Goal: Task Accomplishment & Management: Use online tool/utility

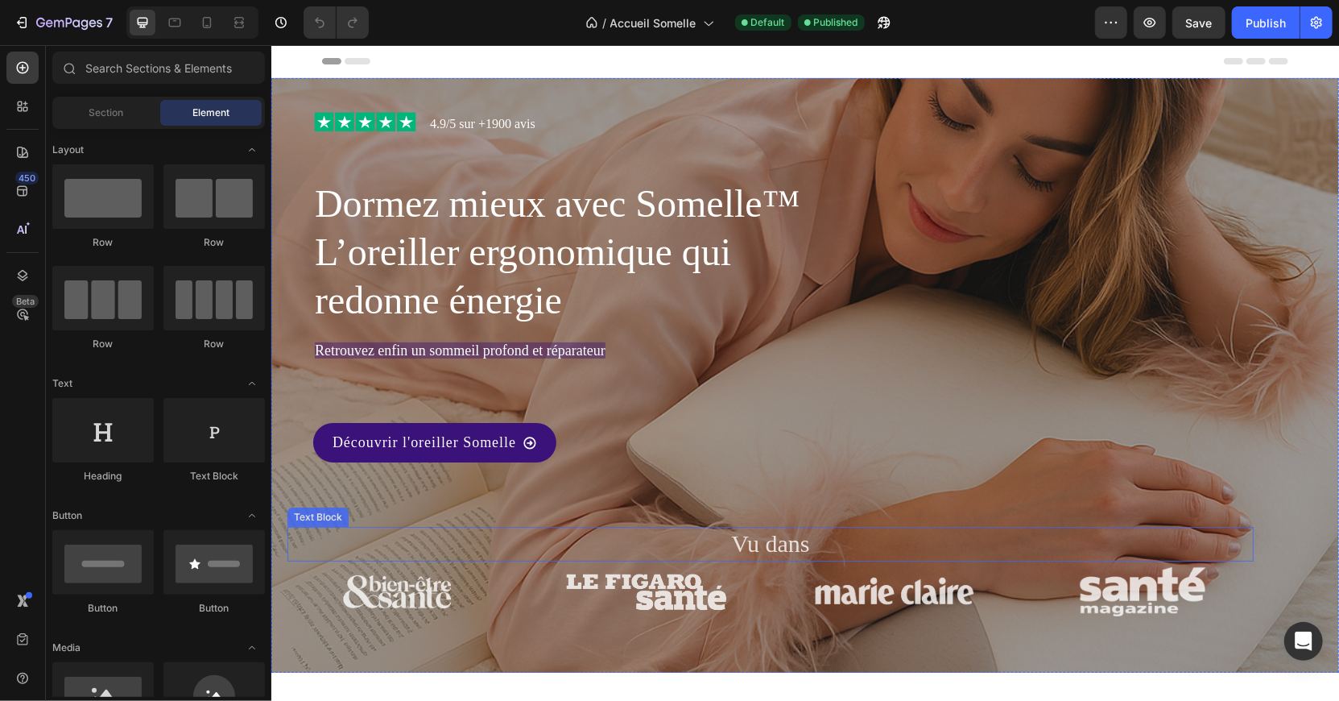
click at [691, 538] on p "Vu dans" at bounding box center [769, 543] width 963 height 31
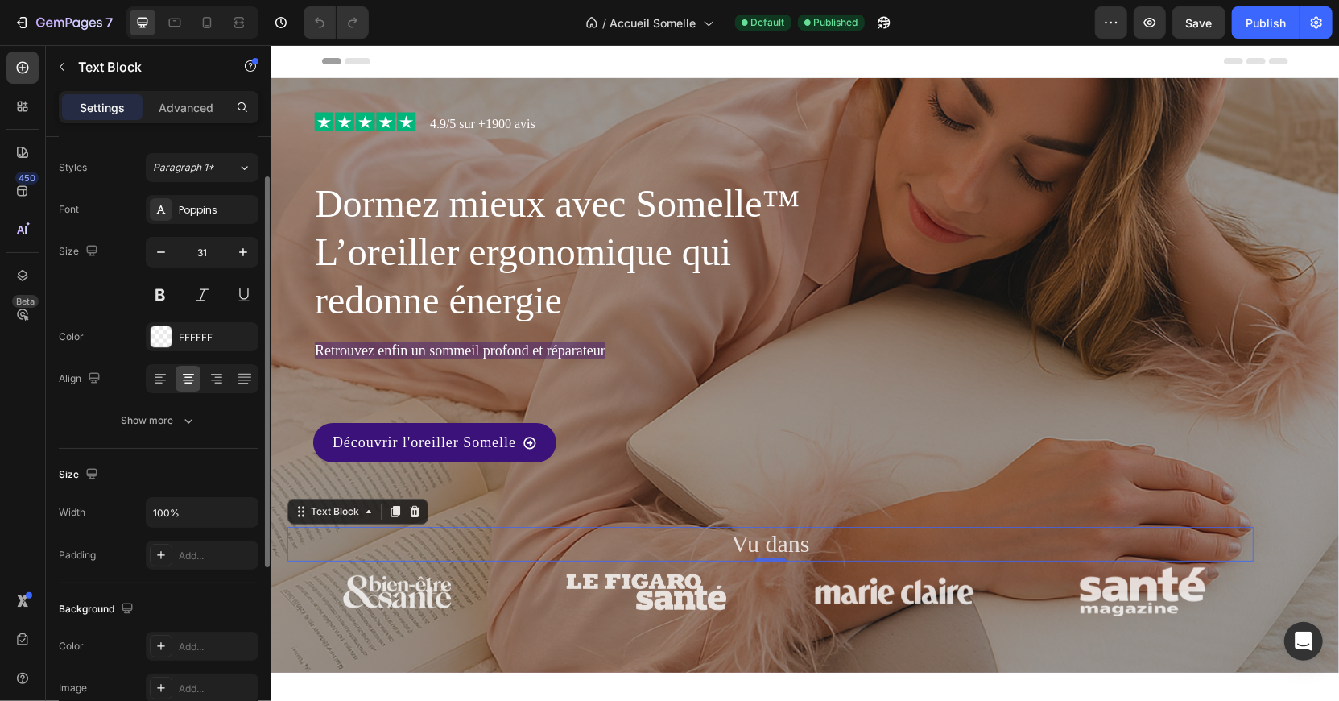
scroll to position [57, 0]
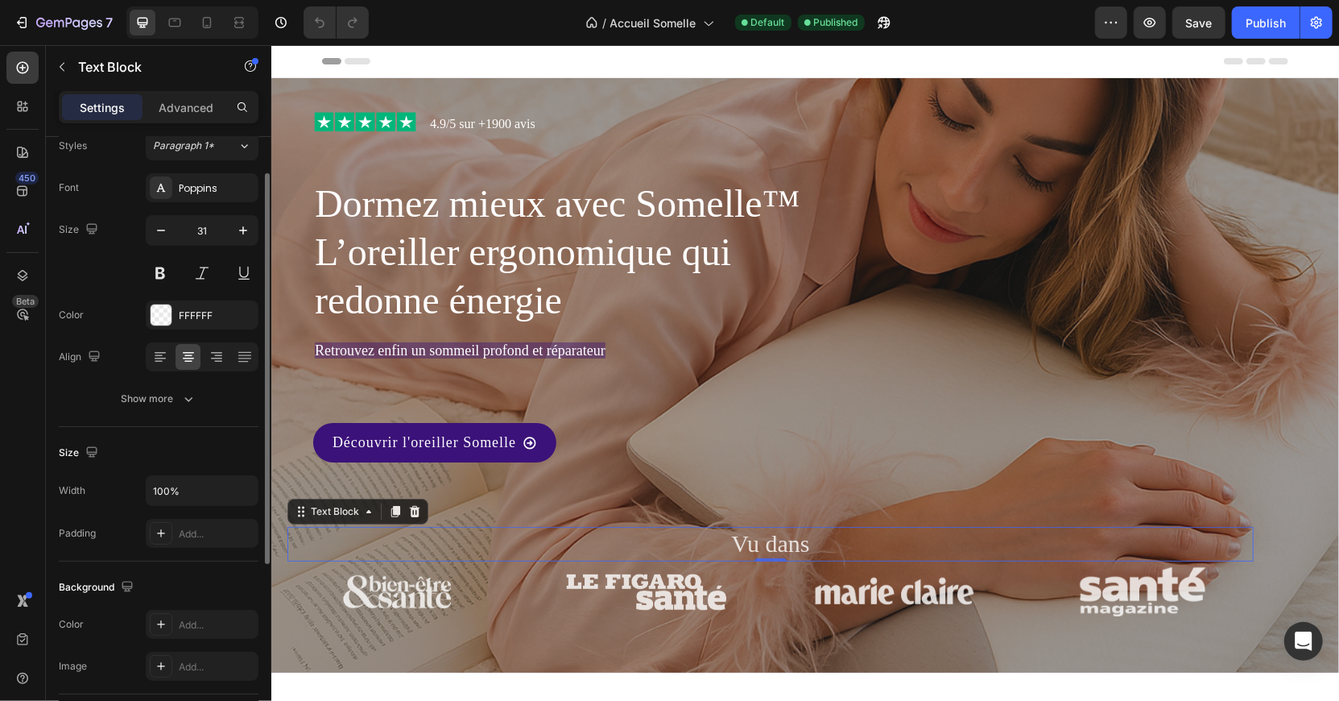
click at [195, 475] on div "100%" at bounding box center [202, 490] width 113 height 31
click at [208, 490] on input "100%" at bounding box center [202, 490] width 111 height 29
click at [250, 489] on icon "button" at bounding box center [243, 490] width 16 height 16
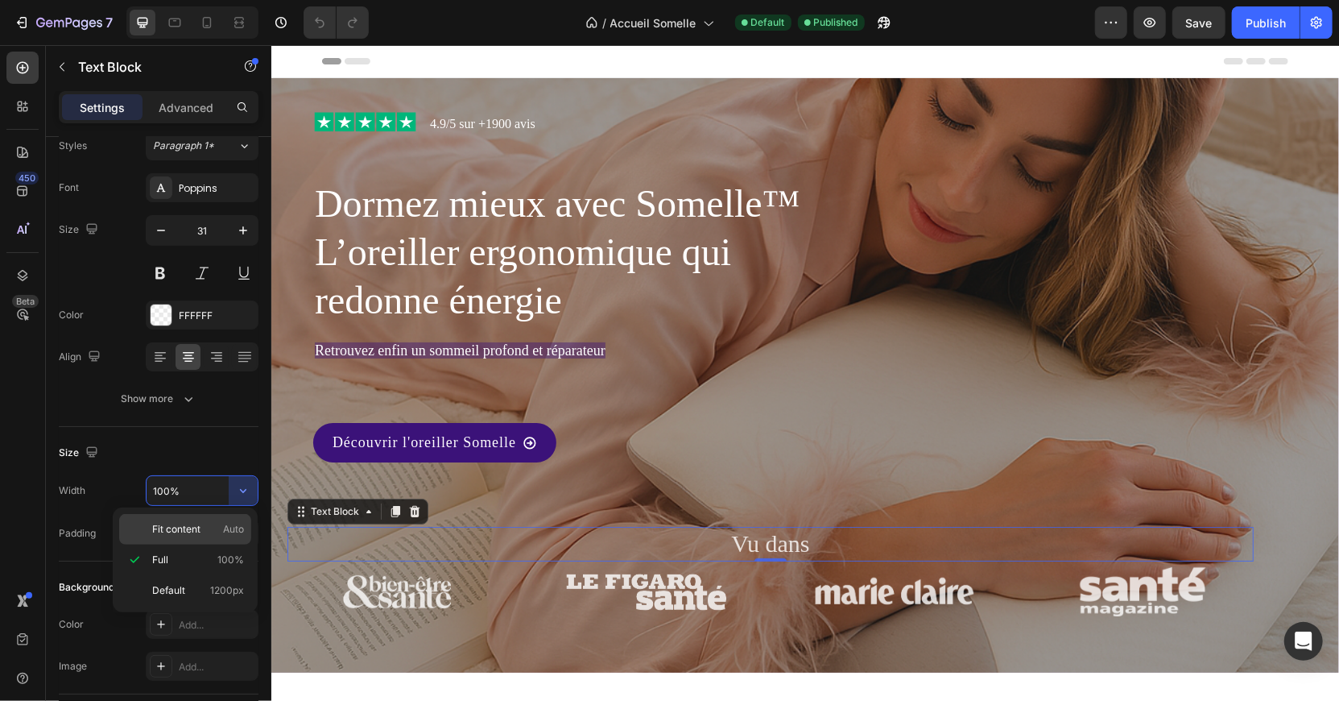
click at [234, 520] on div "Fit content Auto" at bounding box center [185, 529] width 132 height 31
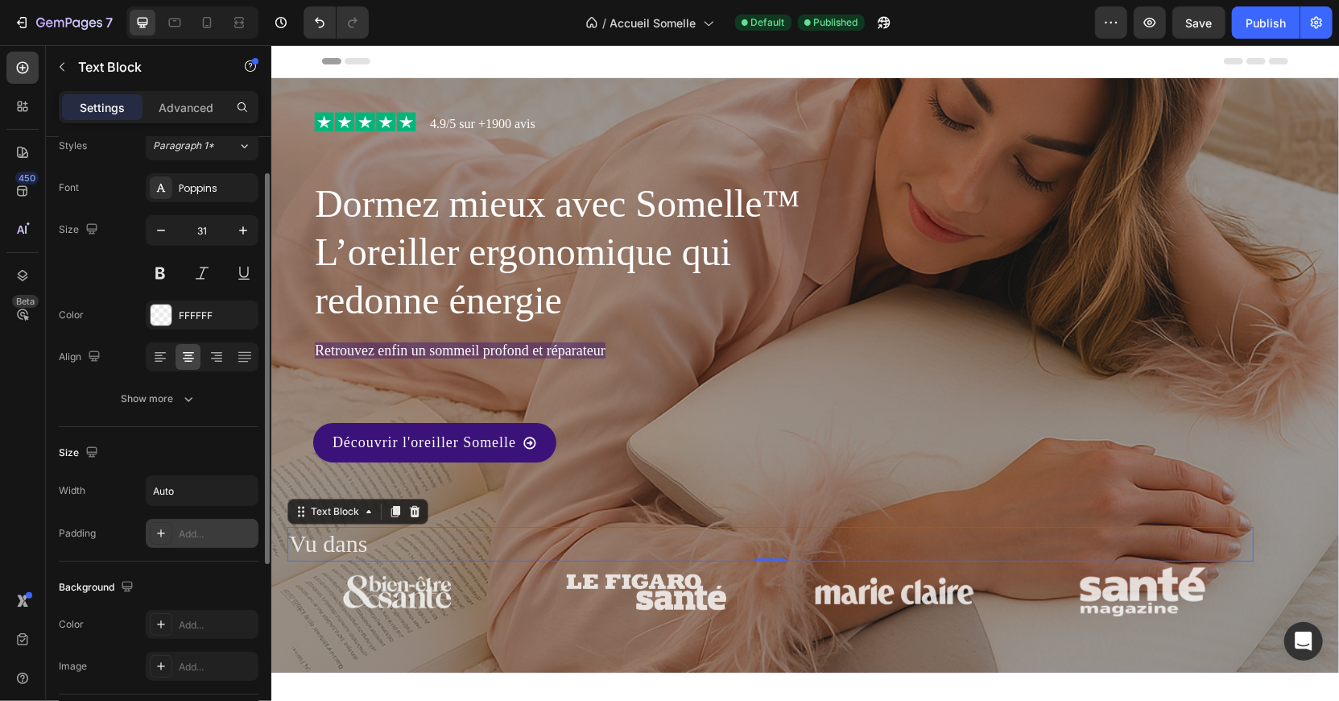
click at [213, 520] on div "Add..." at bounding box center [202, 533] width 113 height 29
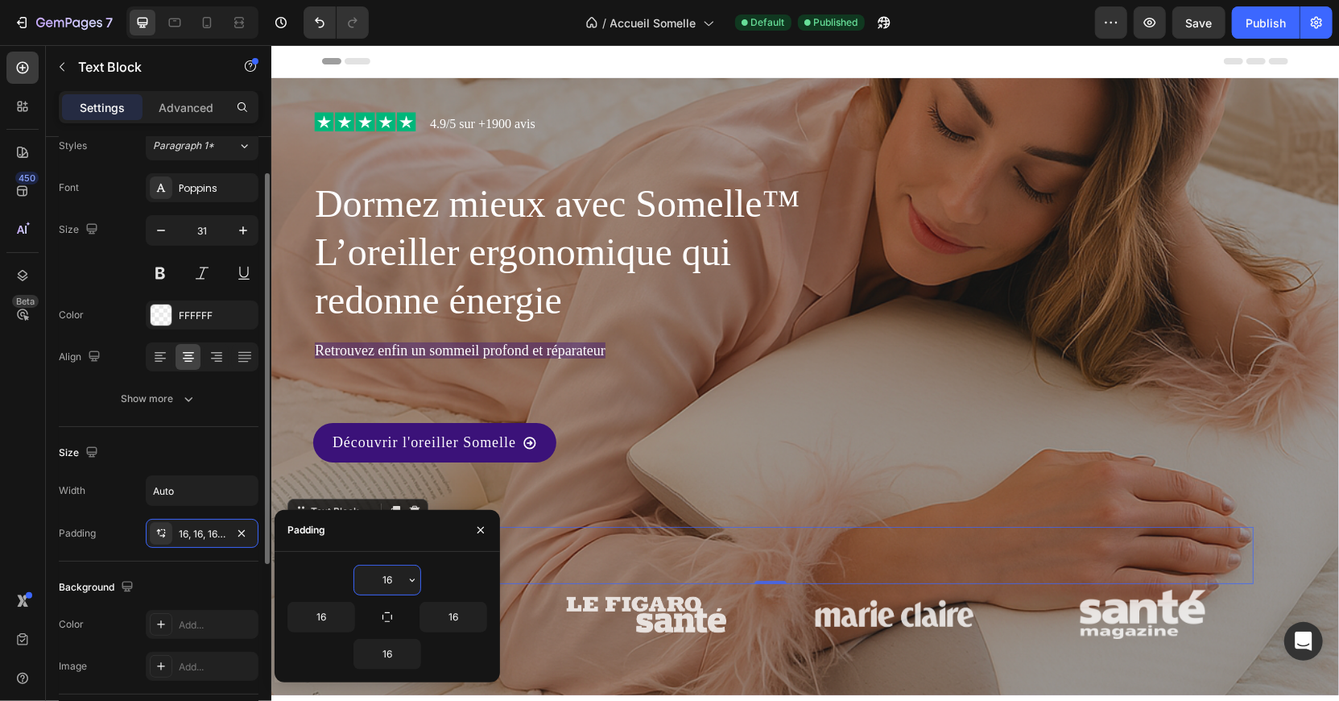
click at [230, 462] on div "Size" at bounding box center [159, 453] width 200 height 26
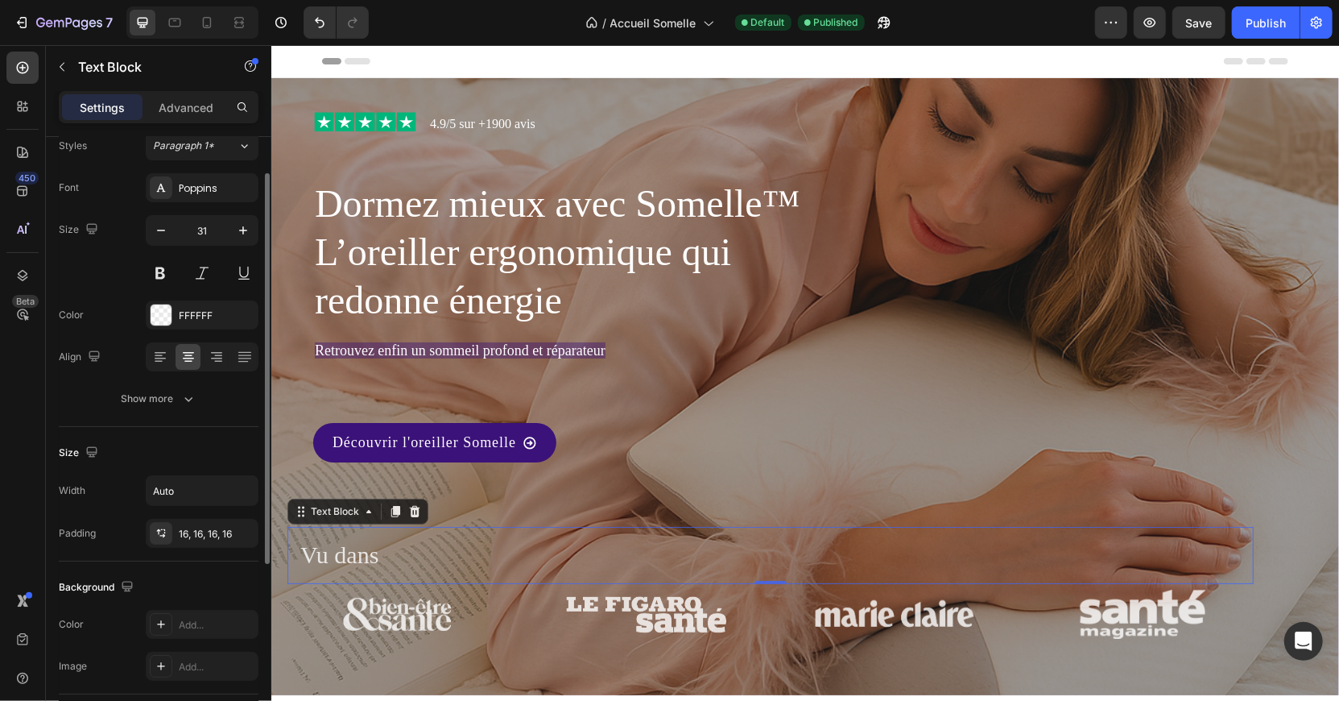
click at [227, 443] on div "Size" at bounding box center [159, 453] width 200 height 26
click at [227, 482] on input "Auto" at bounding box center [202, 490] width 111 height 29
click at [245, 491] on icon "button" at bounding box center [243, 490] width 16 height 16
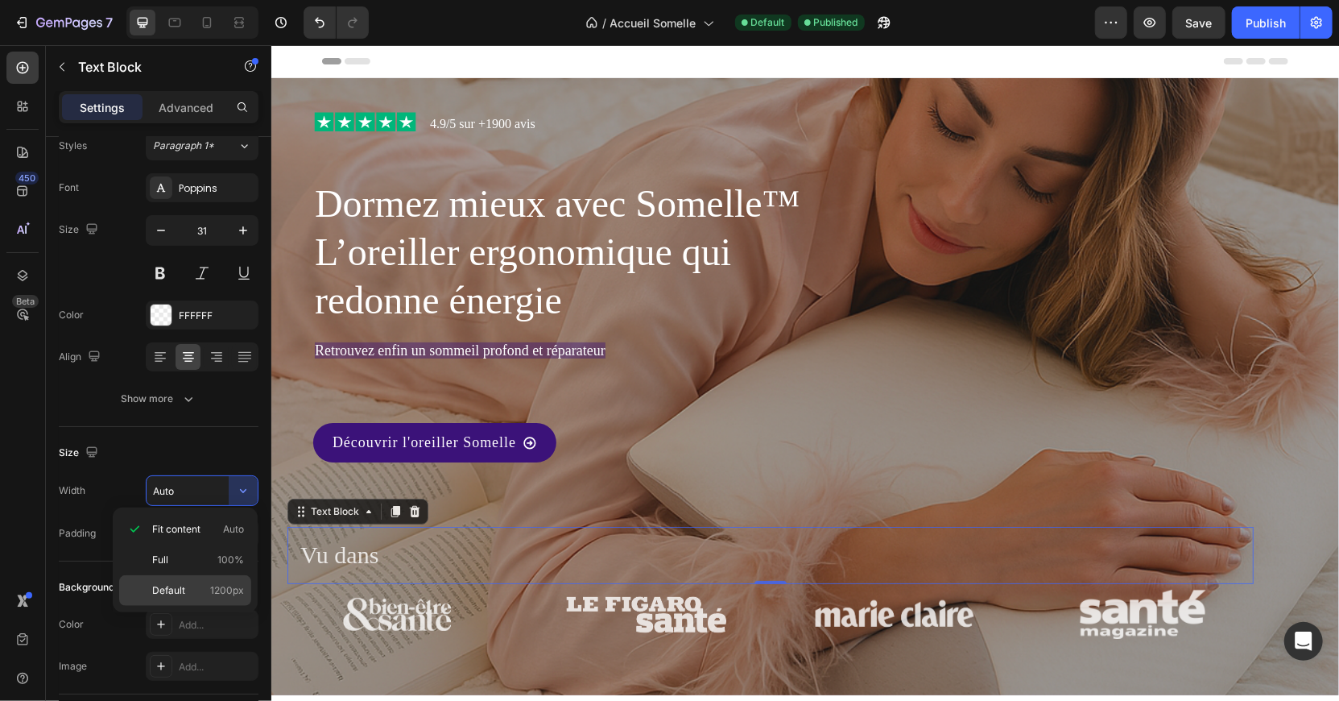
click at [225, 583] on span "1200px" at bounding box center [227, 590] width 34 height 14
type input "1200"
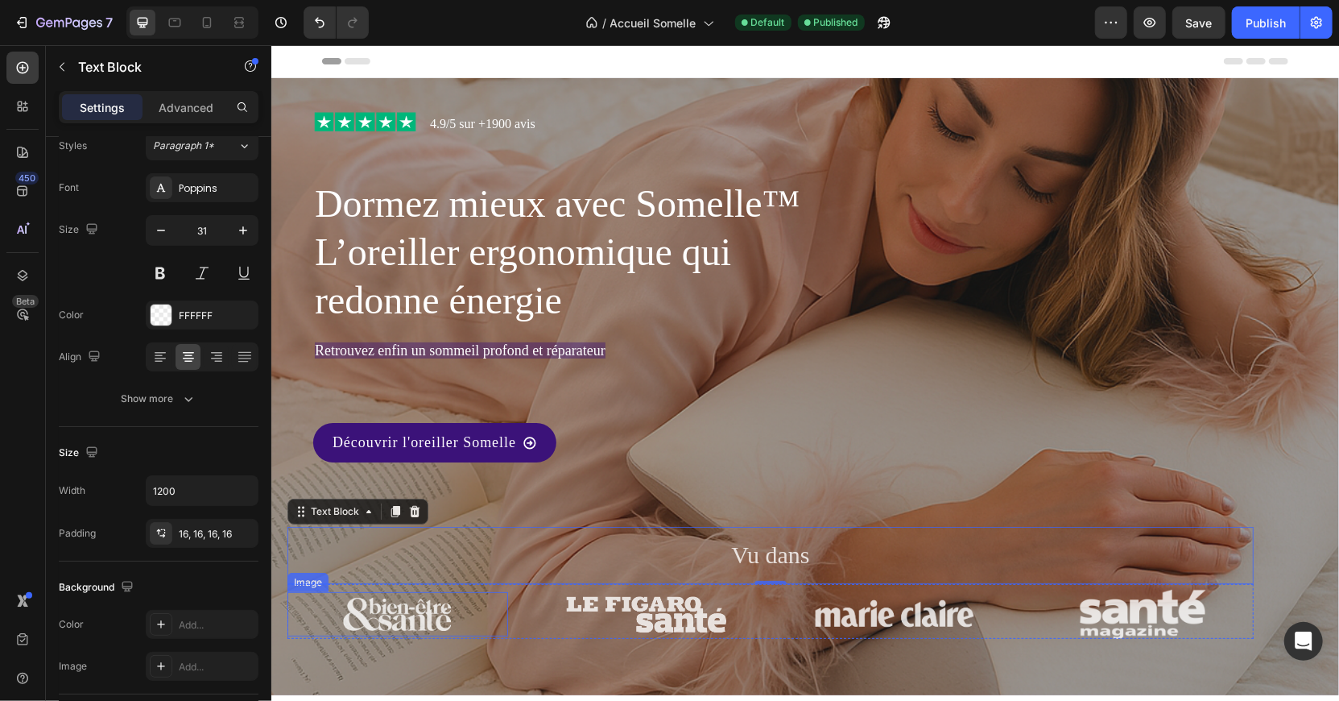
click at [303, 627] on div at bounding box center [397, 613] width 221 height 44
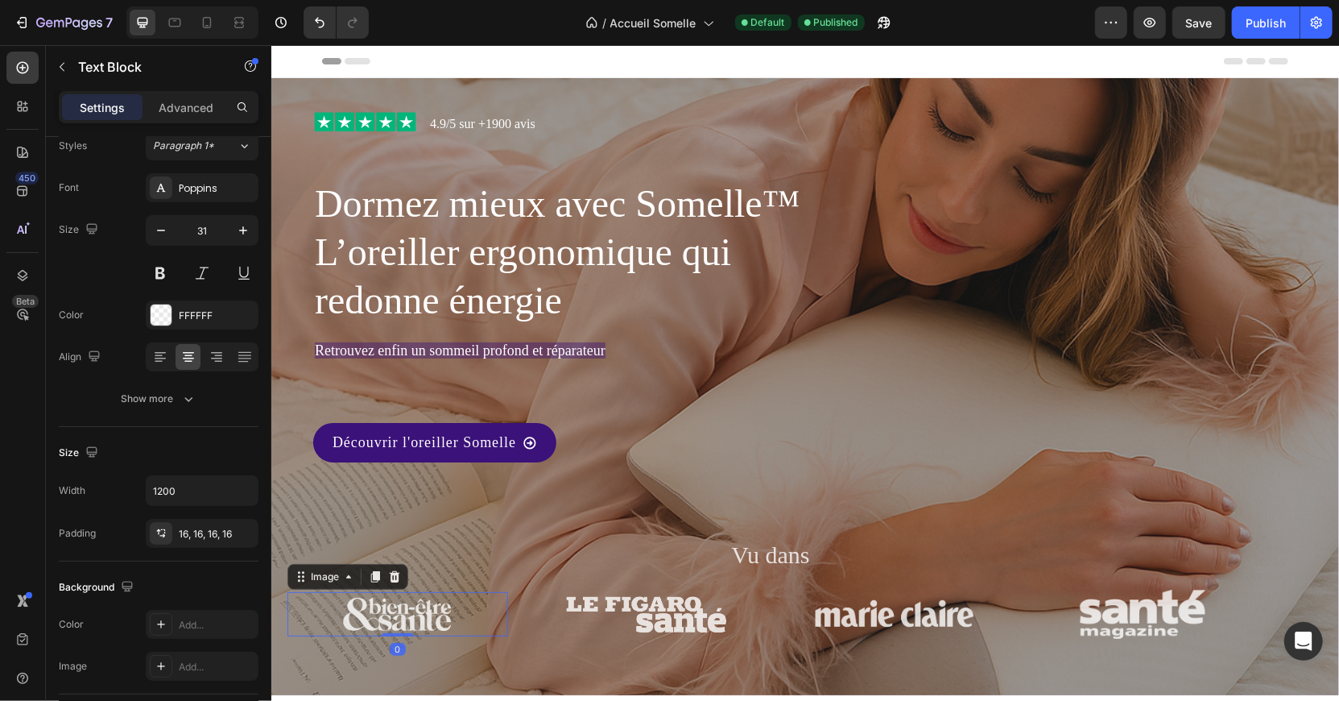
scroll to position [0, 0]
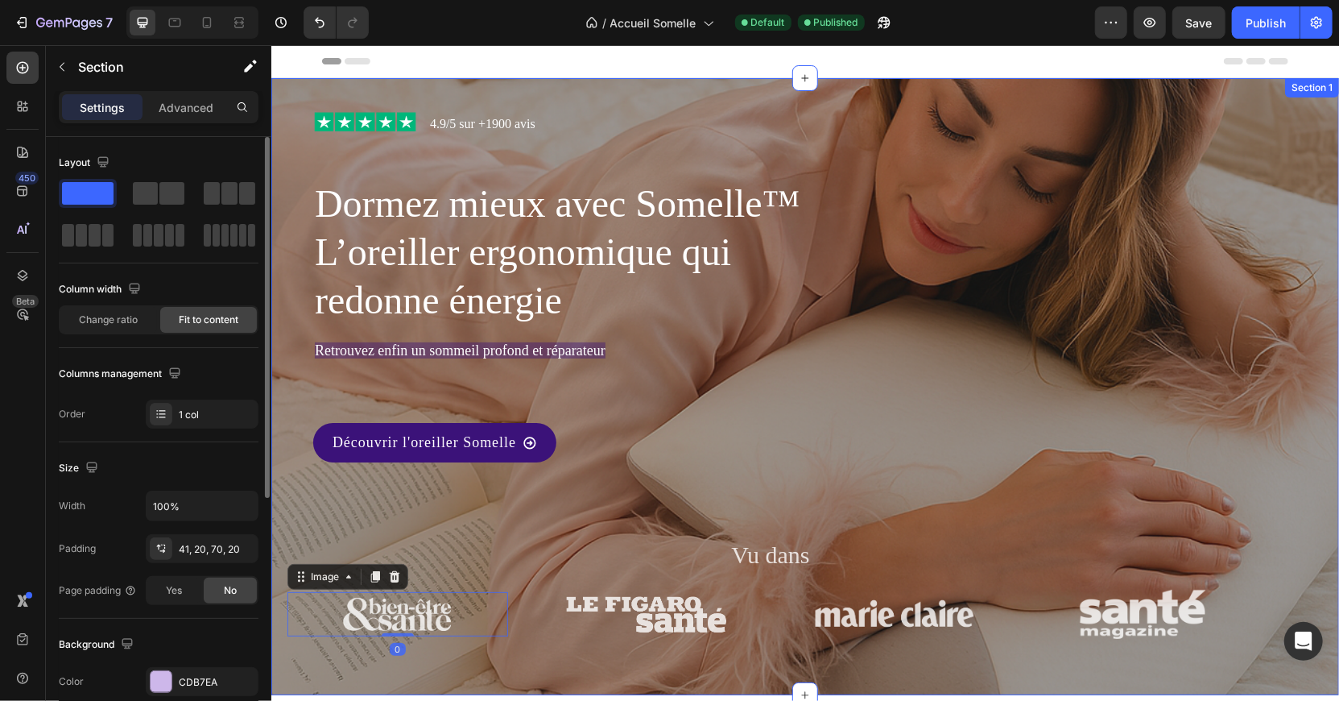
click at [279, 586] on div "Image 4.9/5 sur +1900 avis Text Block Row Dormez mieux avec Somelle™ L’oreiller…" at bounding box center [805, 385] width 1068 height 617
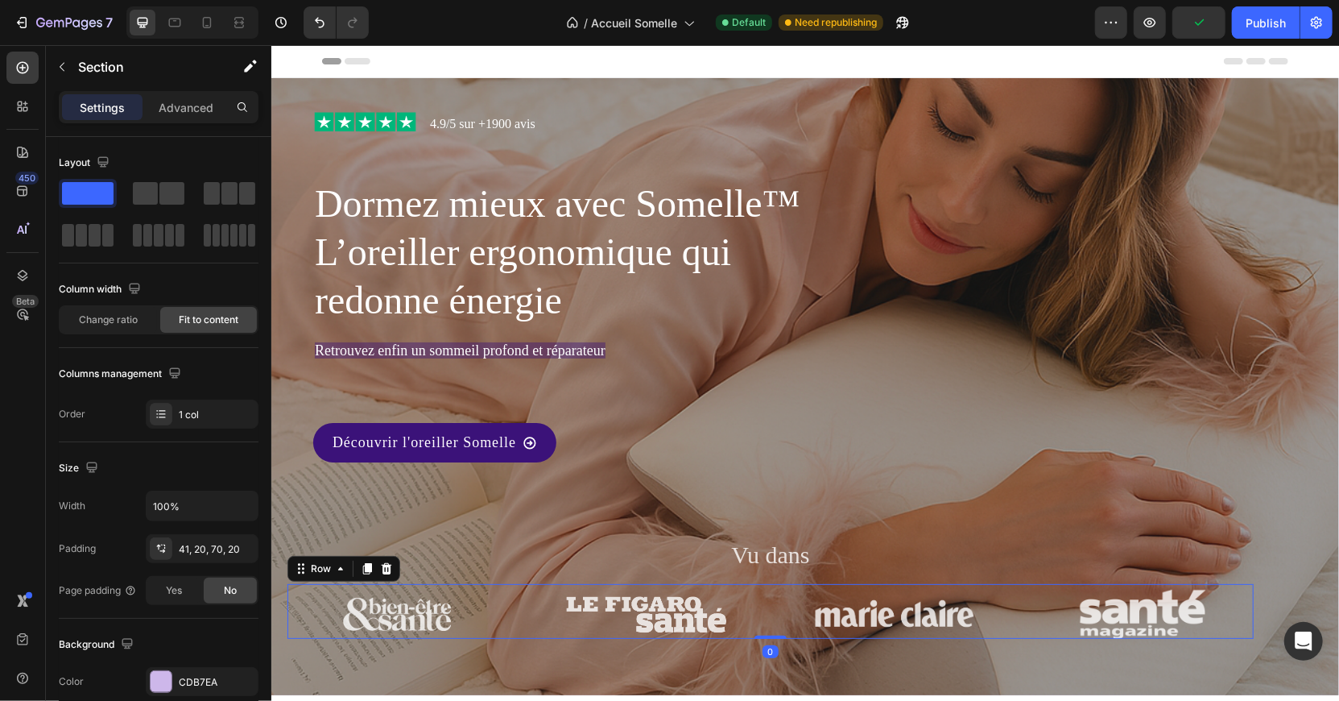
click at [291, 636] on div "Image" at bounding box center [397, 610] width 221 height 55
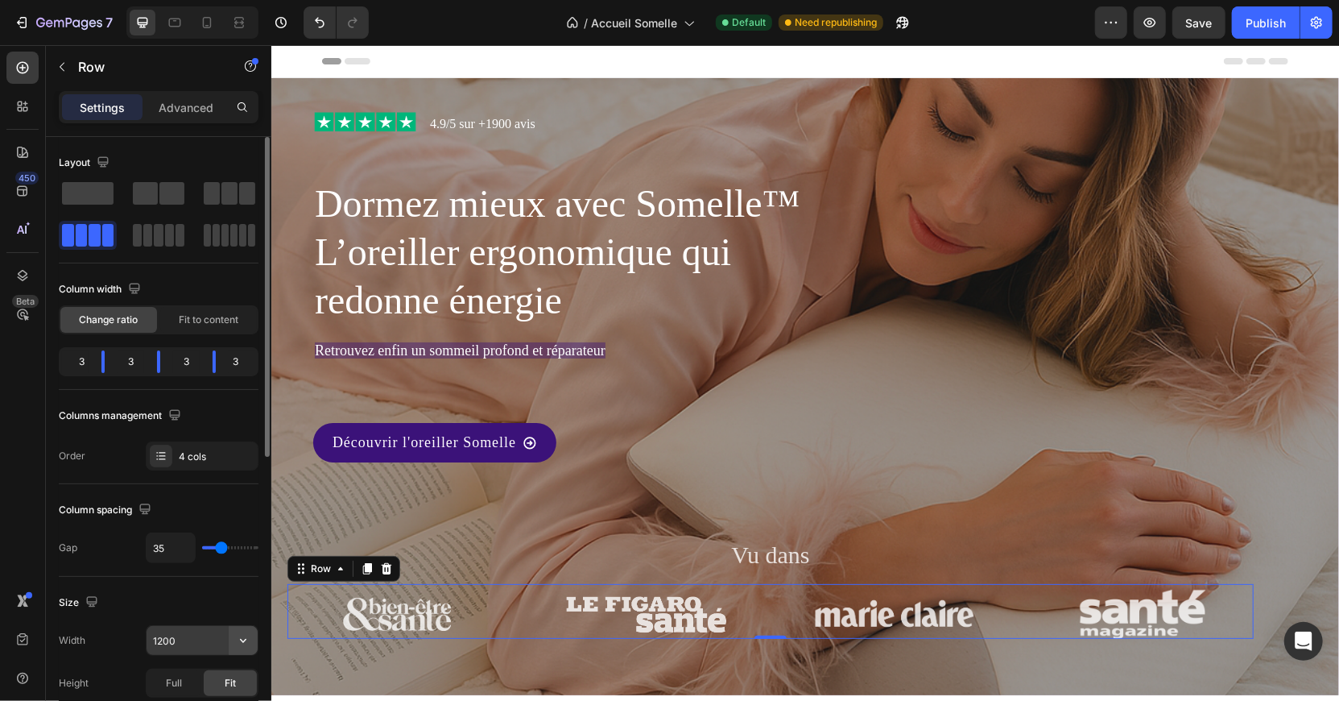
click at [240, 635] on icon "button" at bounding box center [243, 640] width 16 height 16
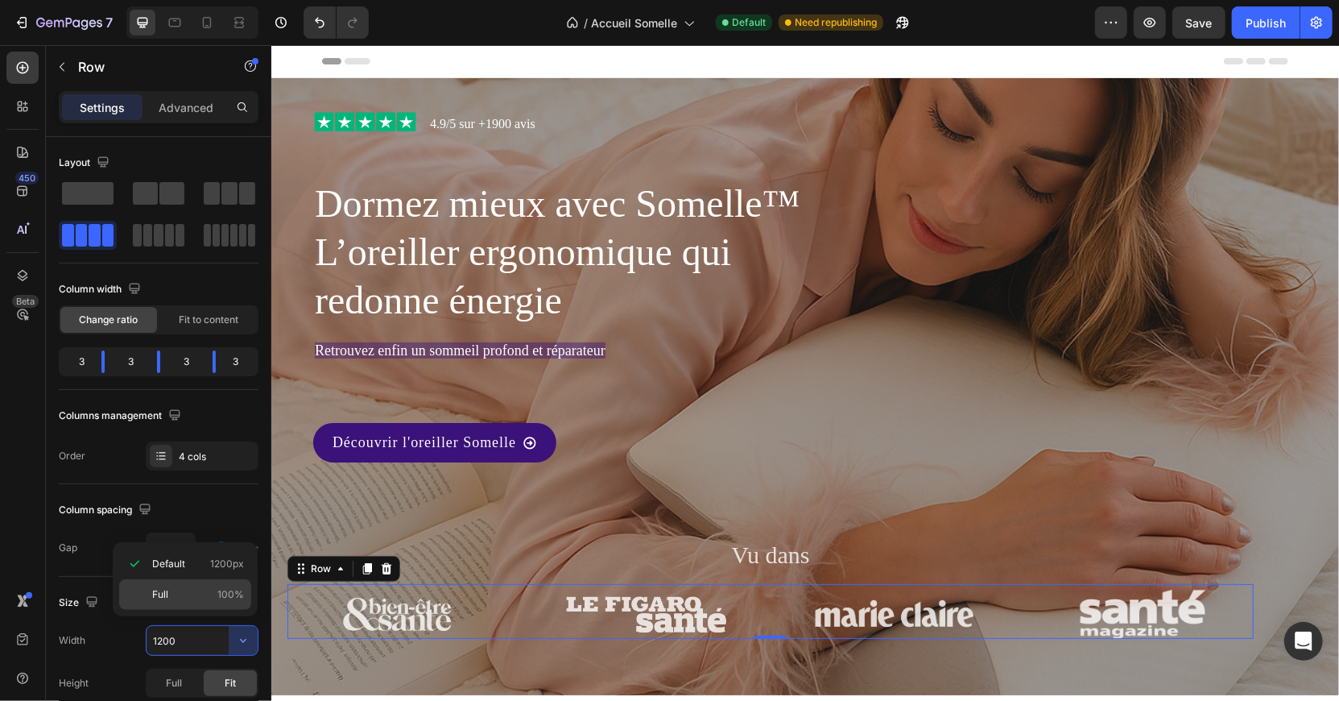
click at [229, 590] on span "100%" at bounding box center [230, 594] width 27 height 14
type input "100%"
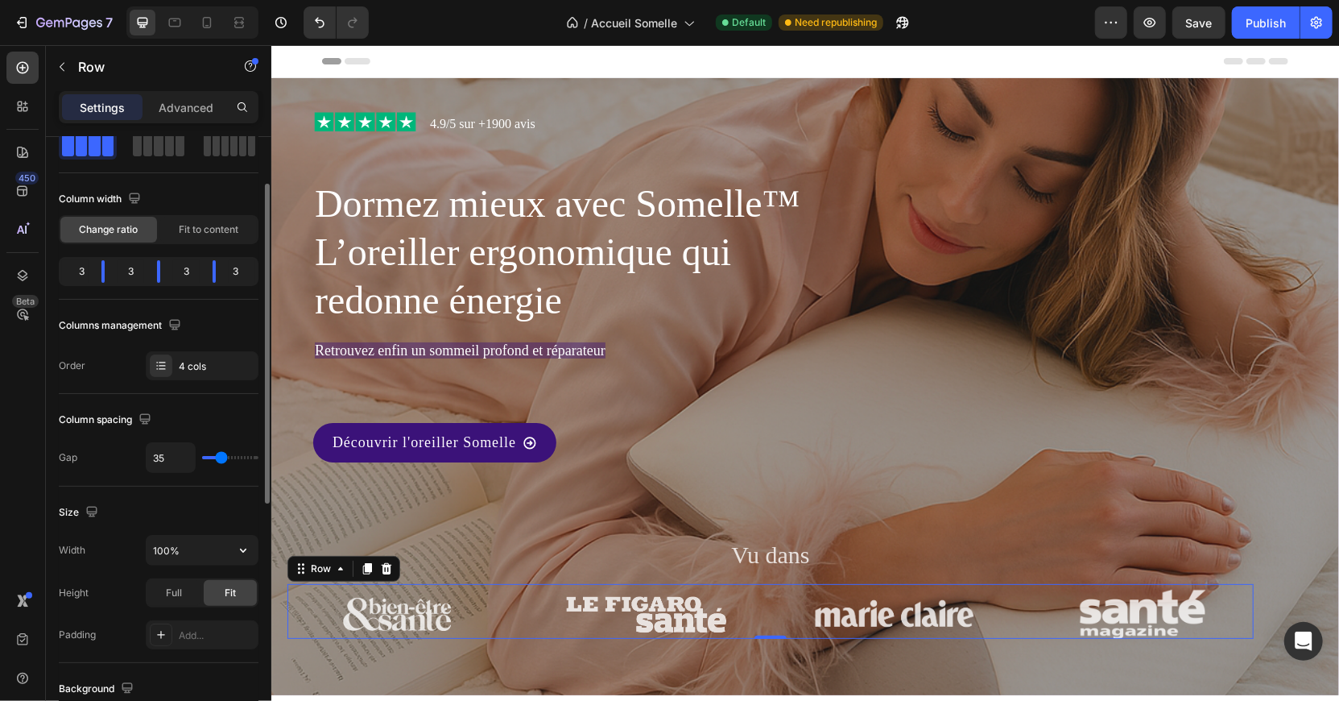
scroll to position [92, 0]
click at [186, 582] on div "Full" at bounding box center [173, 591] width 53 height 26
click at [176, 37] on div at bounding box center [192, 22] width 132 height 32
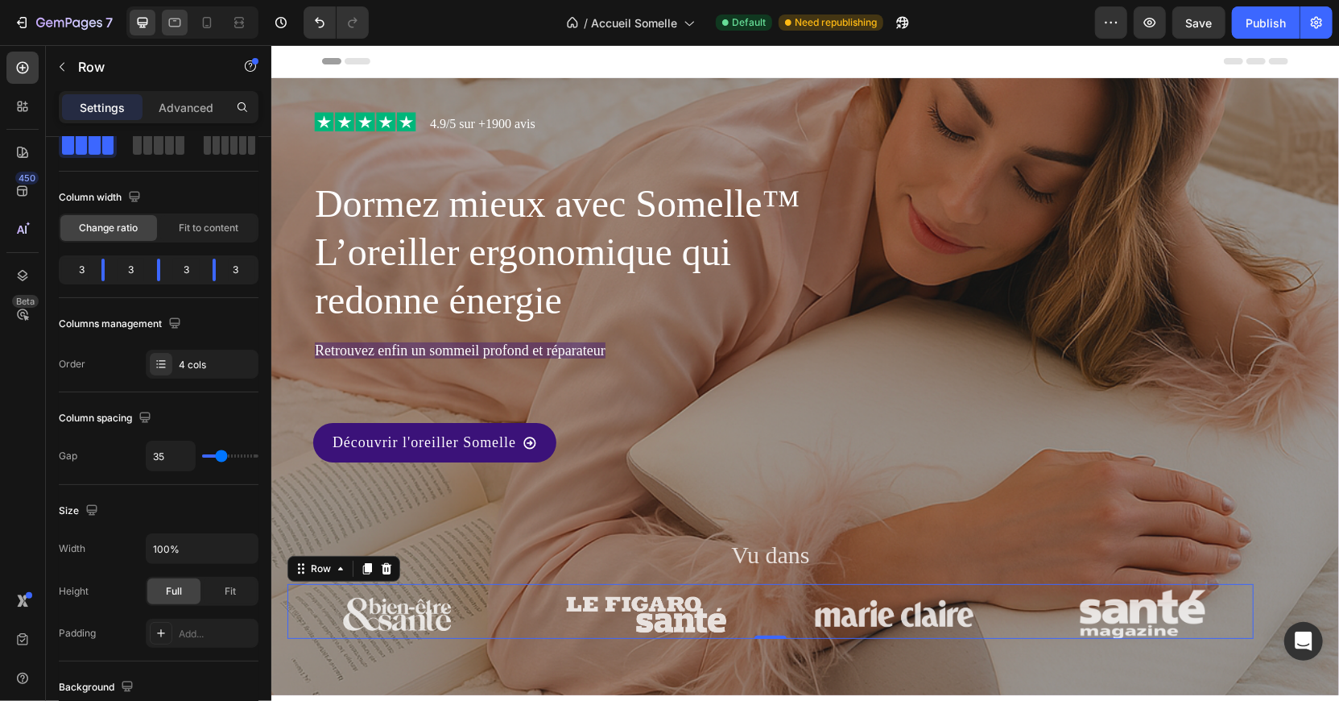
click at [175, 31] on div at bounding box center [175, 23] width 26 height 26
type input "43"
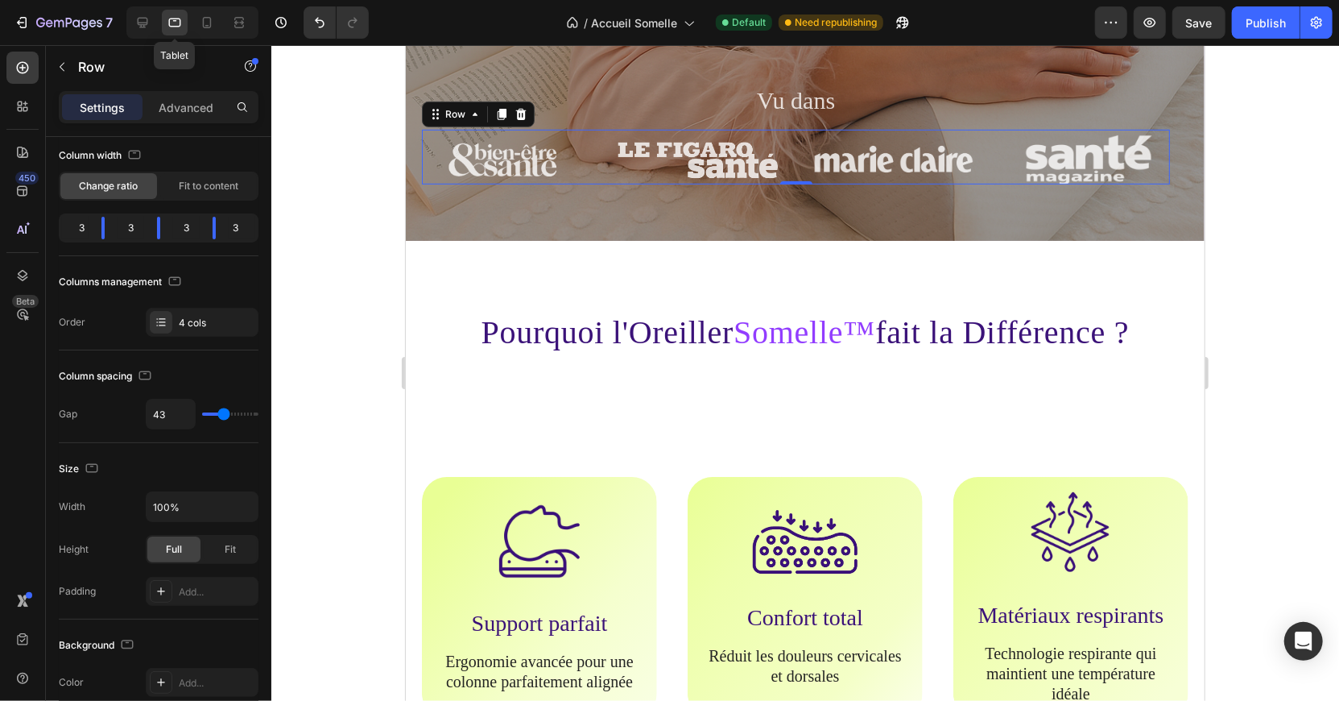
scroll to position [474, 0]
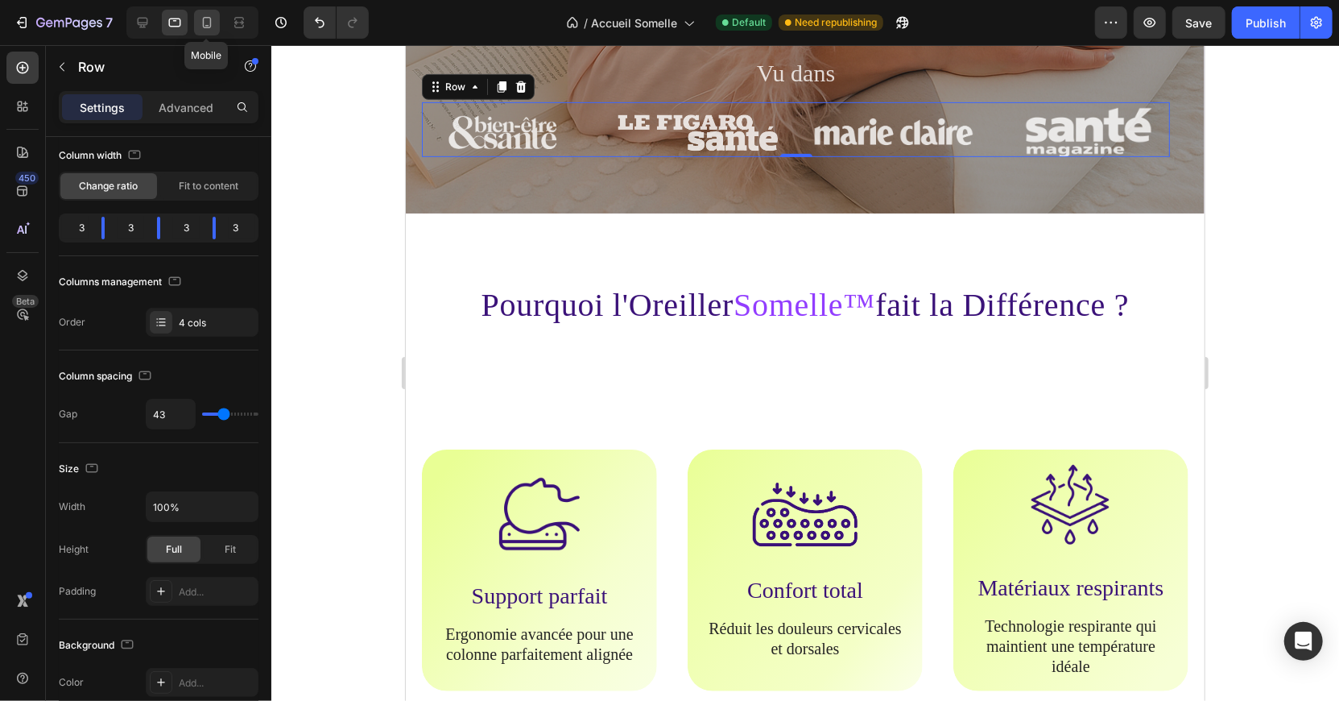
click at [208, 19] on icon at bounding box center [207, 22] width 16 height 16
type input "0"
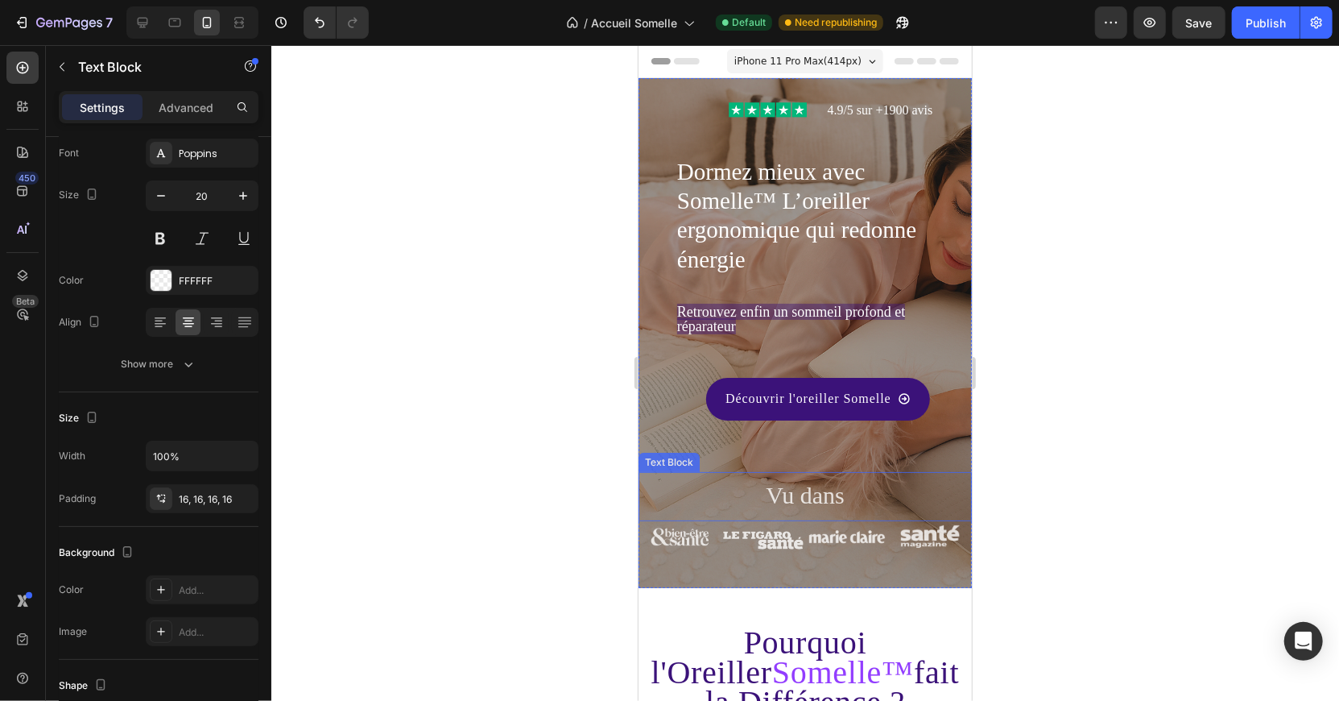
click at [702, 515] on div "Vu dans" at bounding box center [804, 495] width 333 height 49
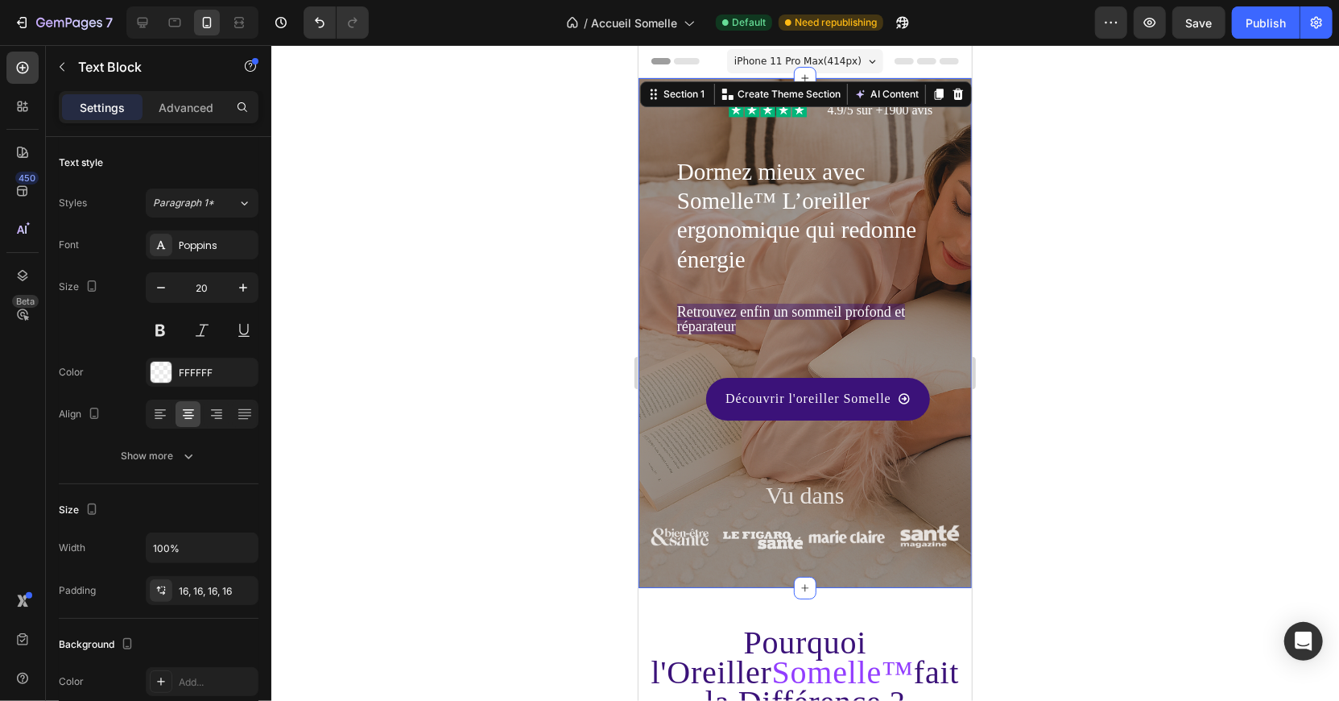
click at [647, 549] on div "Image 4.9/5 sur +1900 avis Text Block Row Dormez mieux avec Somelle™ L’oreiller…" at bounding box center [804, 332] width 333 height 510
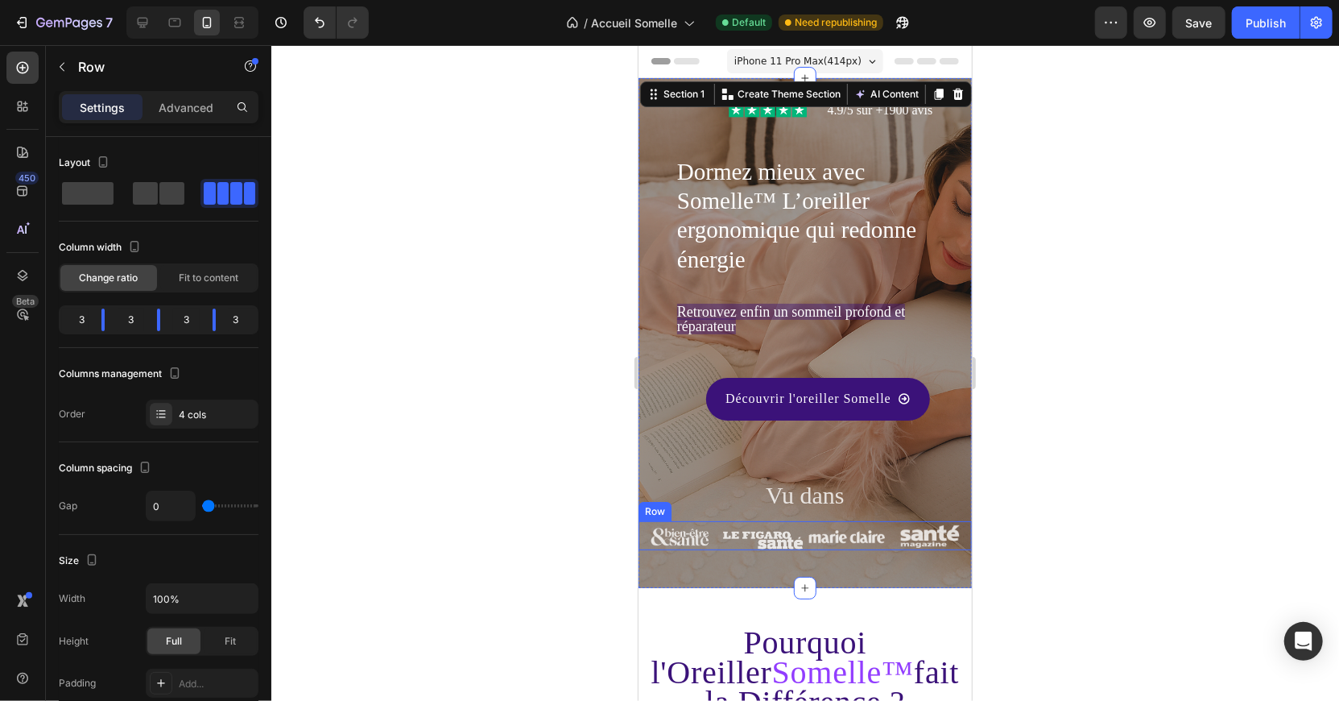
click at [654, 520] on div "Image" at bounding box center [680, 534] width 84 height 29
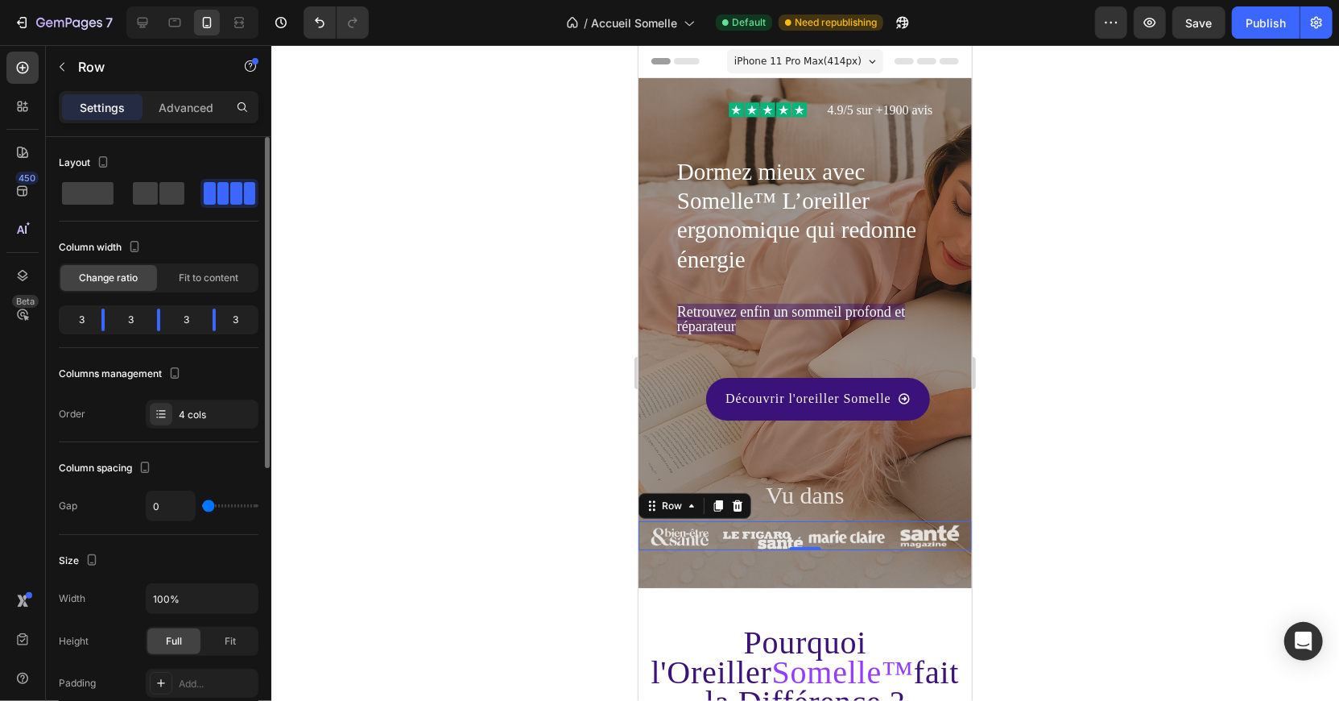
click at [217, 505] on div "0" at bounding box center [202, 506] width 113 height 31
type input "49"
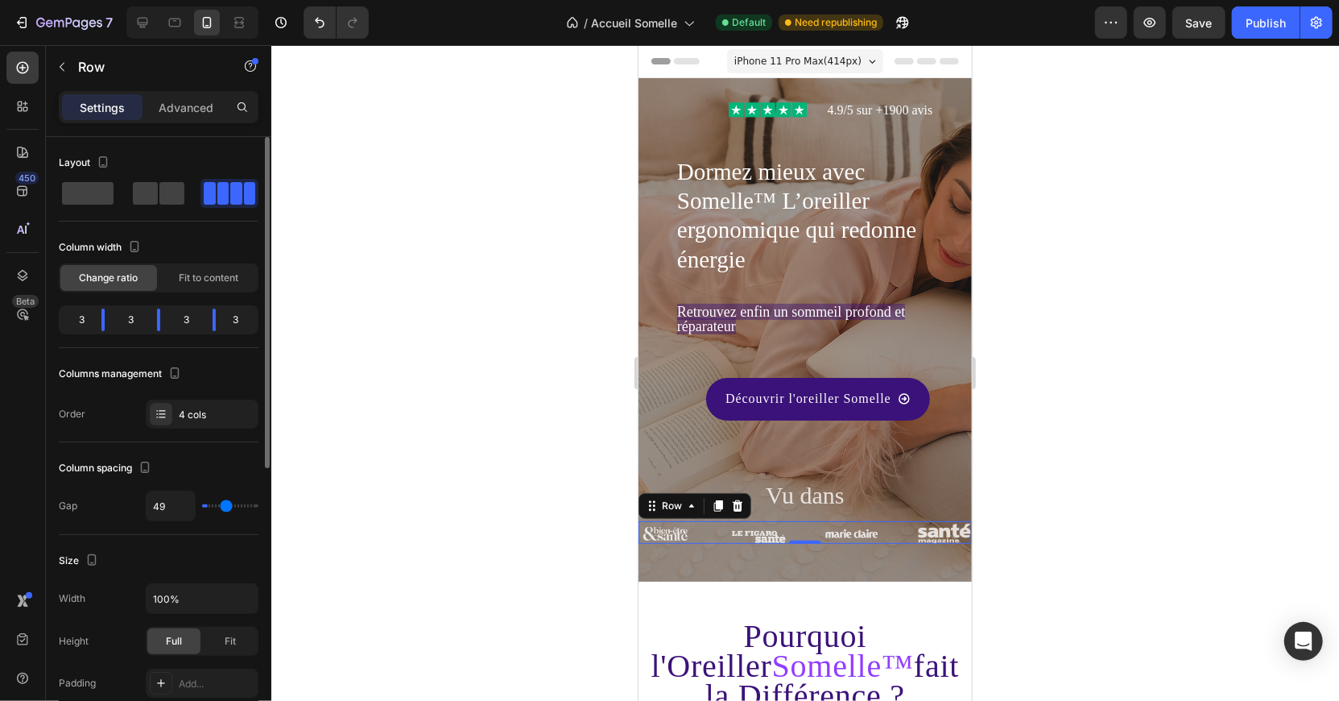
type input "51"
type input "52"
type input "53"
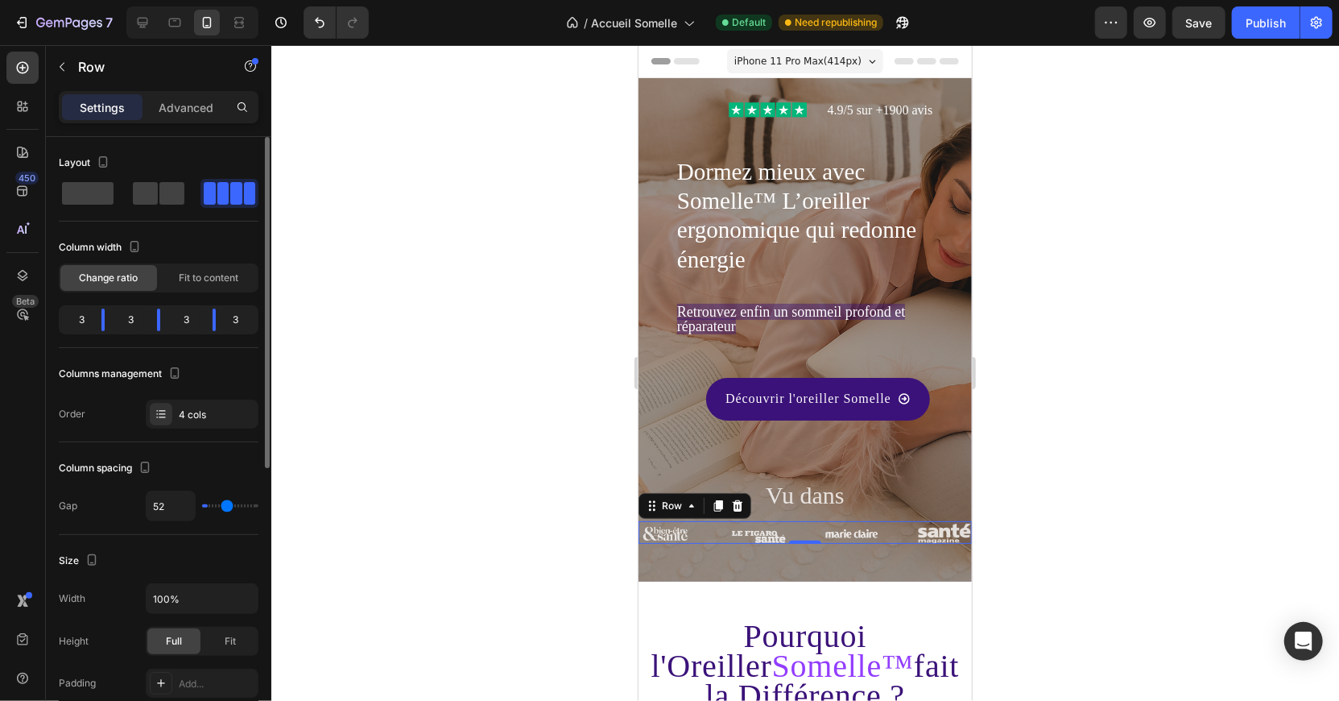
type input "53"
type input "54"
type input "55"
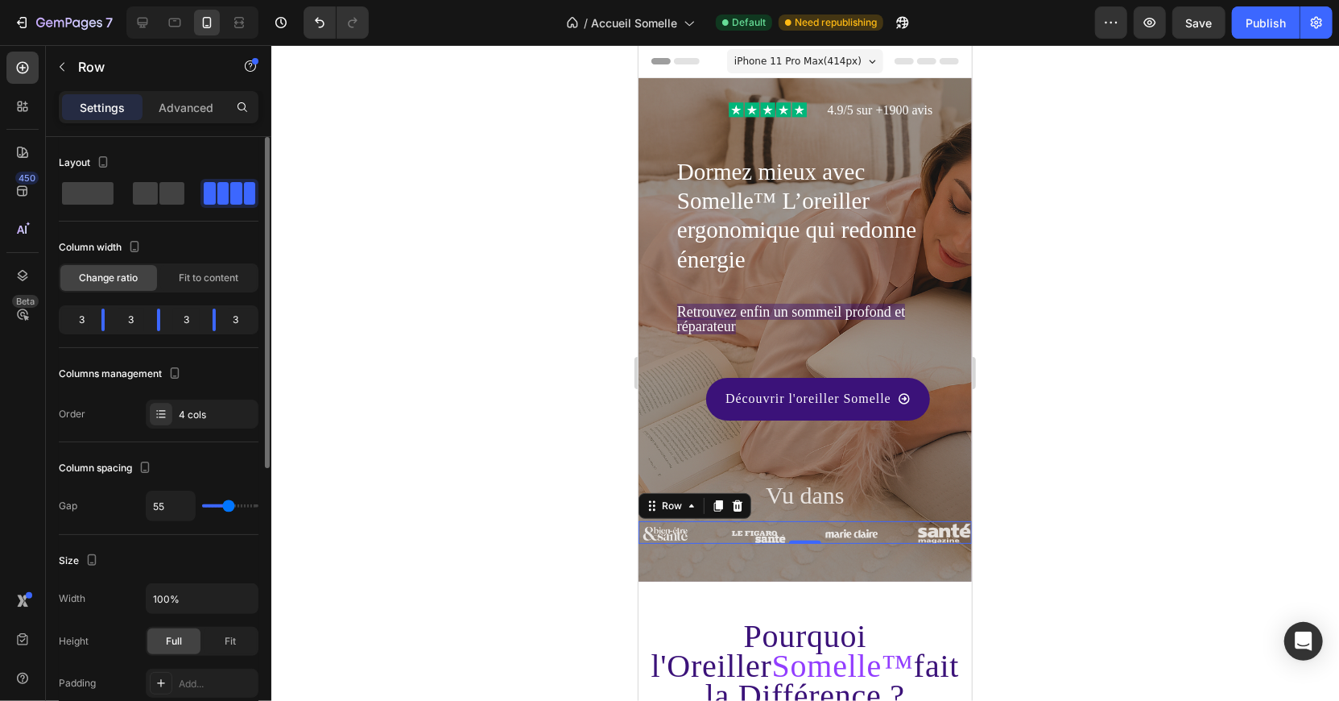
type input "56"
type input "40"
type input "39"
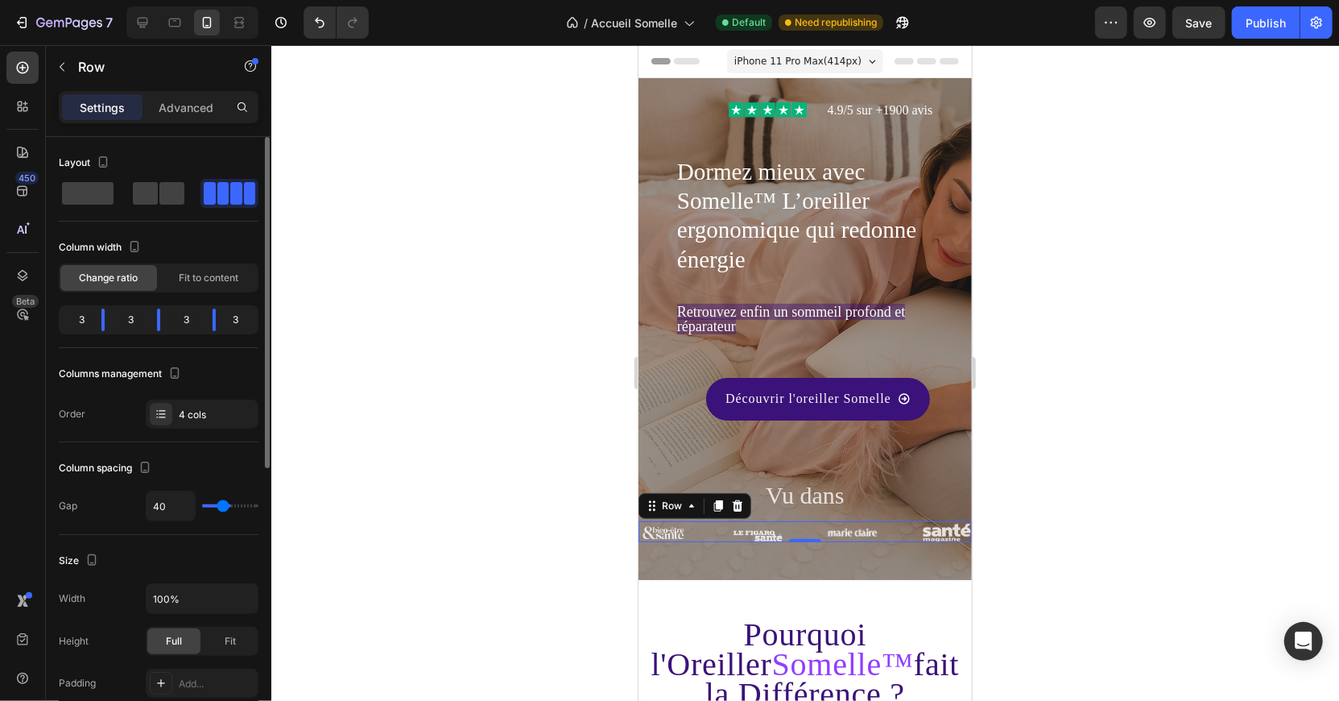
type input "39"
type input "37"
type input "36"
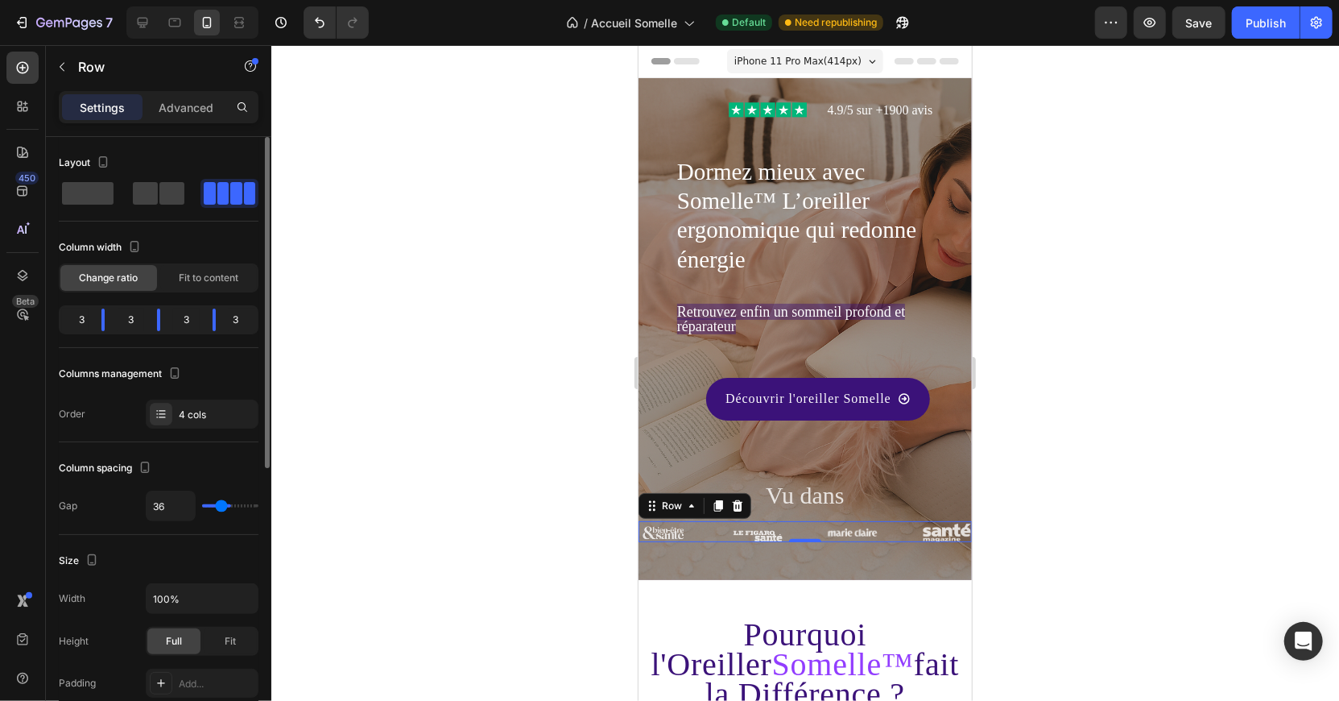
type input "35"
type input "34"
type input "32"
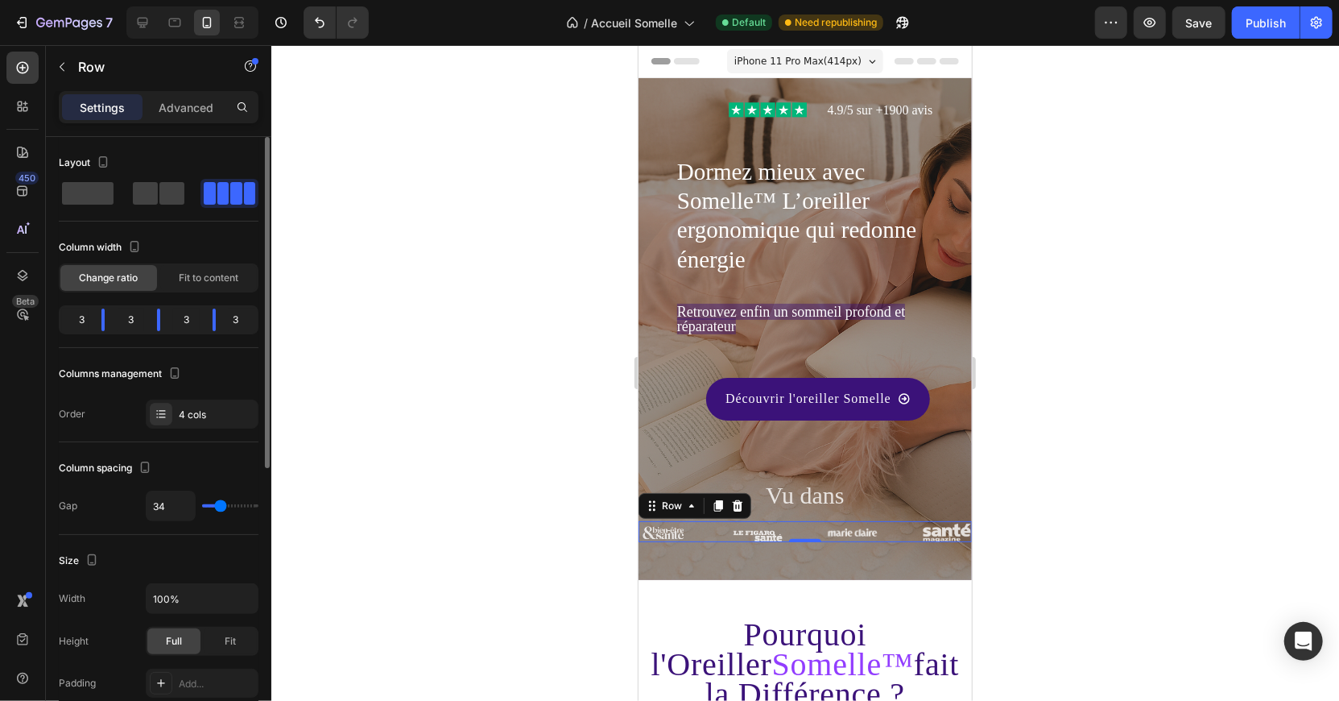
type input "32"
type input "30"
type input "29"
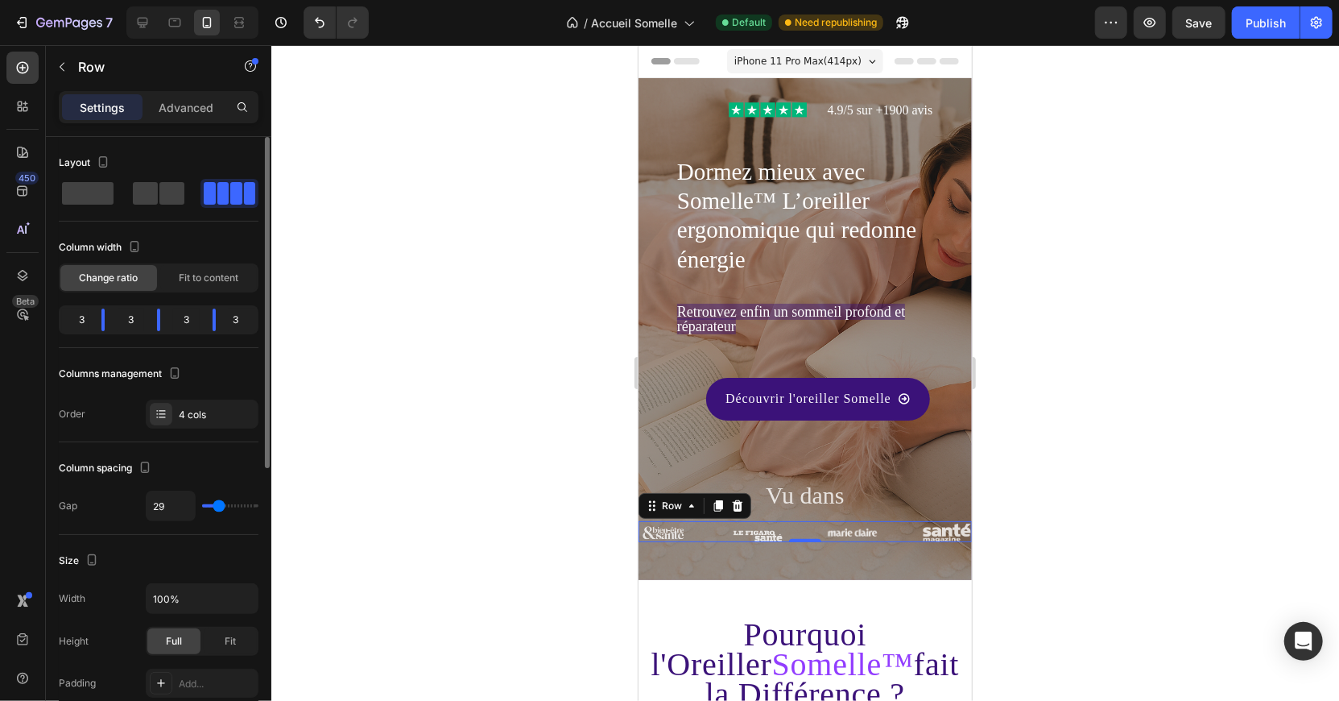
type input "28"
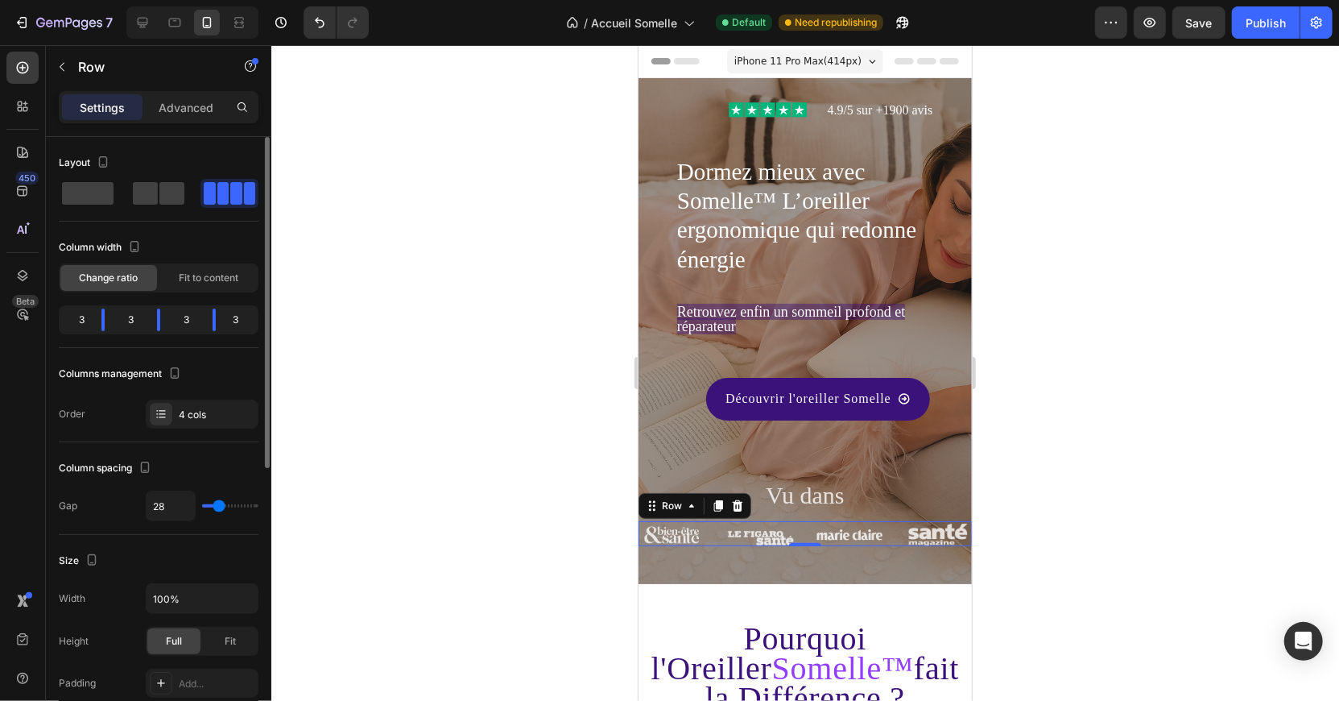
type input "29"
type input "26"
type input "25"
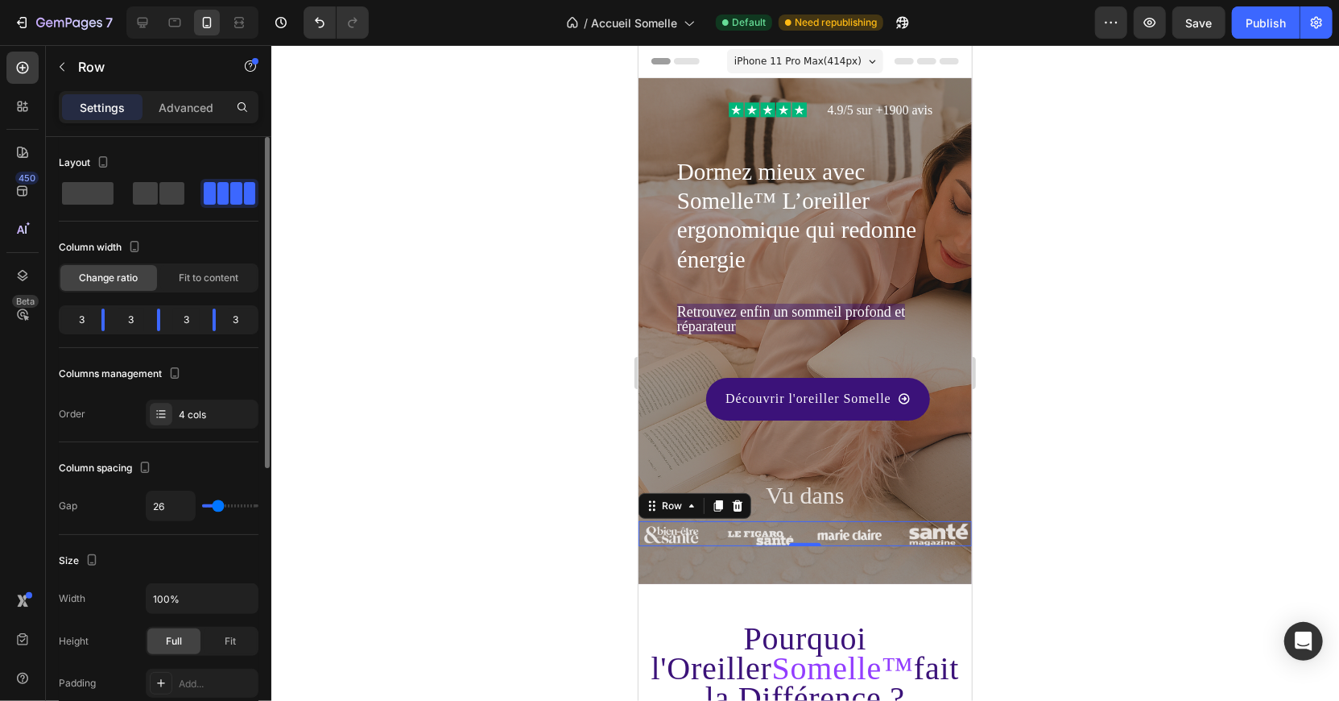
type input "25"
type input "24"
type input "23"
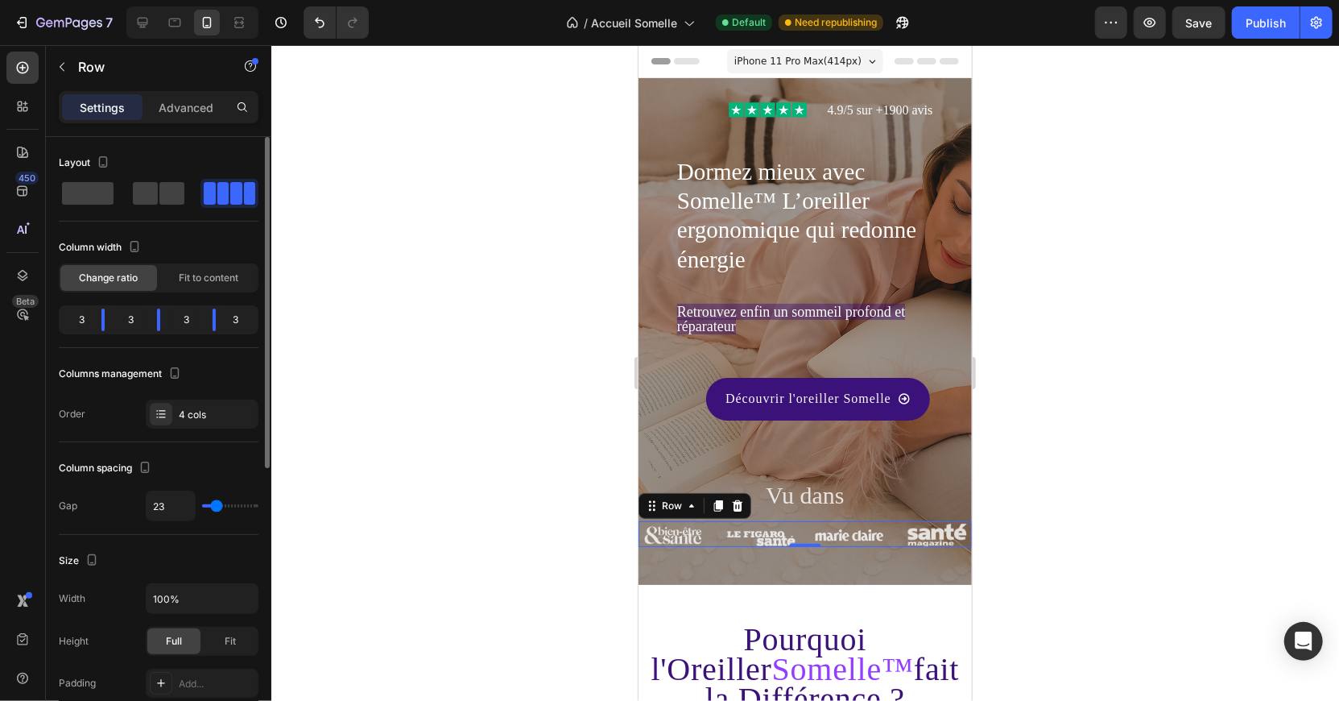
type input "22"
type input "21"
type input "20"
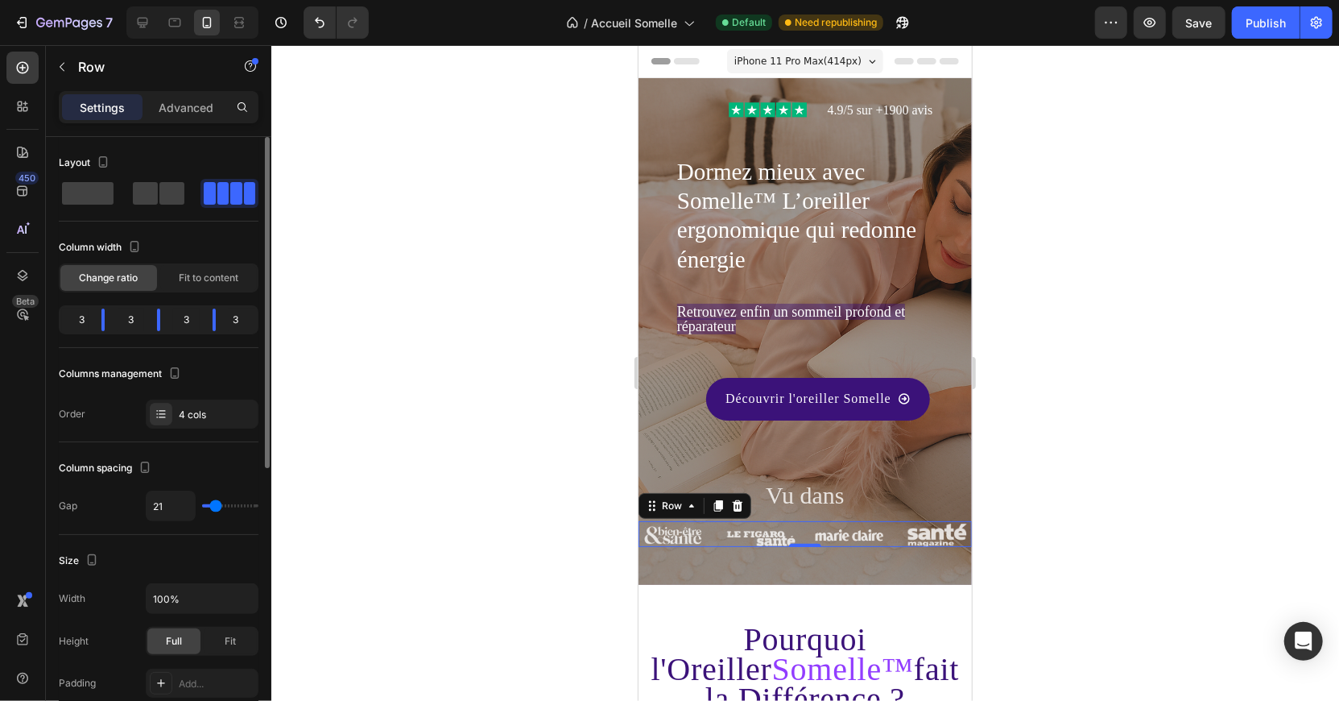
type input "20"
type input "18"
type input "17"
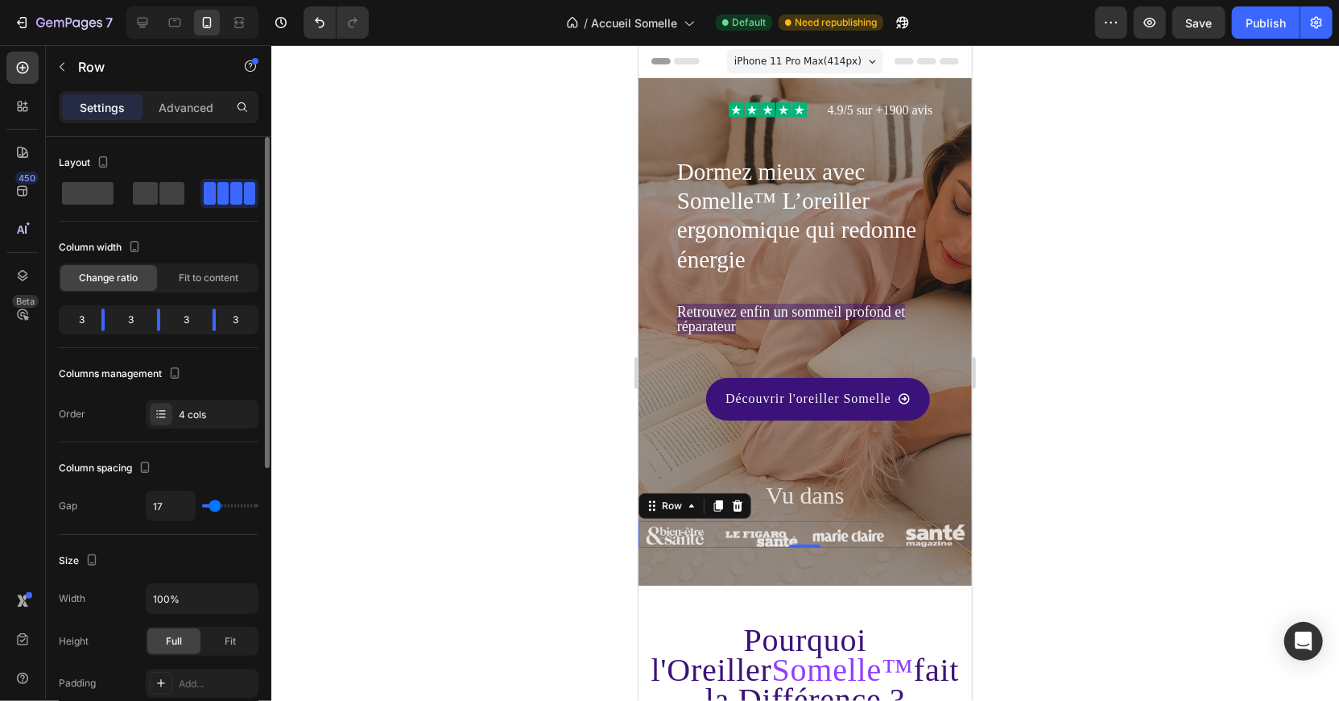
type input "16"
type input "15"
type input "16"
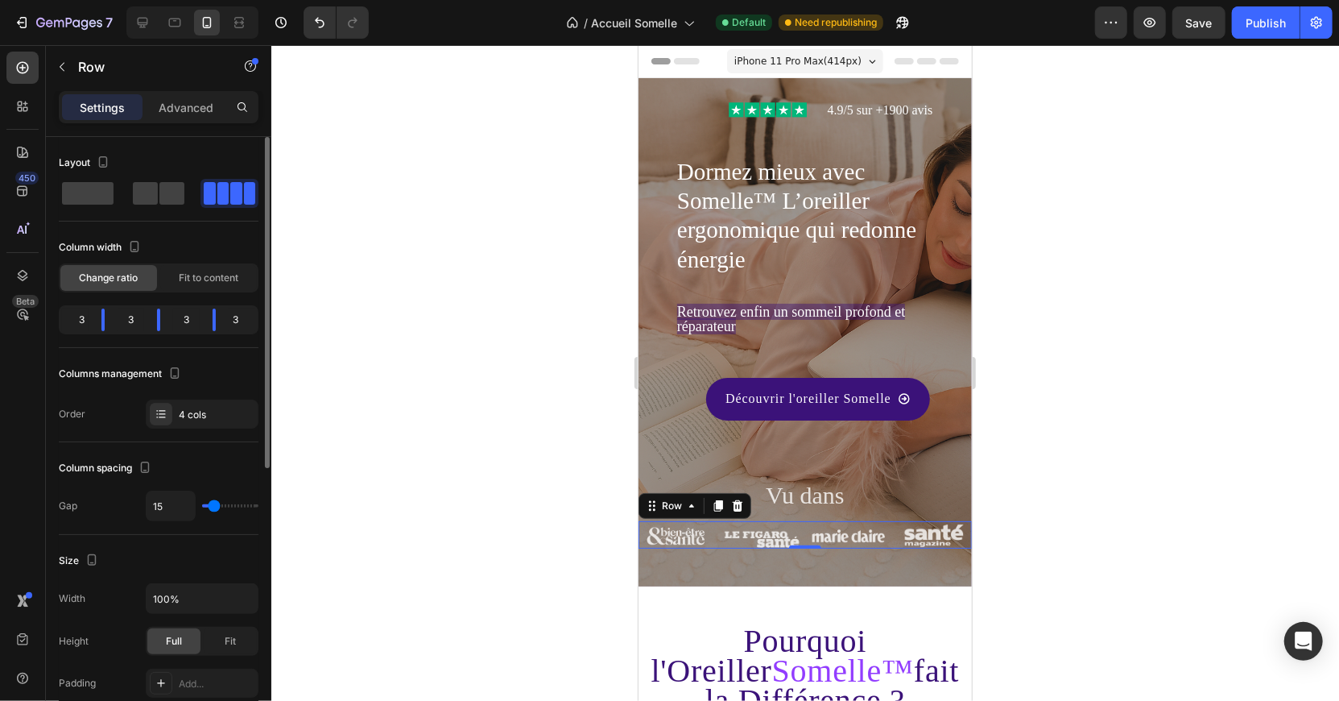
type input "16"
type input "17"
type input "18"
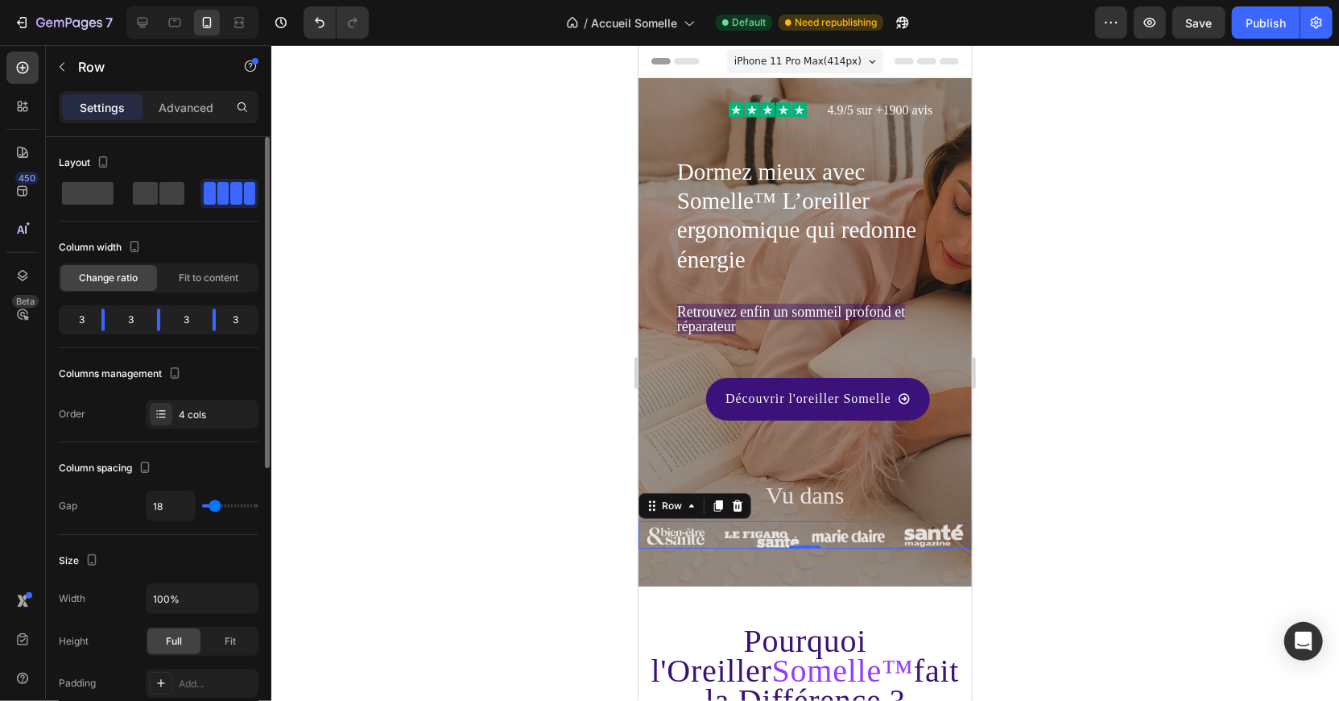
type input "19"
type input "20"
type input "21"
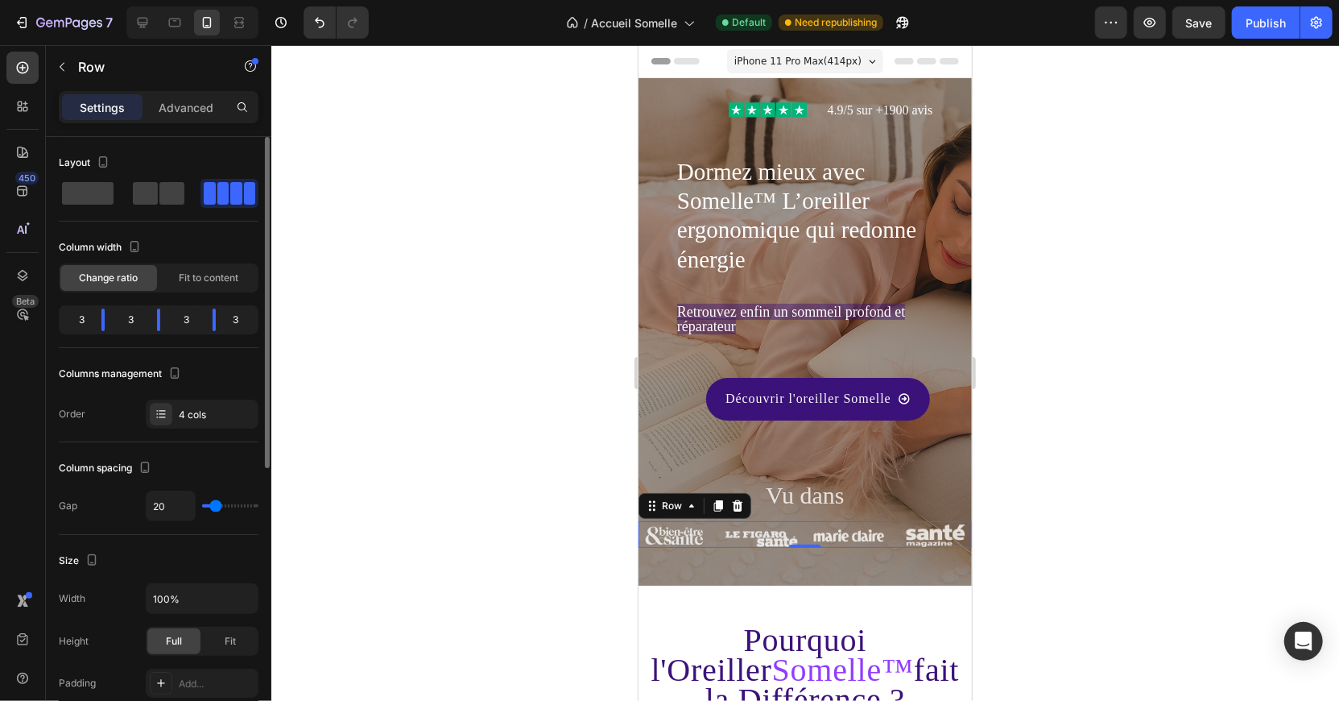
type input "21"
type input "20"
type input "19"
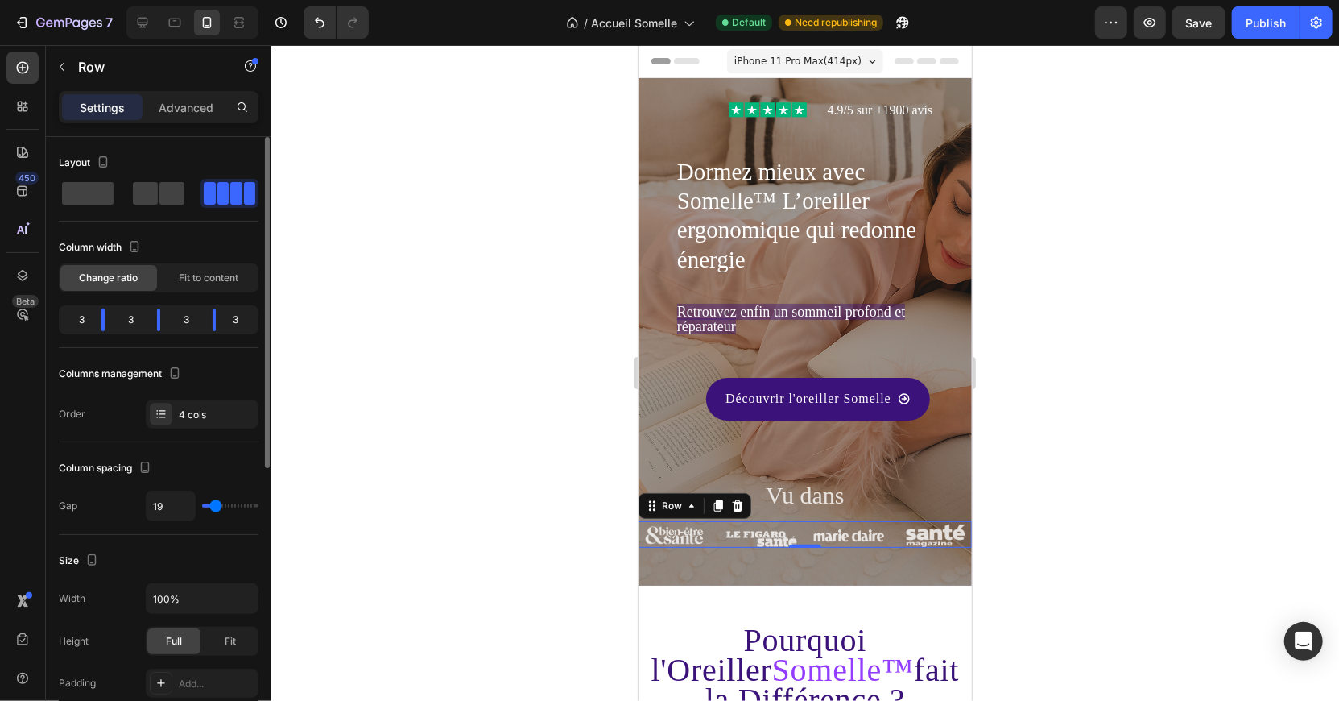
type input "18"
type input "17"
type input "18"
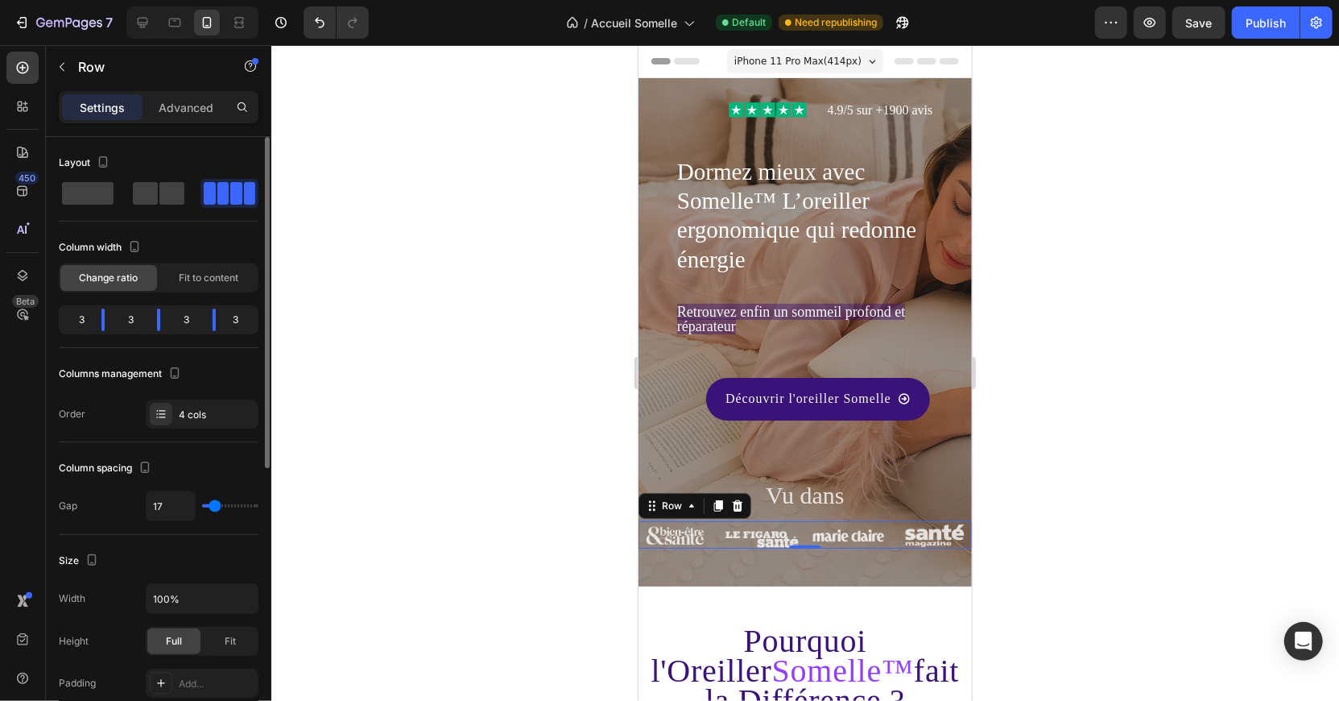
type input "18"
type input "19"
type input "20"
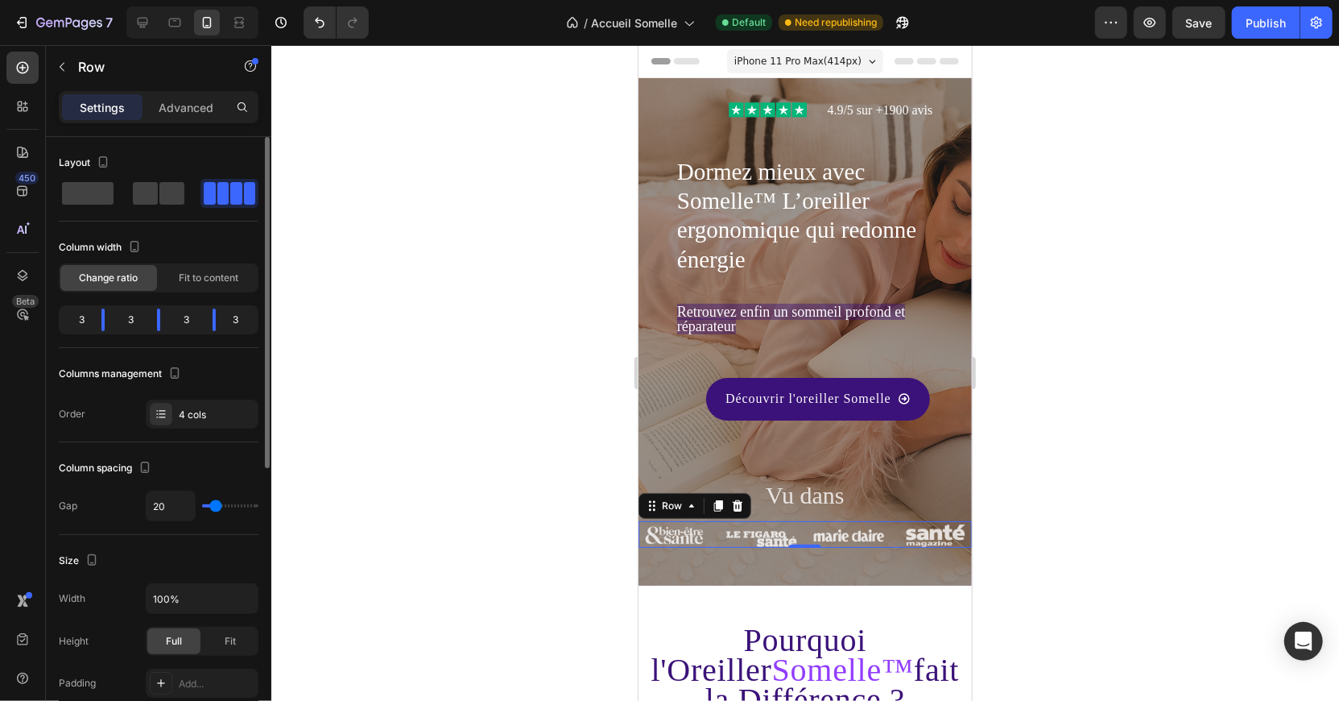
click at [215, 504] on input "range" at bounding box center [230, 505] width 56 height 3
click at [168, 11] on div at bounding box center [175, 23] width 26 height 26
type input "43"
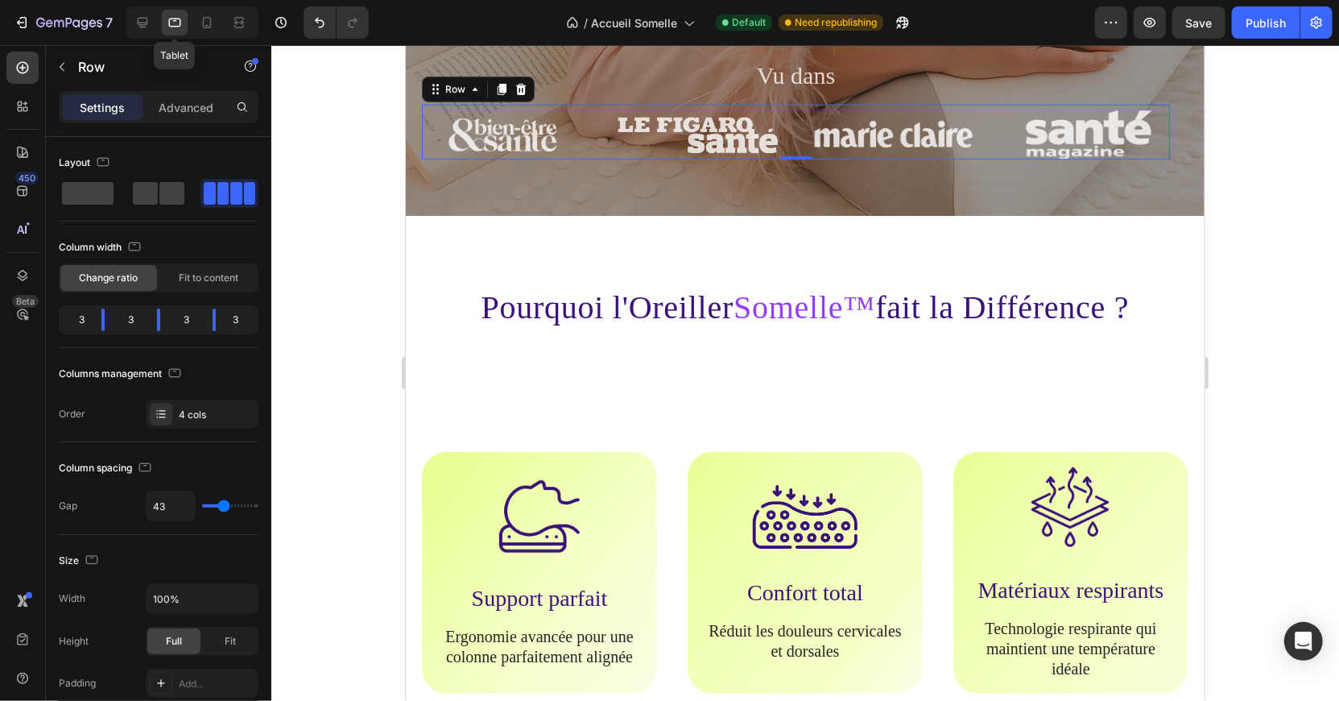
scroll to position [474, 0]
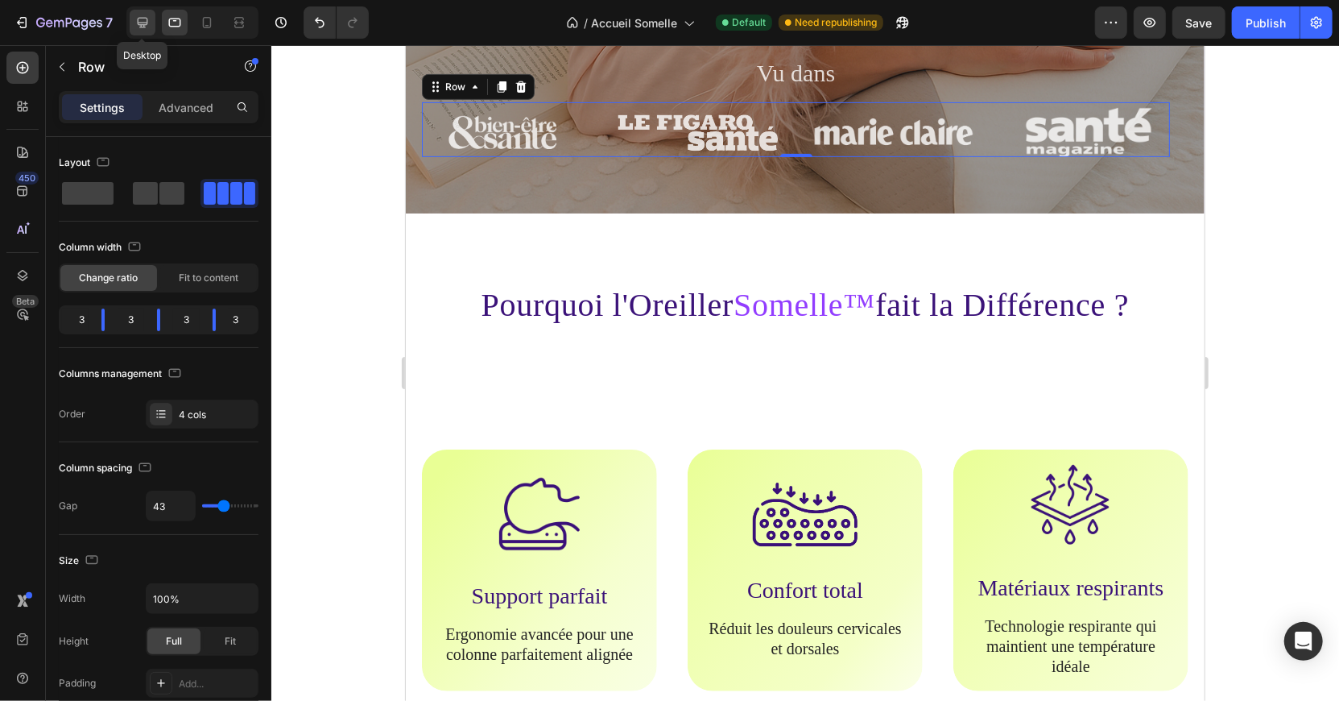
click at [142, 14] on icon at bounding box center [143, 22] width 16 height 16
type input "35"
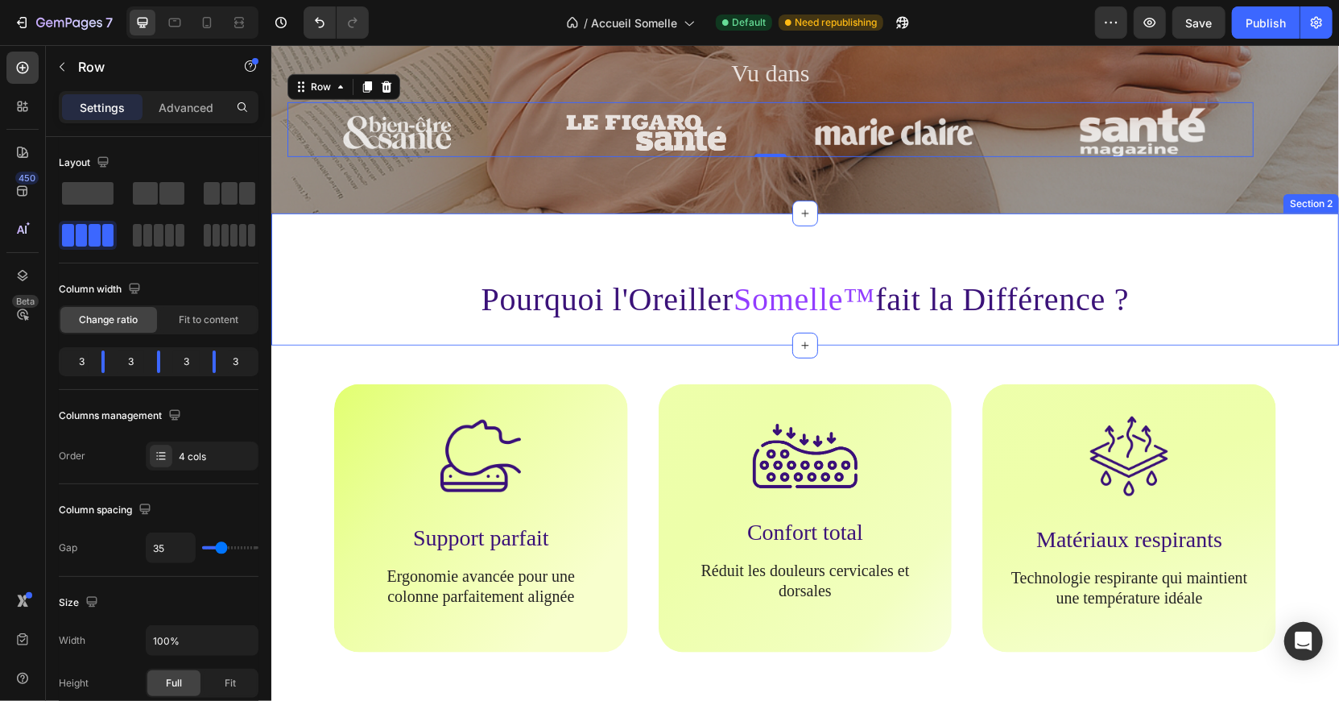
scroll to position [130, 0]
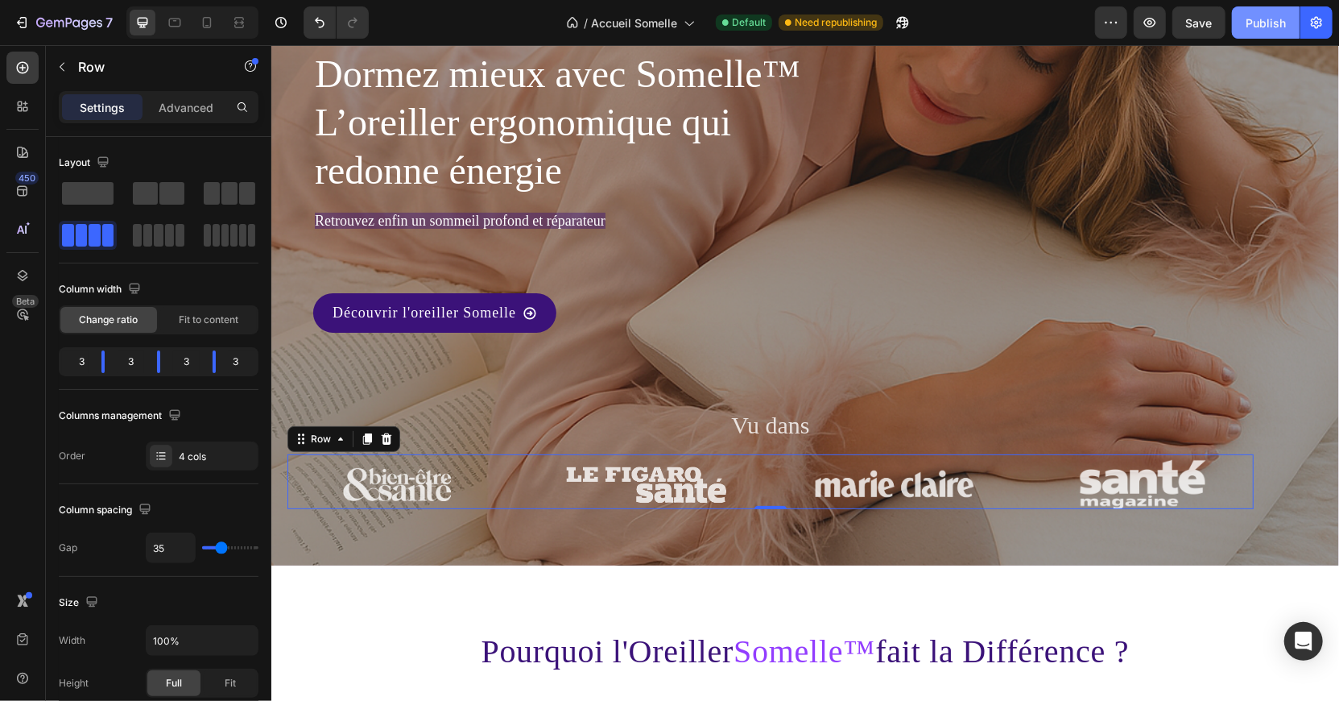
click at [1255, 27] on div "Publish" at bounding box center [1266, 22] width 40 height 17
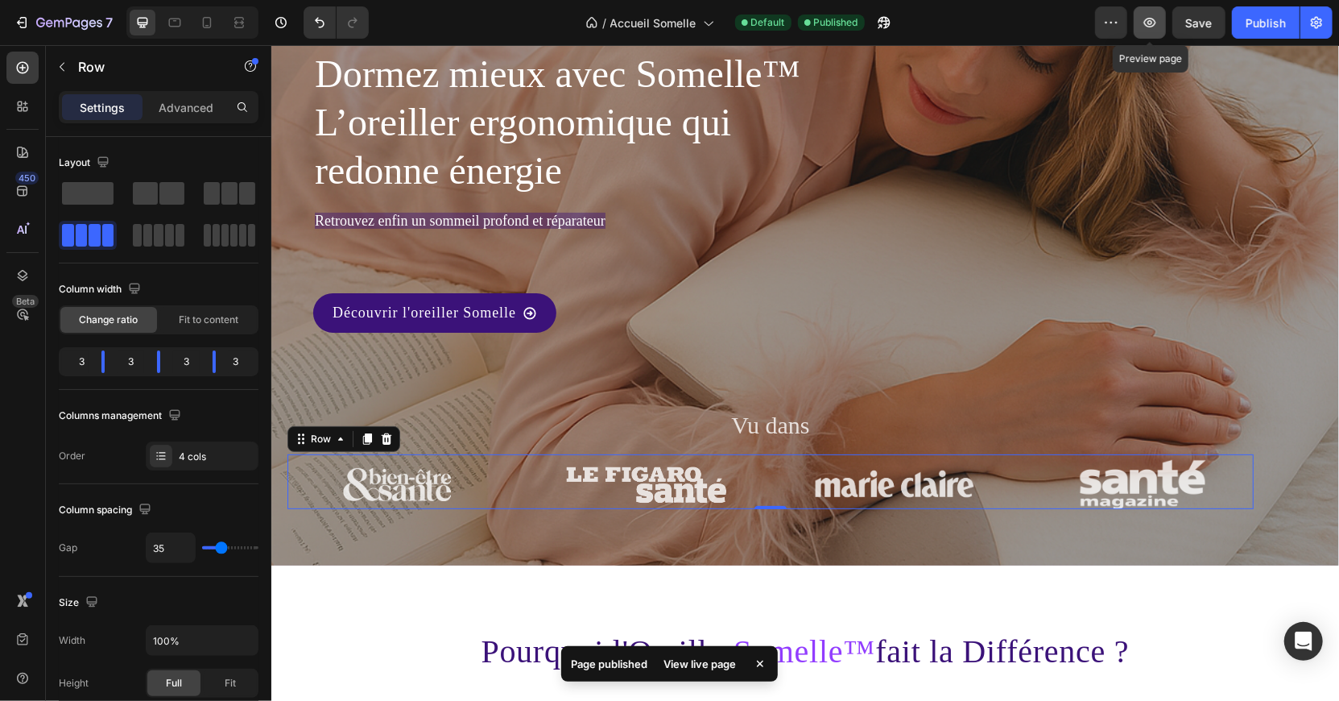
click at [1148, 27] on icon "button" at bounding box center [1150, 22] width 16 height 16
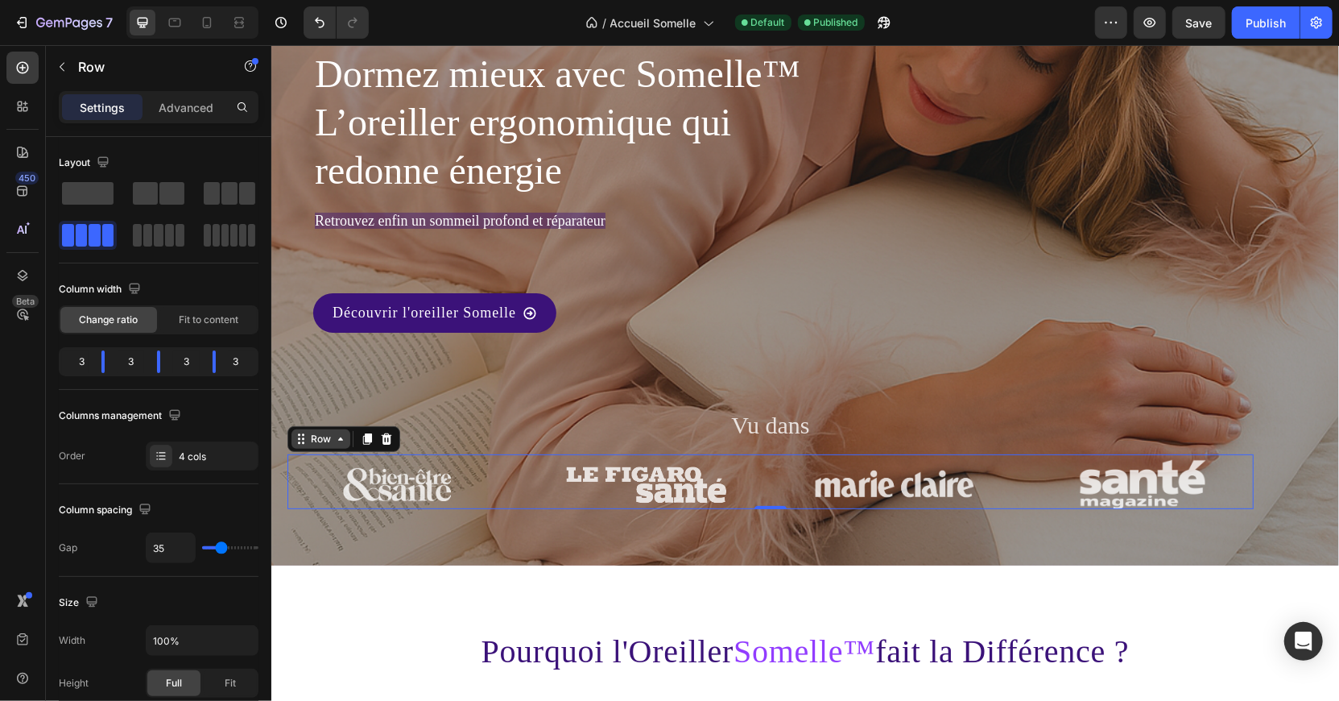
click at [304, 441] on icon at bounding box center [300, 438] width 13 height 13
click at [292, 432] on div "Row" at bounding box center [320, 438] width 59 height 19
click at [213, 313] on span "Fit to content" at bounding box center [209, 320] width 60 height 14
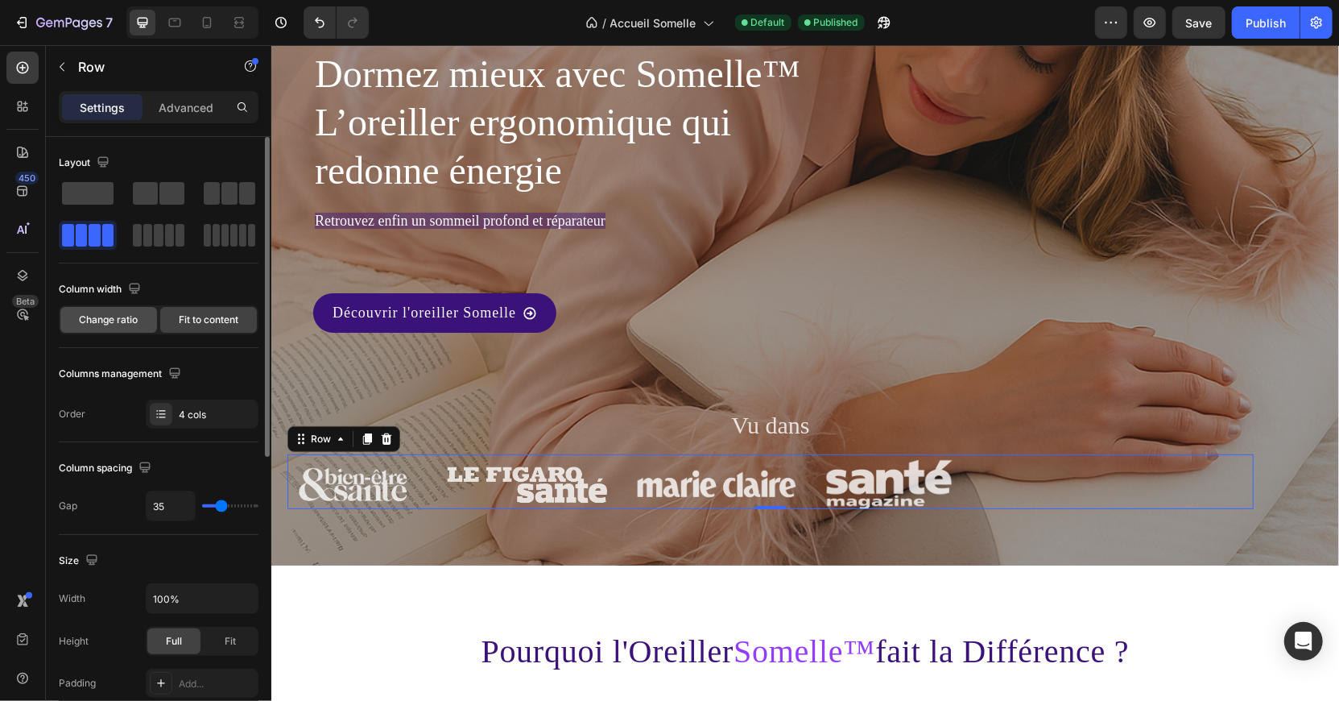
click at [73, 325] on div "Change ratio" at bounding box center [108, 320] width 97 height 26
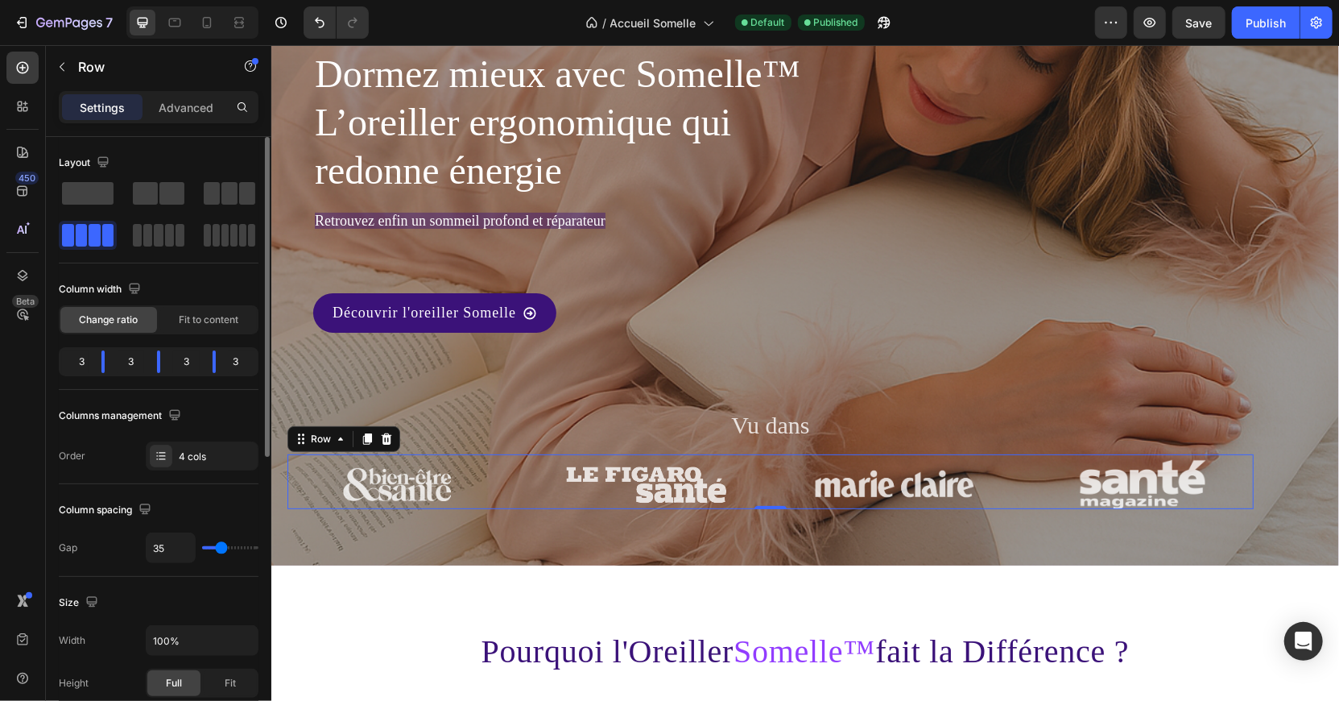
type input "58"
type input "72"
type input "74"
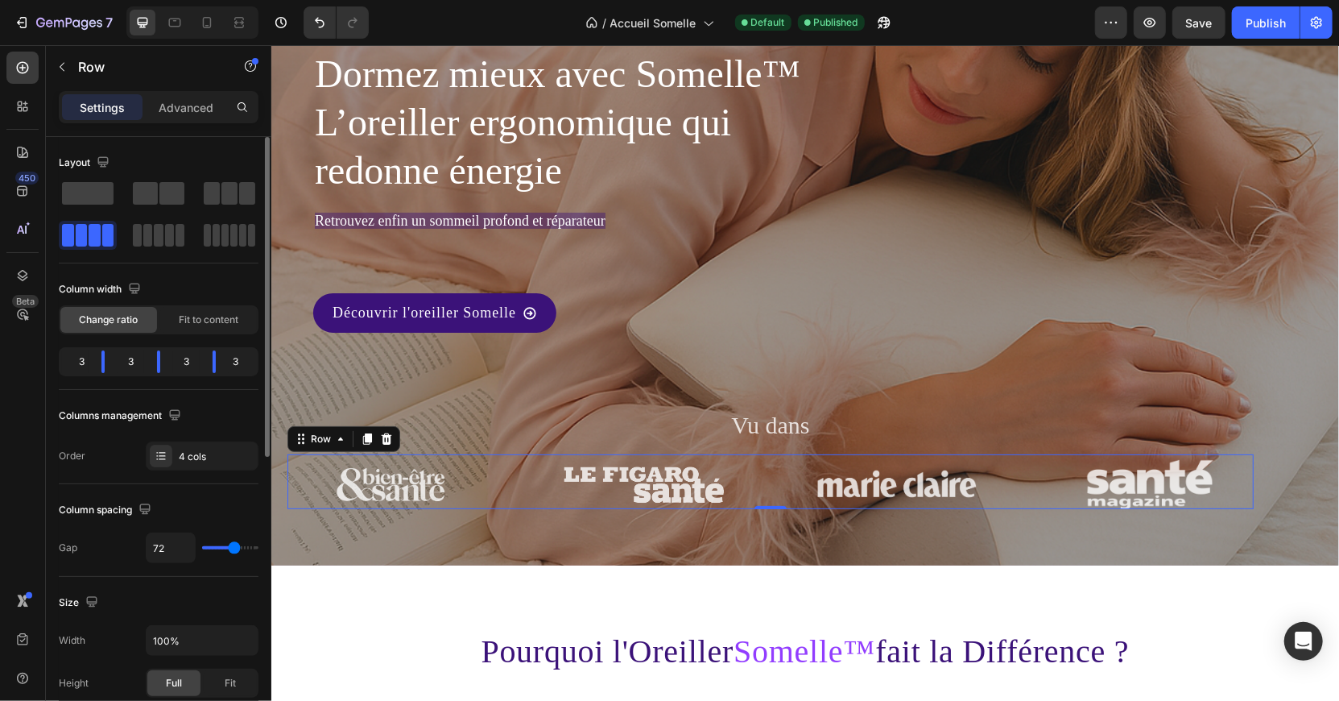
type input "74"
type input "76"
type input "78"
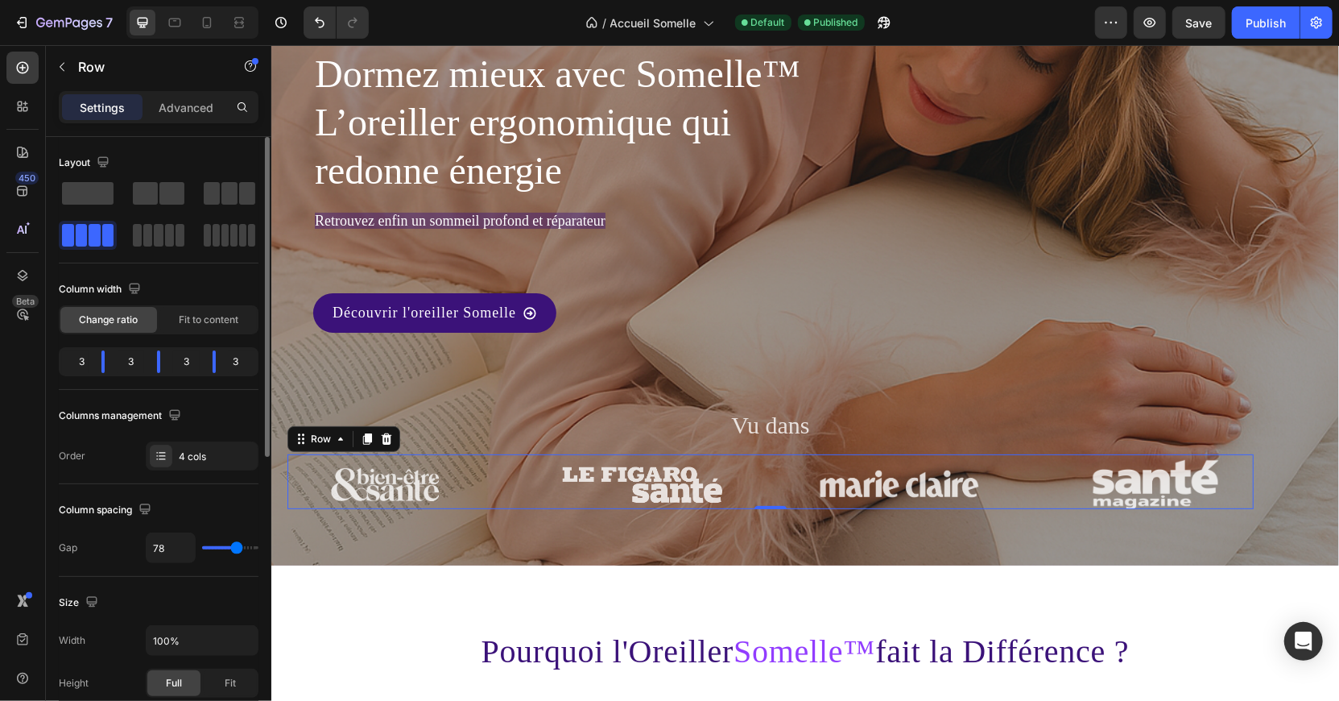
type input "79"
type input "80"
type input "81"
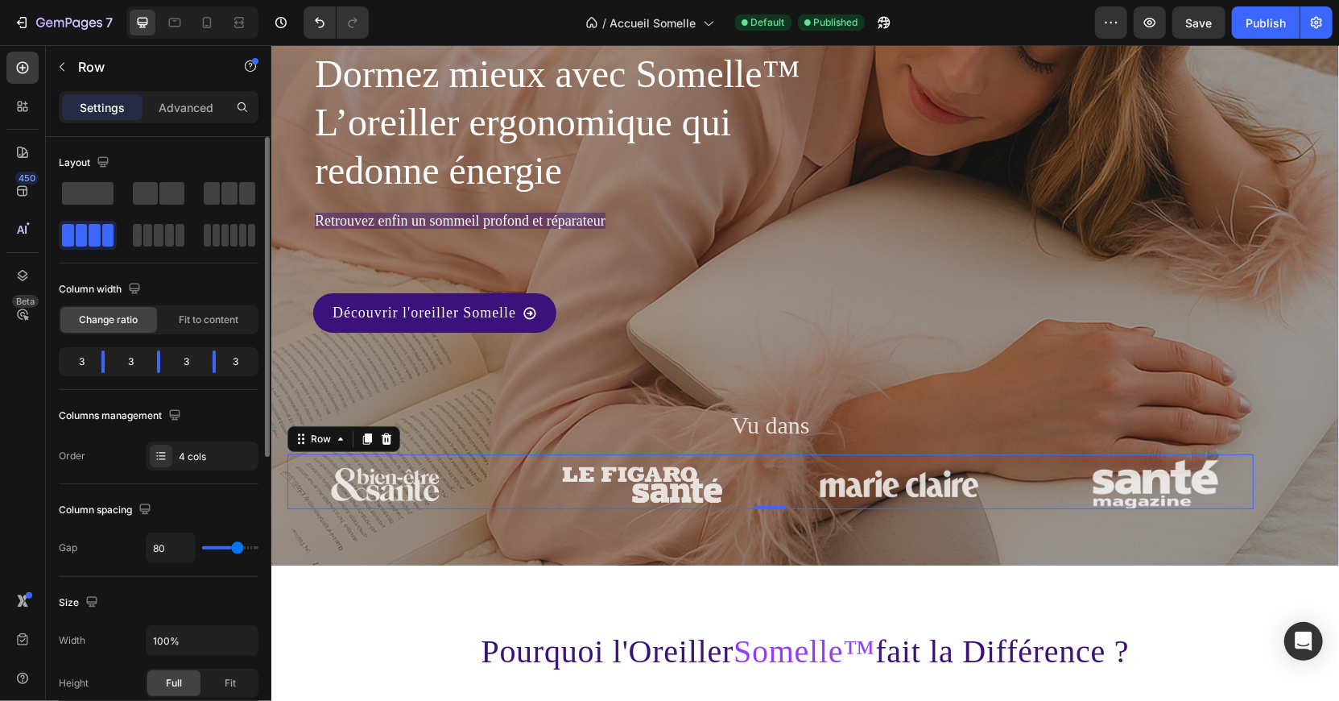
type input "81"
type input "82"
type input "83"
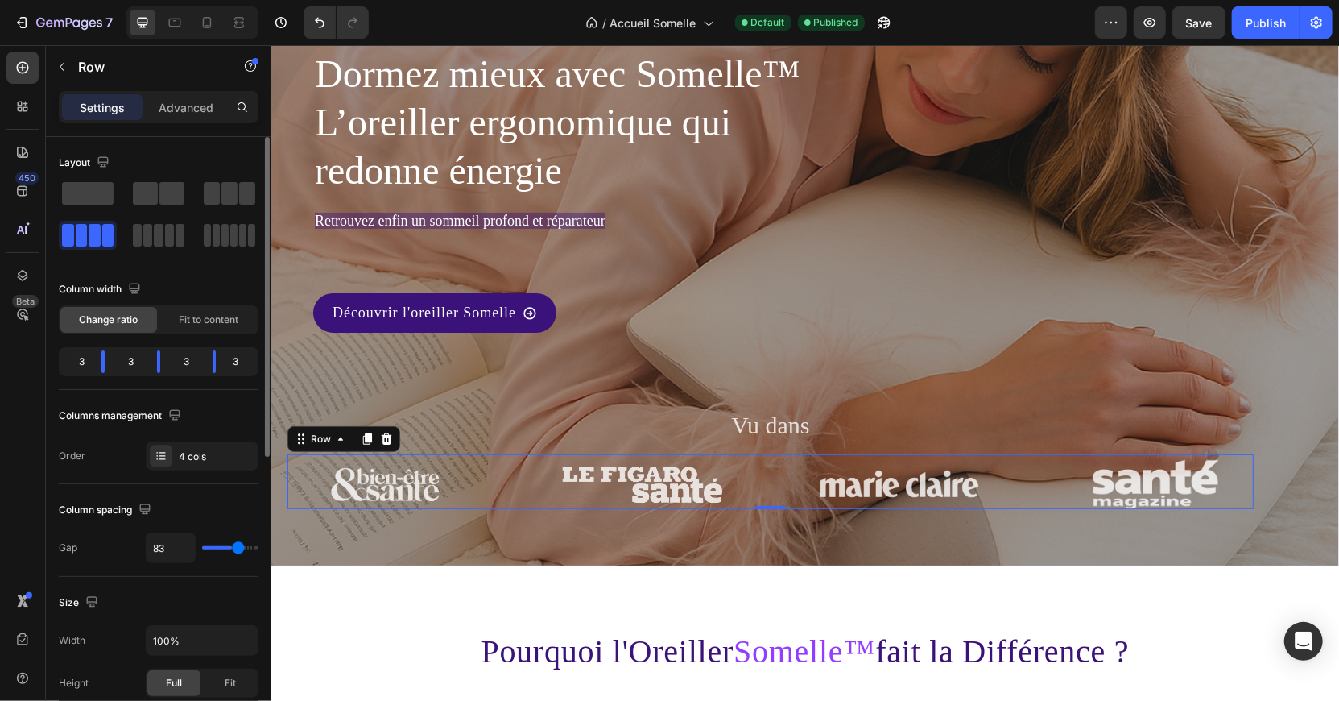
type input "84"
type input "85"
type input "103"
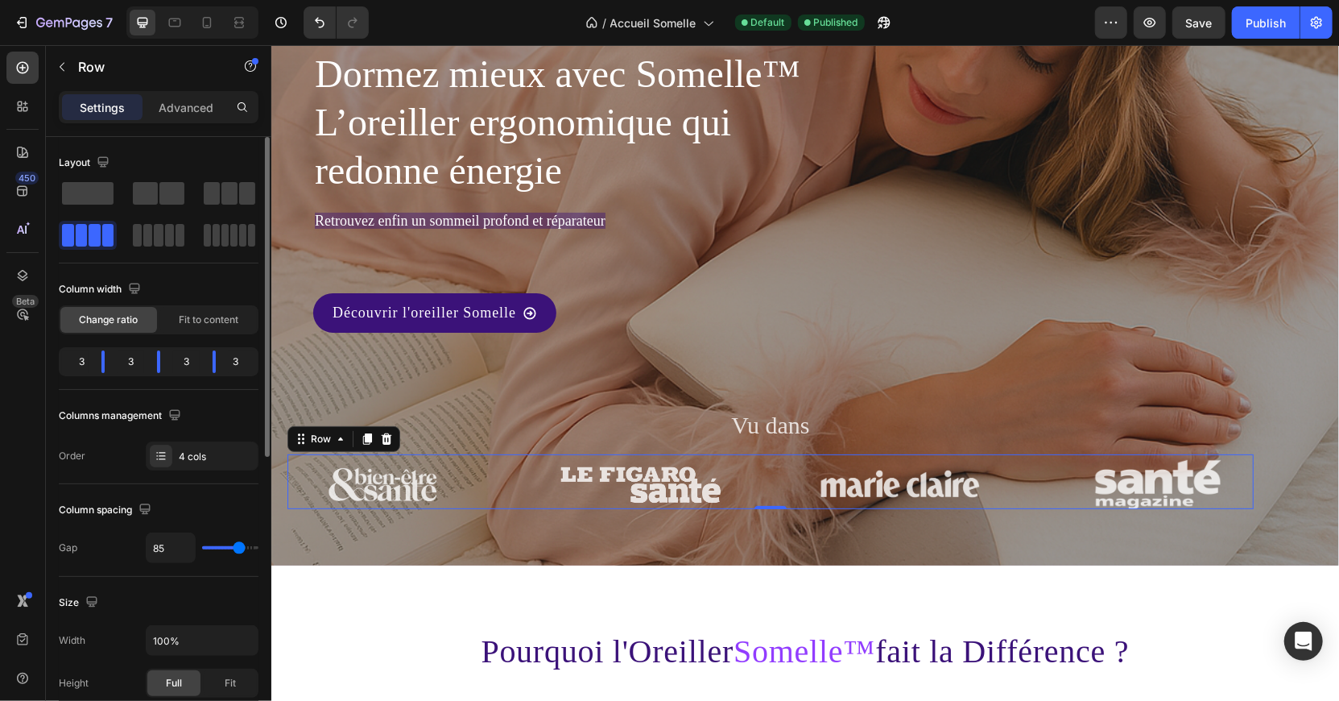
type input "103"
type input "120"
type input "32"
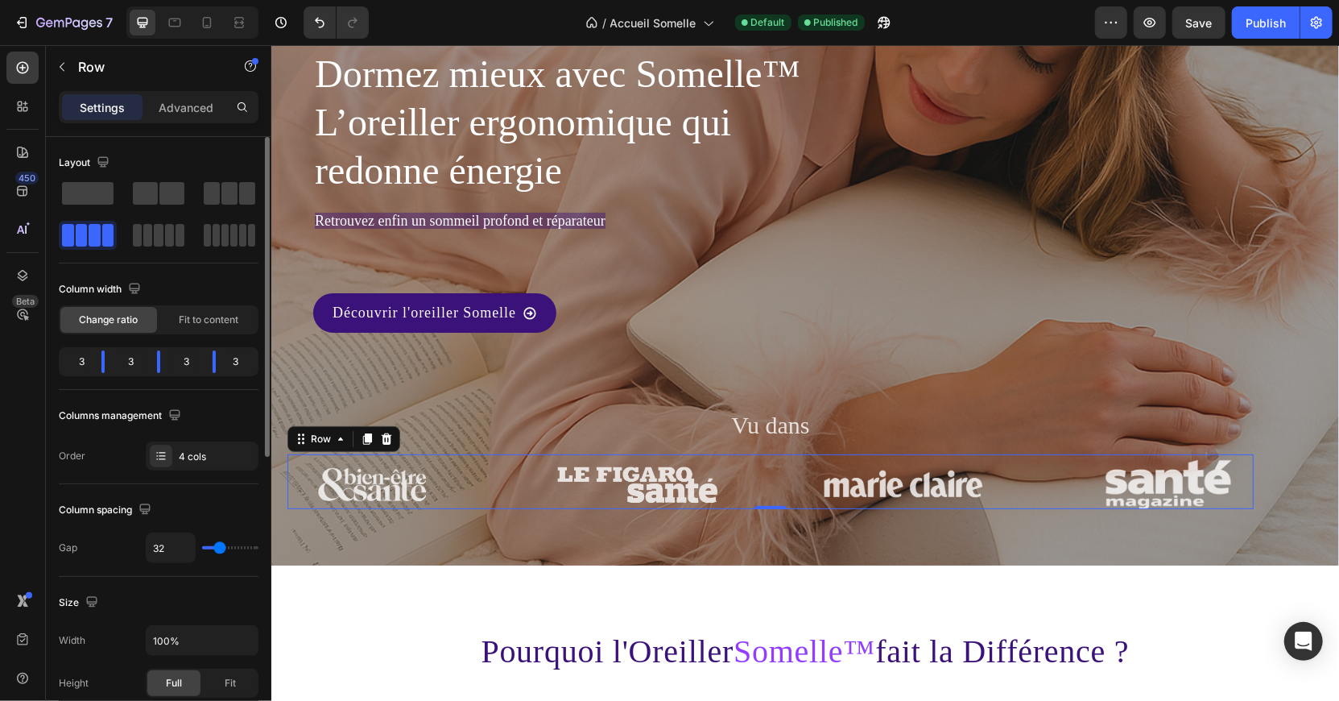
type input "28"
type input "24"
type input "20"
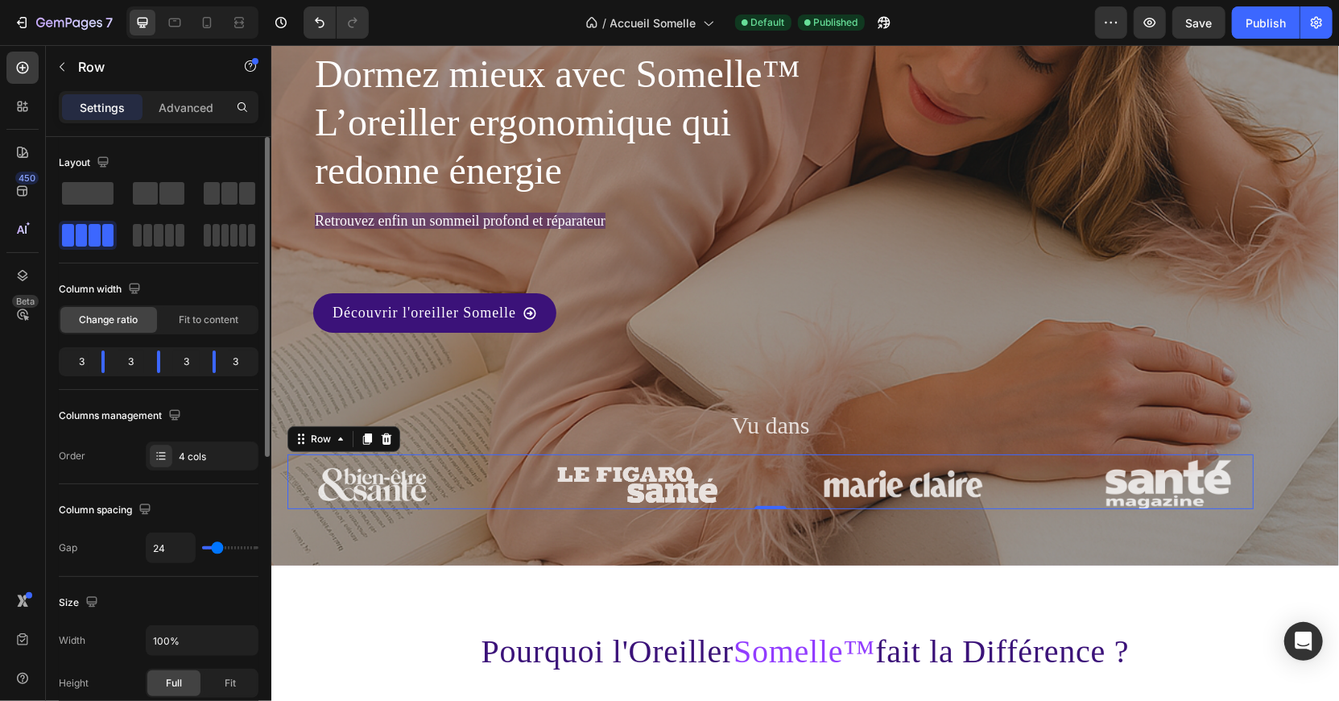
type input "20"
type input "19"
type input "18"
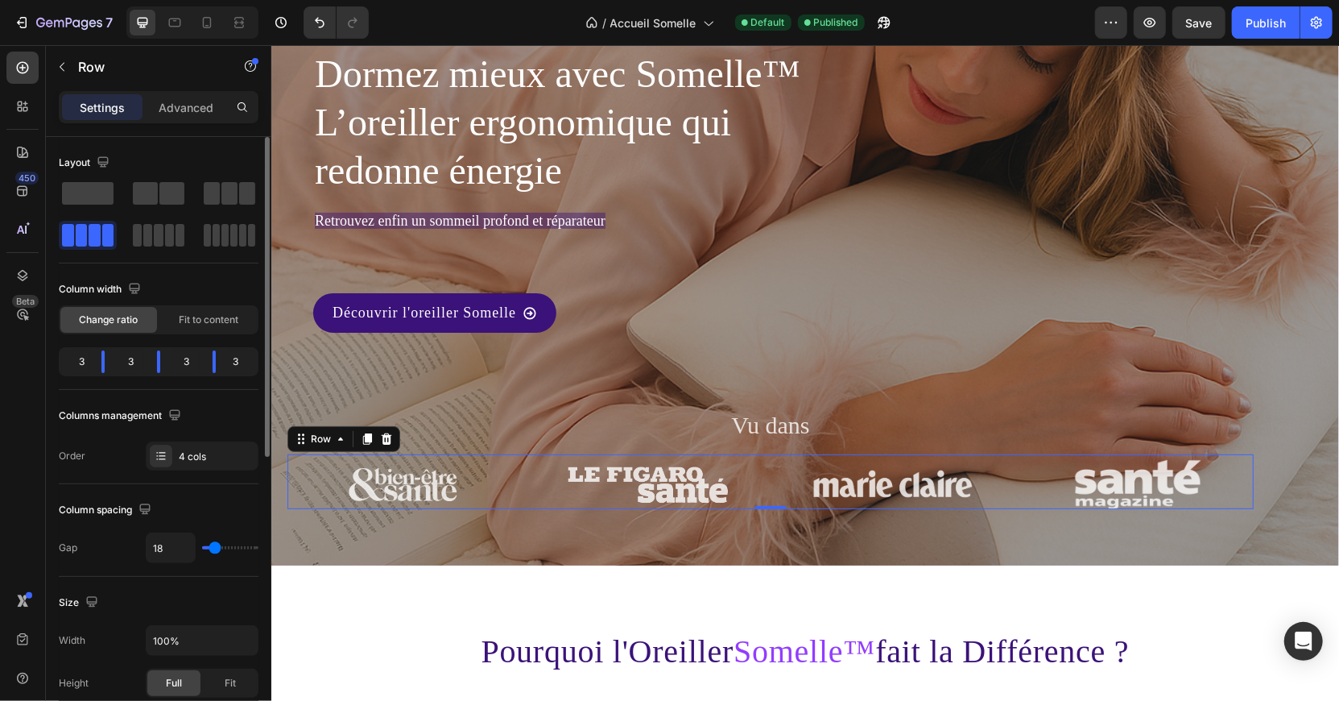
type input "0"
type input "61"
type input "66"
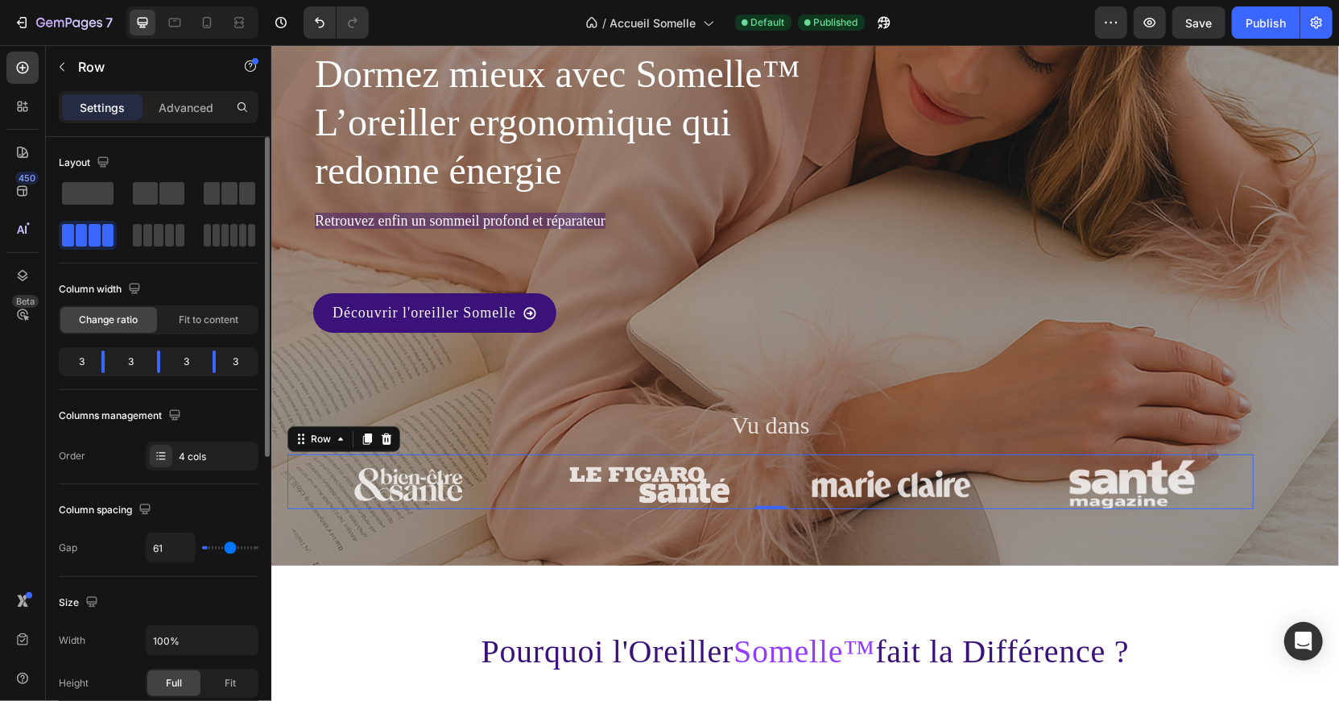
type input "66"
type input "70"
type input "72"
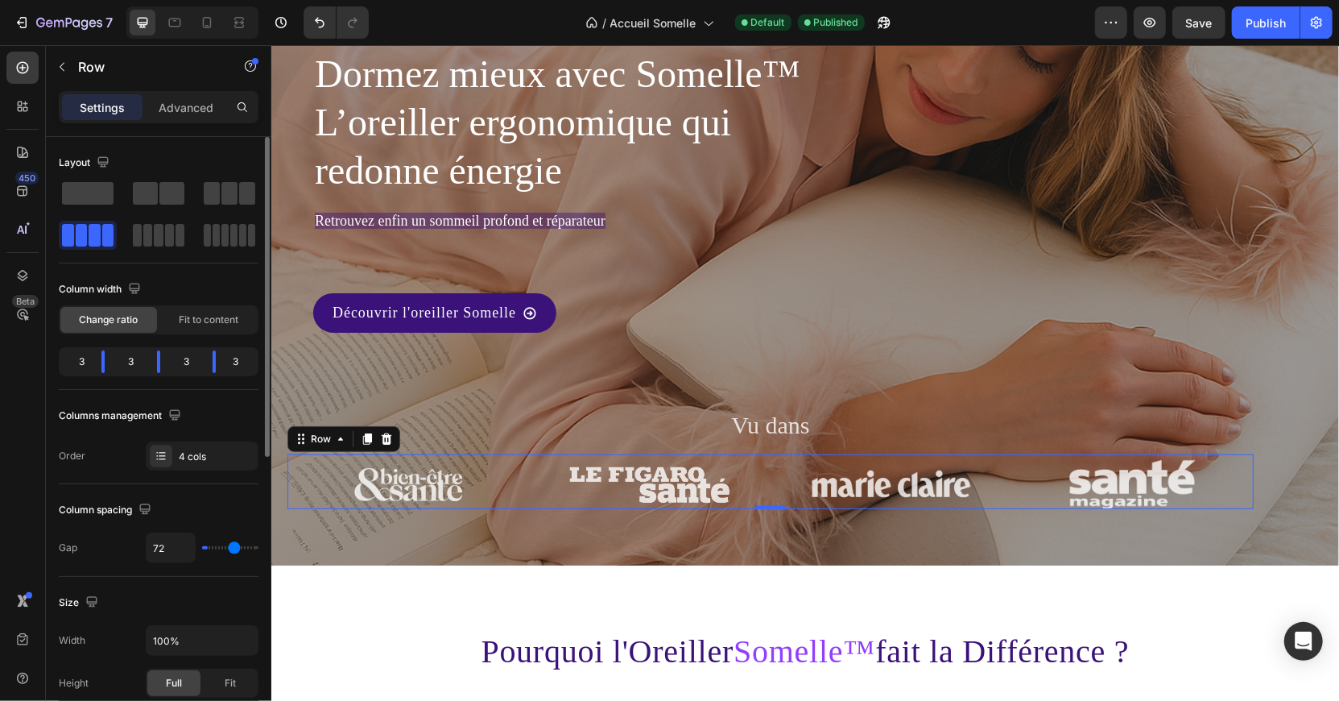
type input "74"
type input "76"
type input "78"
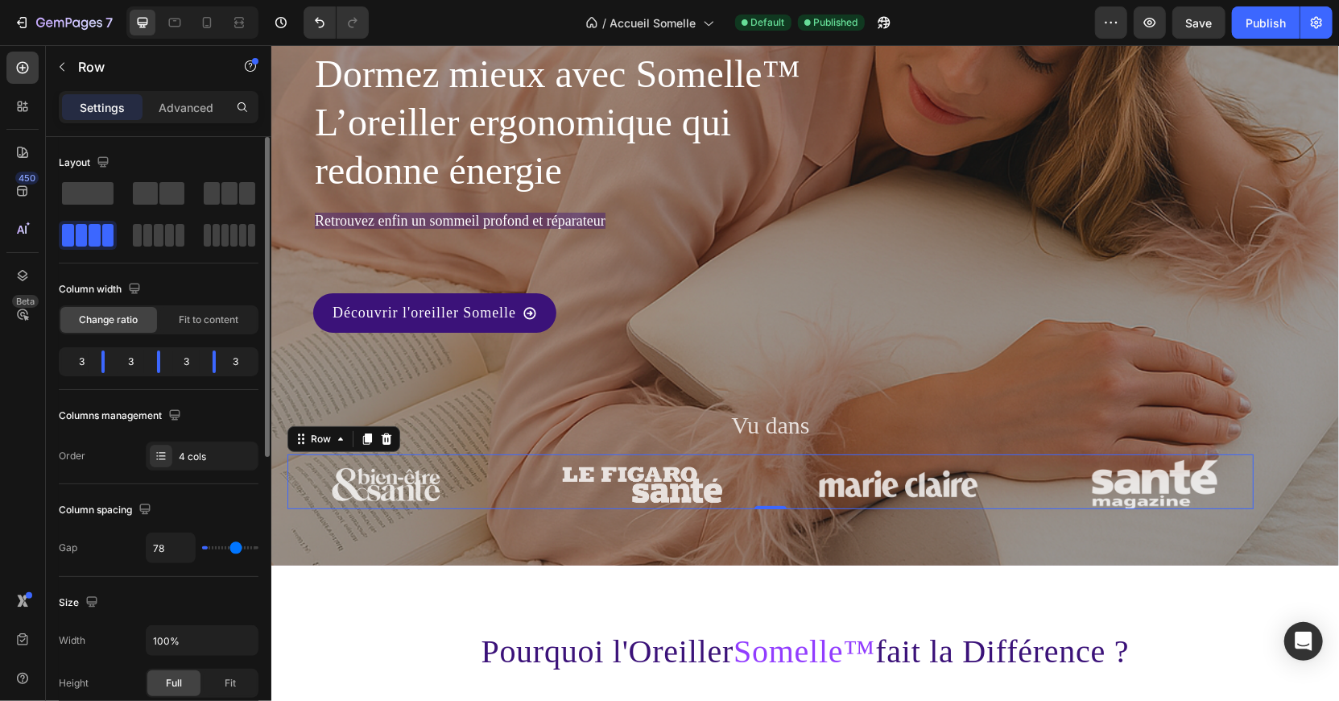
type input "78"
type input "79"
type input "80"
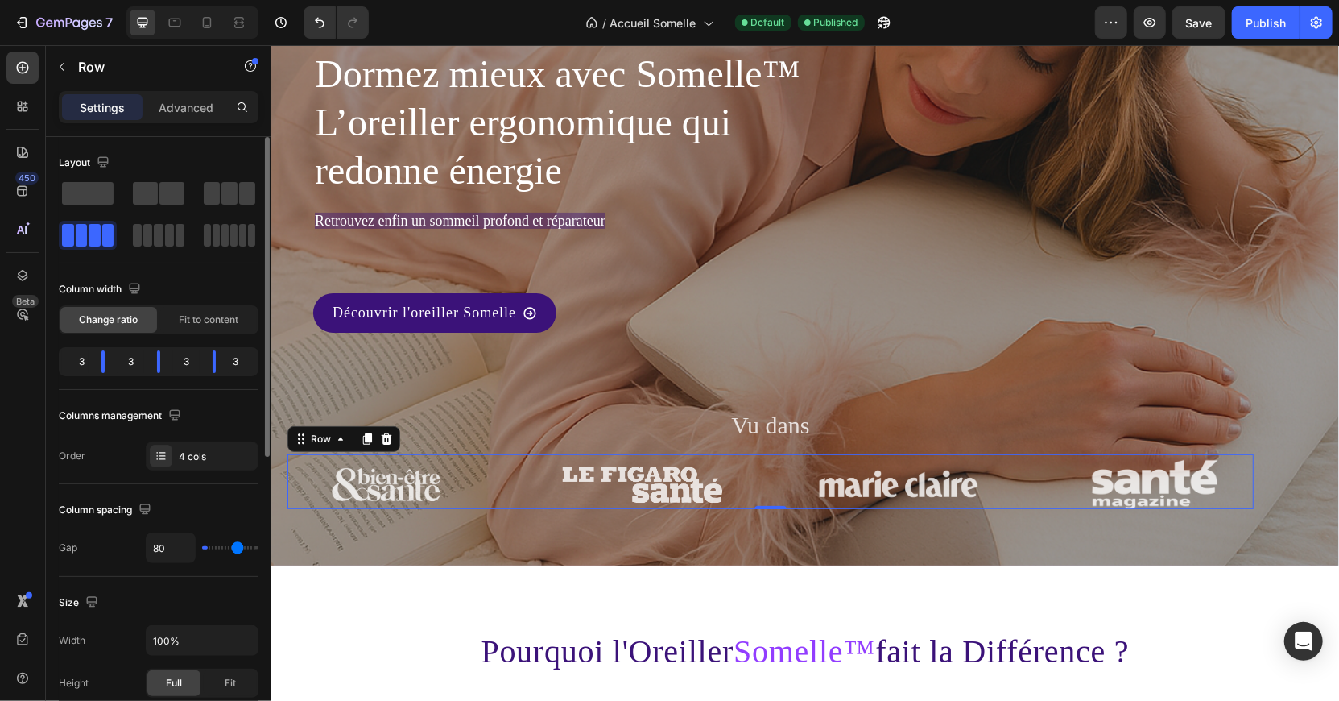
type input "82"
type input "83"
type input "84"
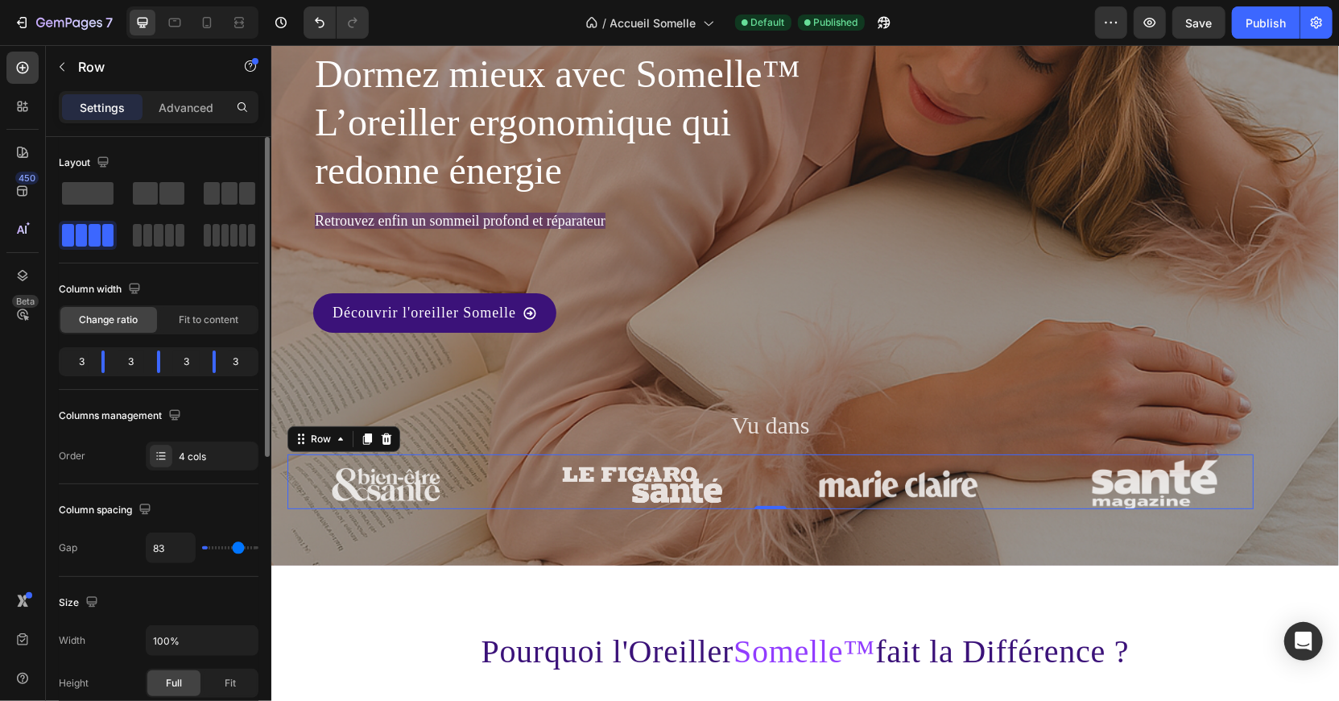
type input "84"
type input "86"
type input "88"
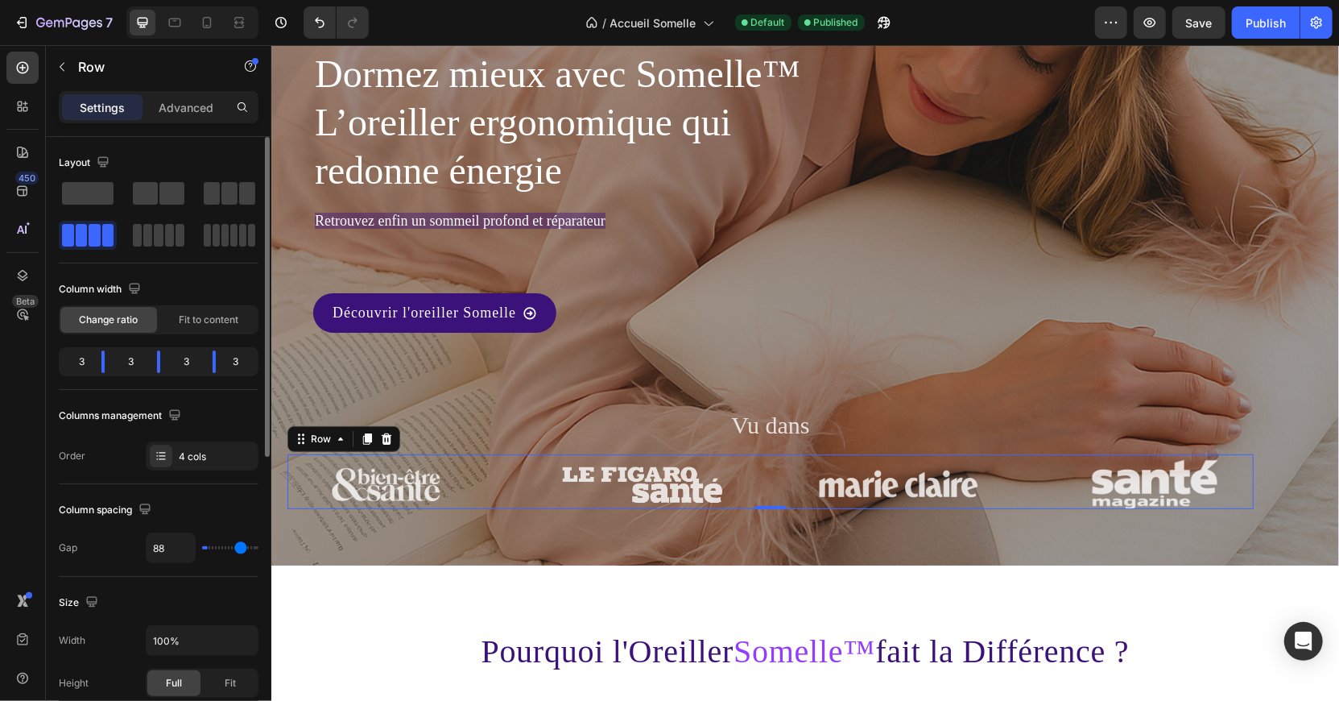
type input "92"
type input "95"
type input "96"
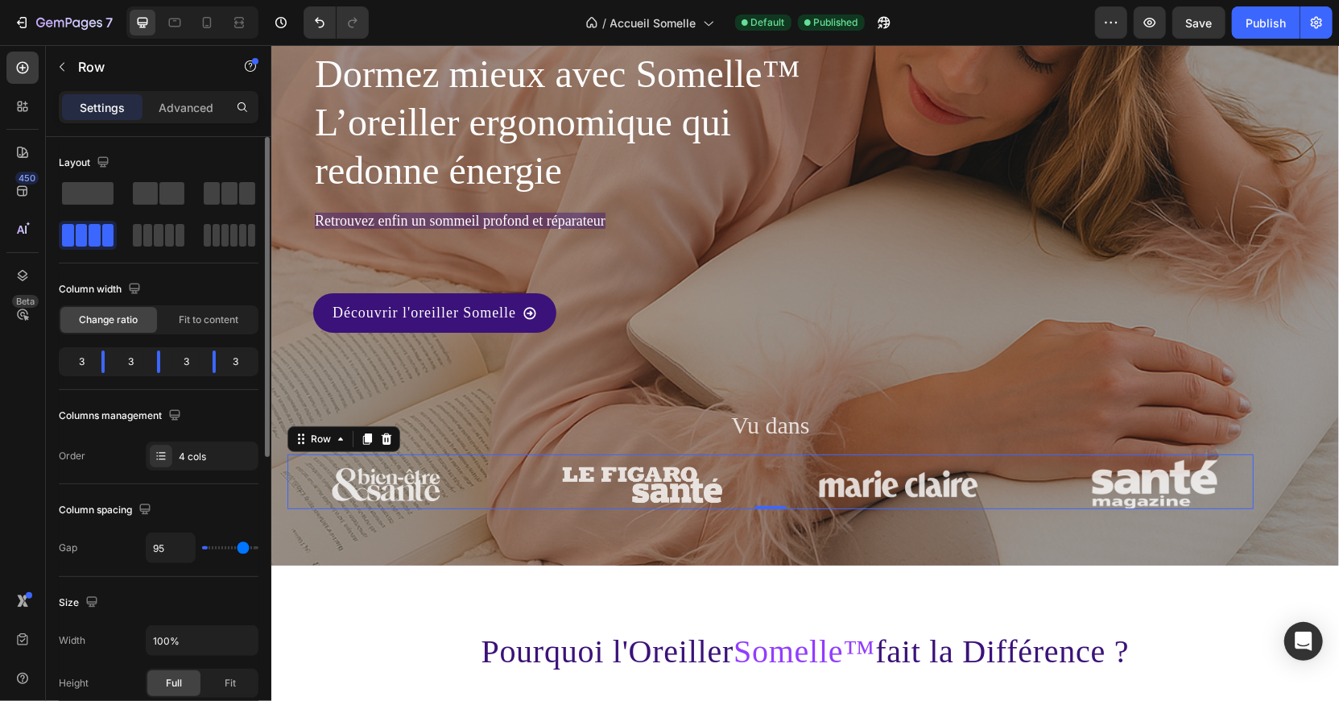
type input "96"
type input "97"
type input "98"
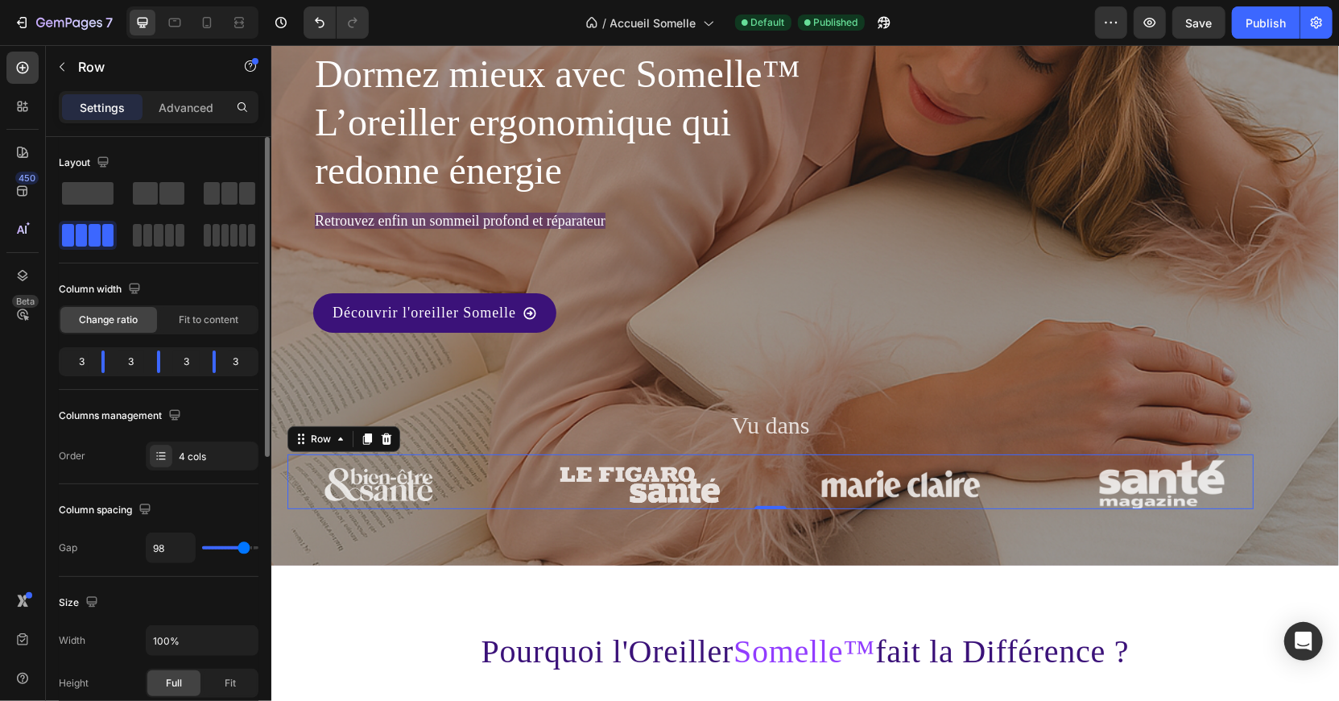
type input "93"
type input "92"
type input "90"
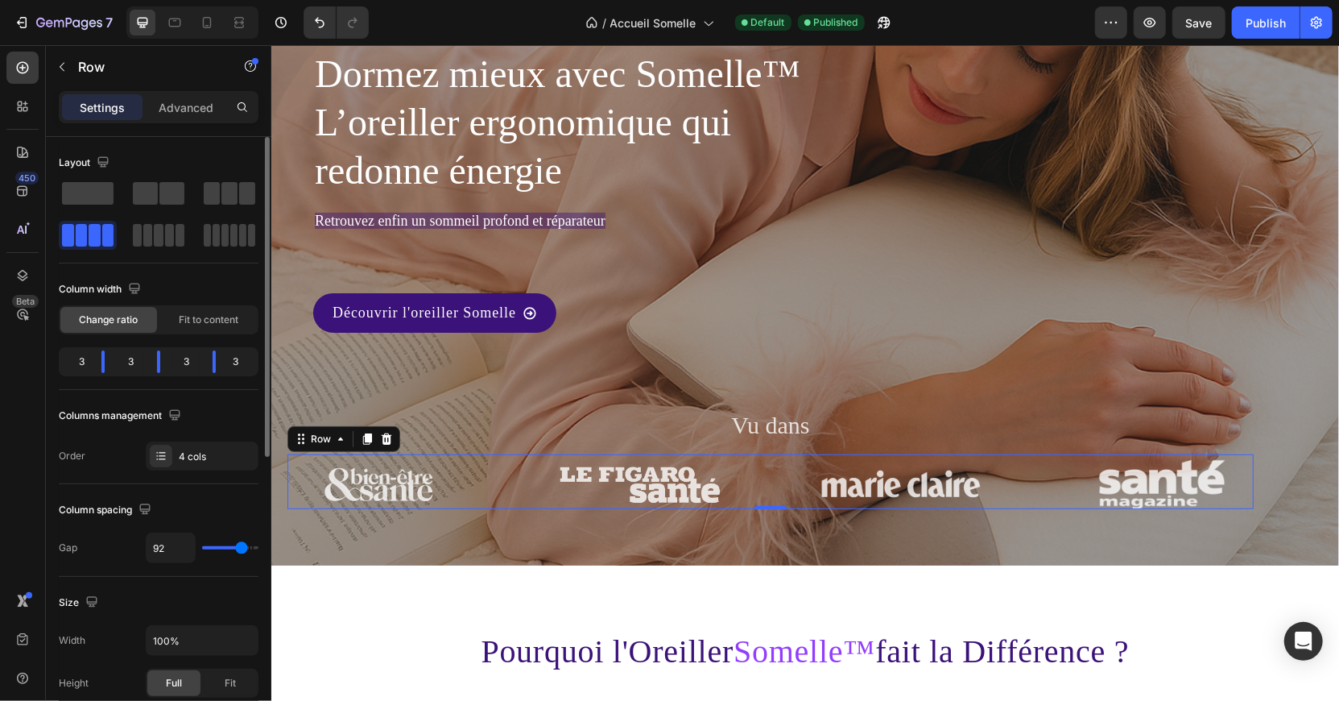
type input "90"
type input "89"
type input "87"
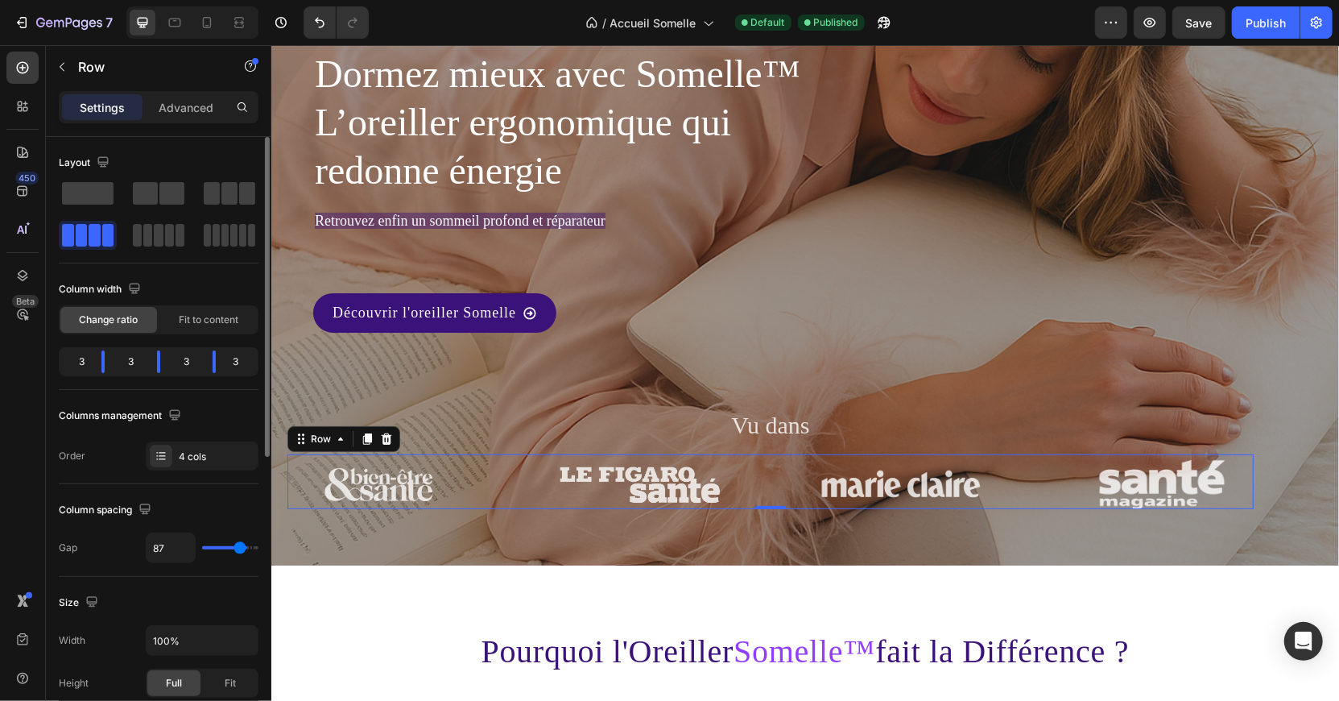
type input "86"
type input "84"
type input "83"
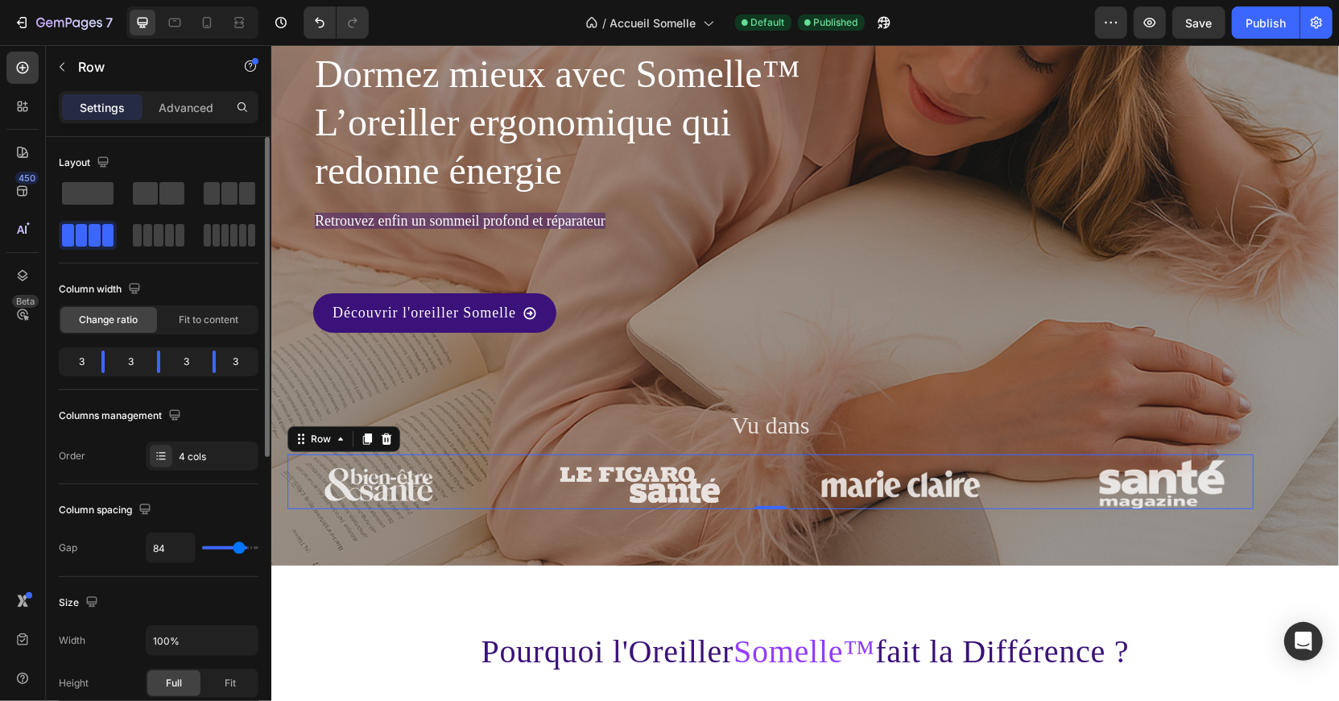
type input "83"
type input "81"
type input "79"
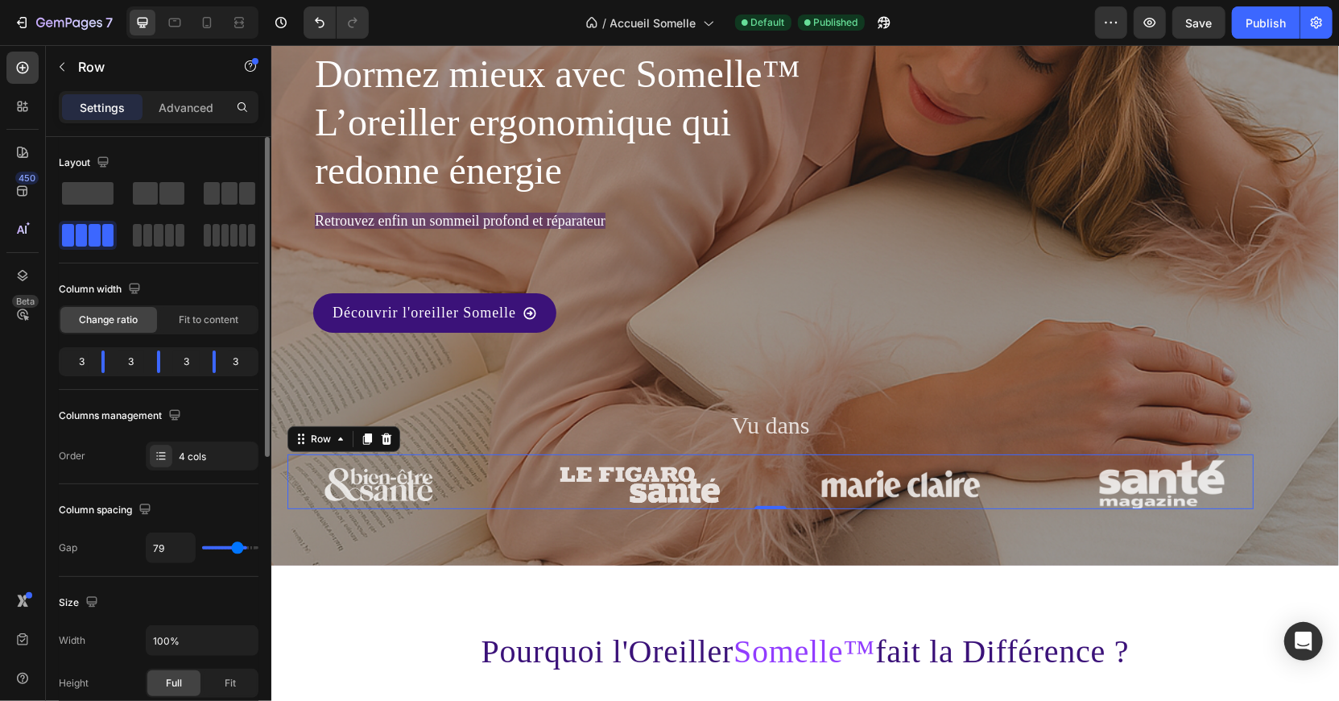
type input "77"
type input "76"
type input "74"
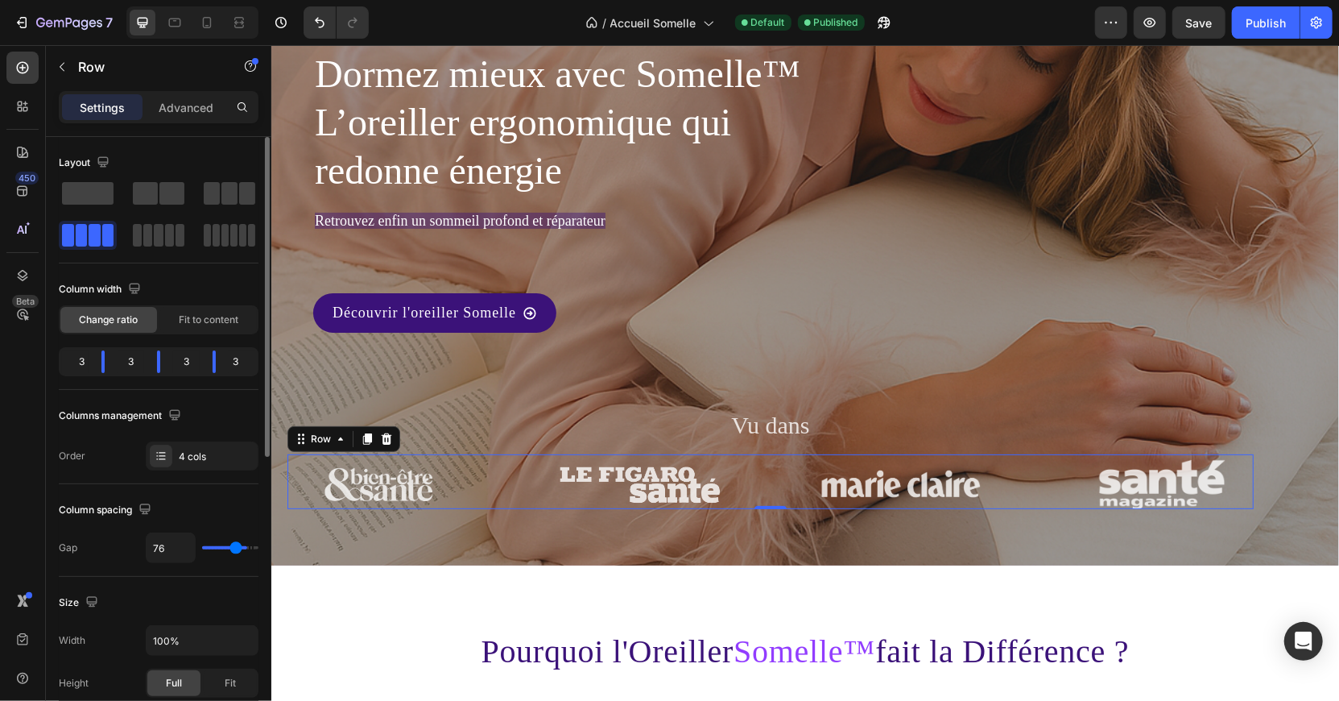
type input "74"
drag, startPoint x: 229, startPoint y: 545, endPoint x: 221, endPoint y: 557, distance: 14.5
click at [221, 549] on input "range" at bounding box center [230, 547] width 56 height 3
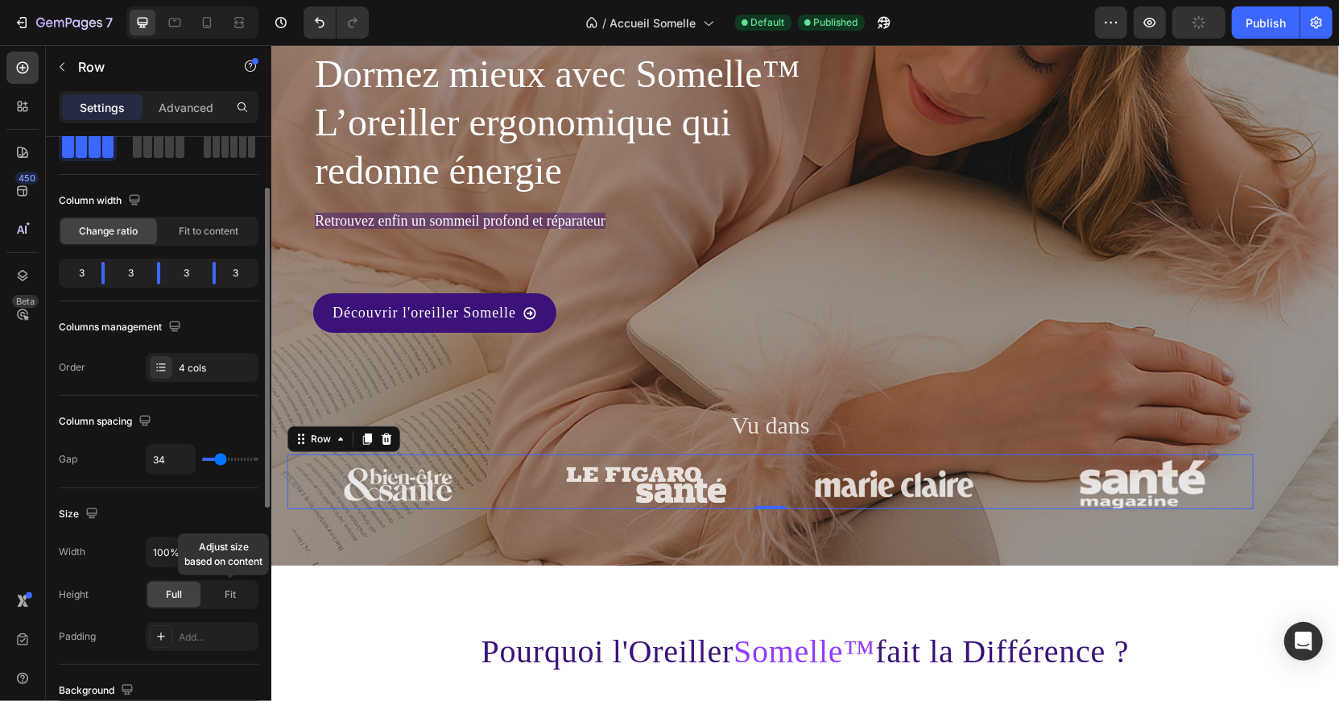
scroll to position [93, 0]
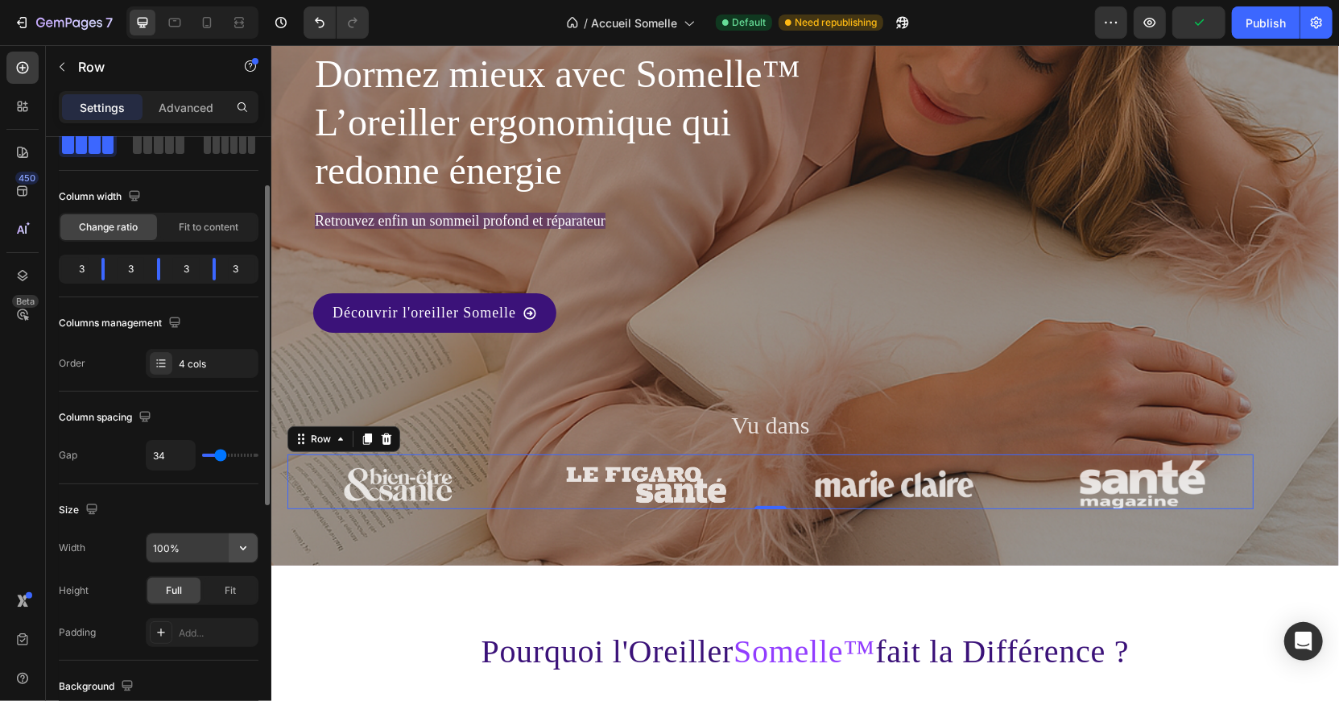
click at [246, 544] on icon "button" at bounding box center [243, 548] width 16 height 16
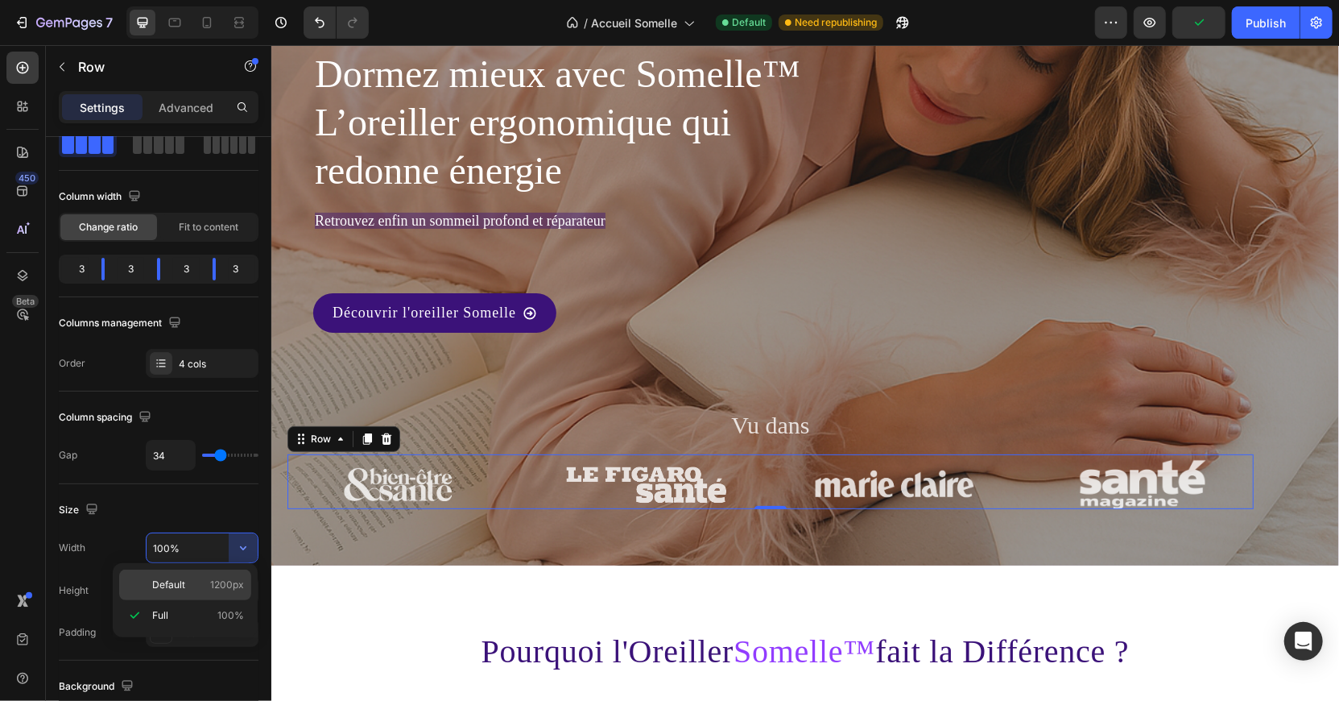
click at [225, 581] on span "1200px" at bounding box center [227, 585] width 34 height 14
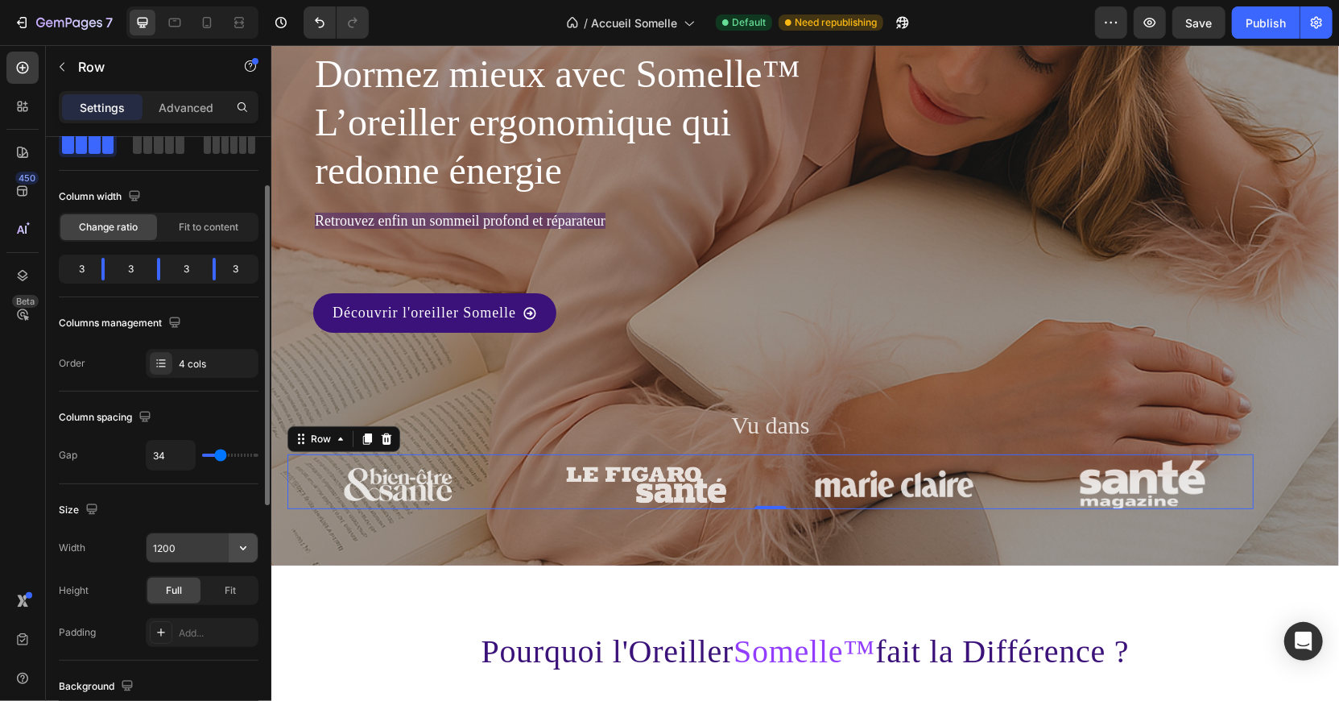
click at [245, 540] on icon "button" at bounding box center [243, 548] width 16 height 16
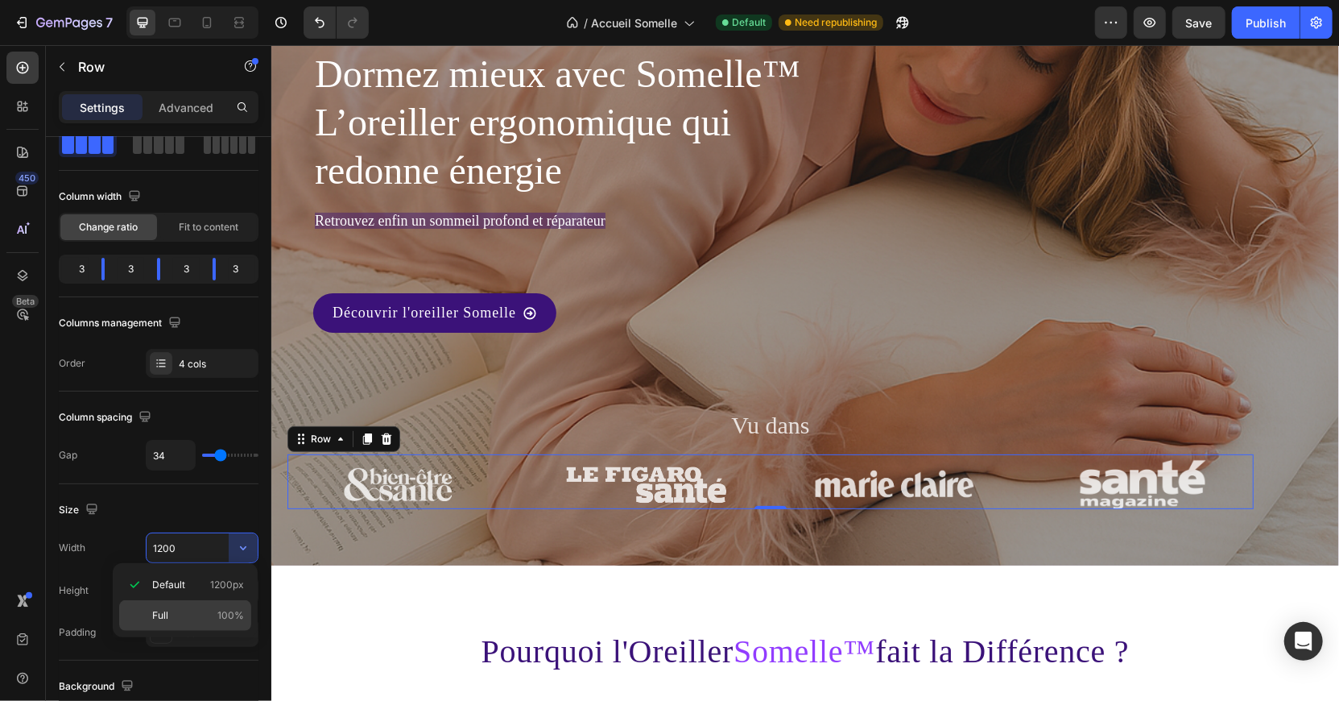
click at [239, 612] on span "100%" at bounding box center [230, 615] width 27 height 14
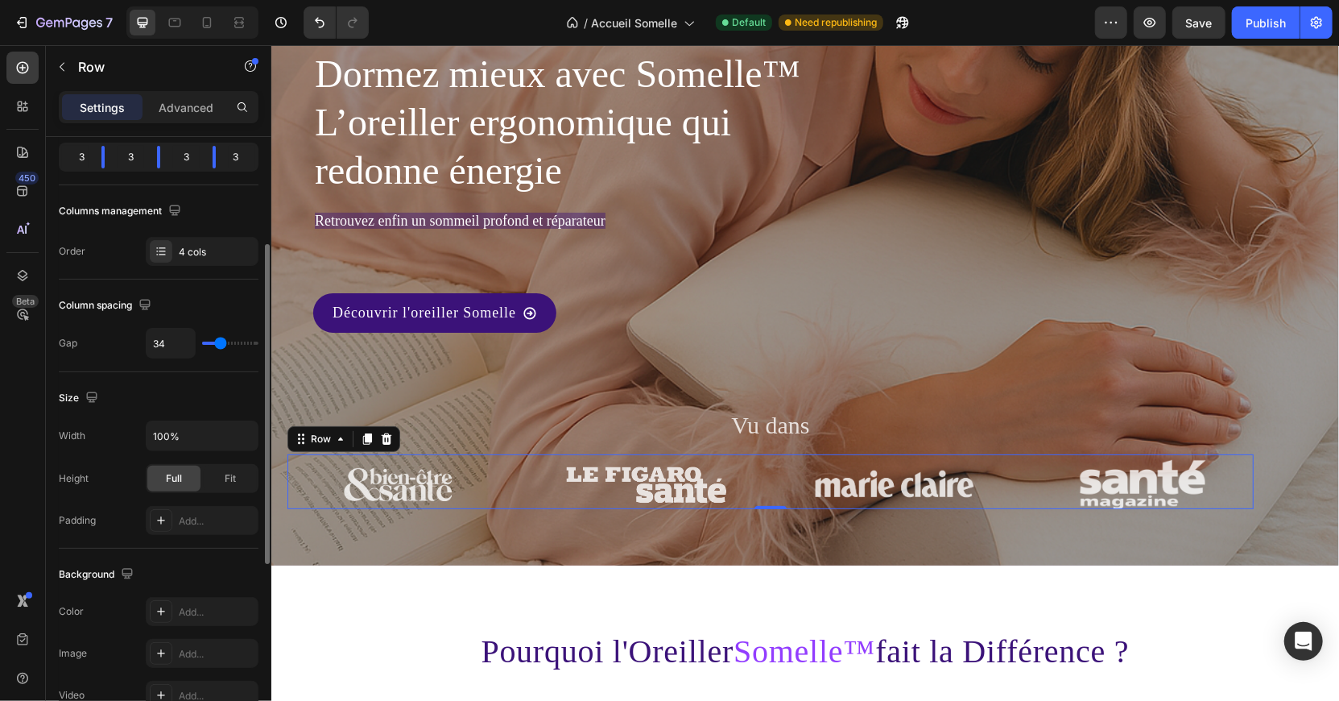
scroll to position [246, 0]
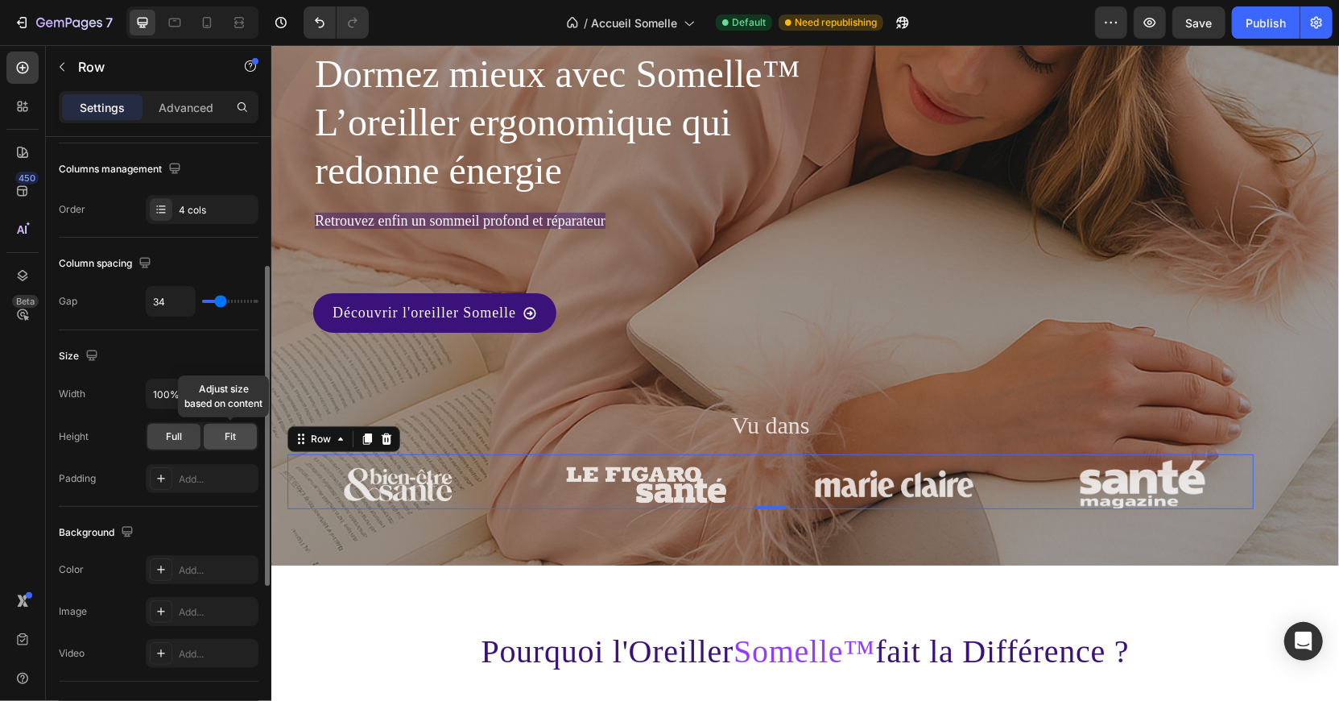
click at [225, 429] on span "Fit" at bounding box center [230, 436] width 11 height 14
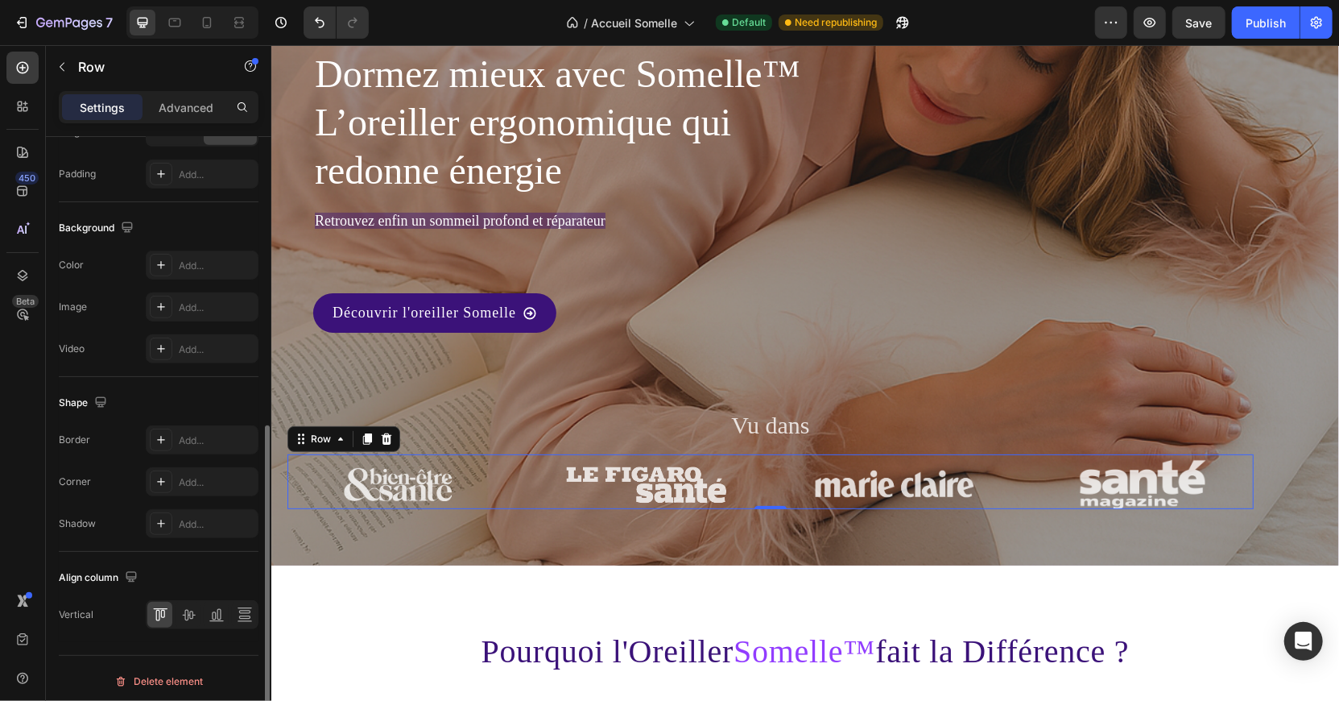
scroll to position [552, 0]
click at [188, 614] on icon at bounding box center [188, 614] width 13 height 11
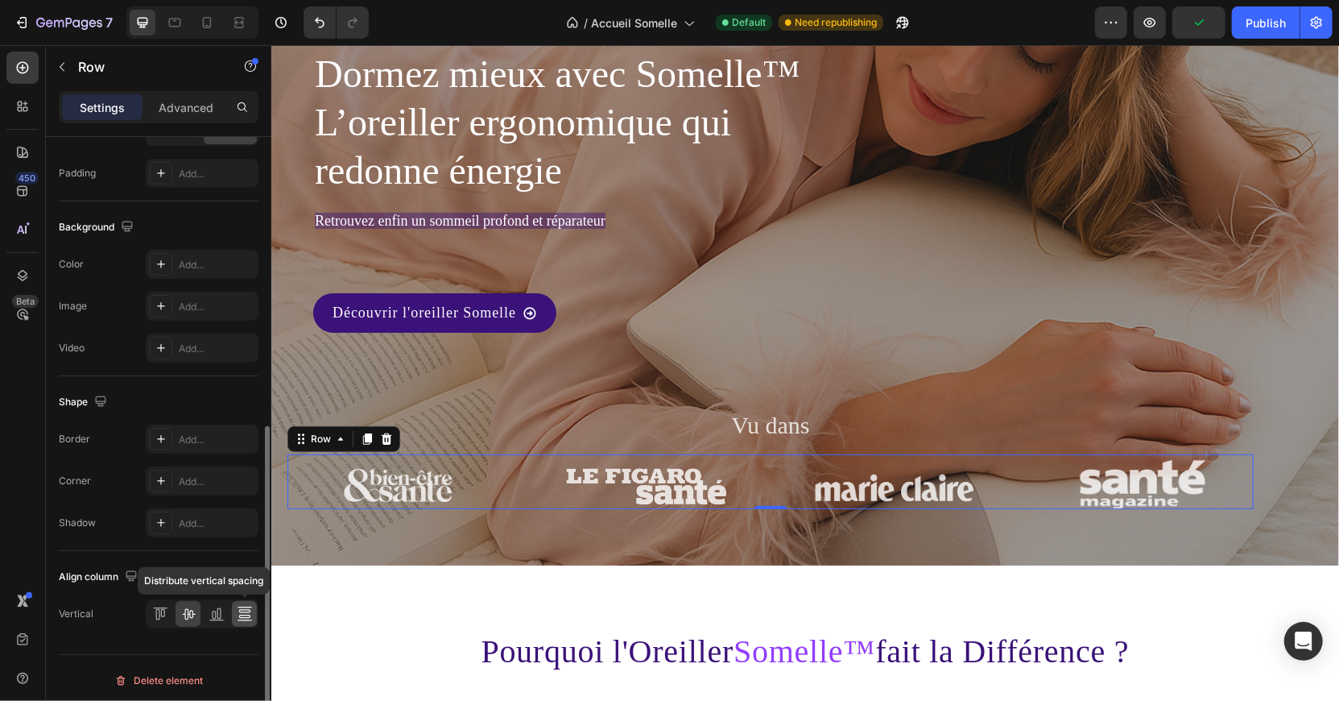
click at [237, 613] on icon at bounding box center [245, 614] width 16 height 16
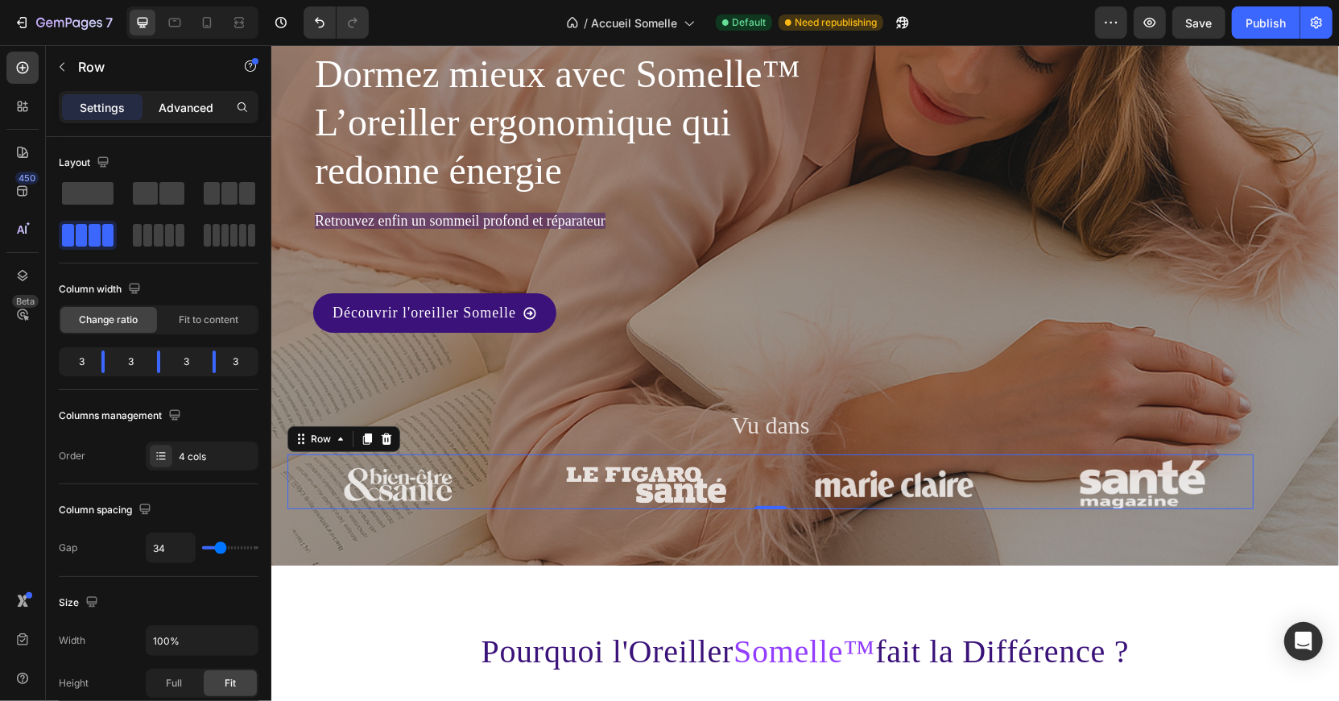
click at [186, 114] on p "Advanced" at bounding box center [186, 107] width 55 height 17
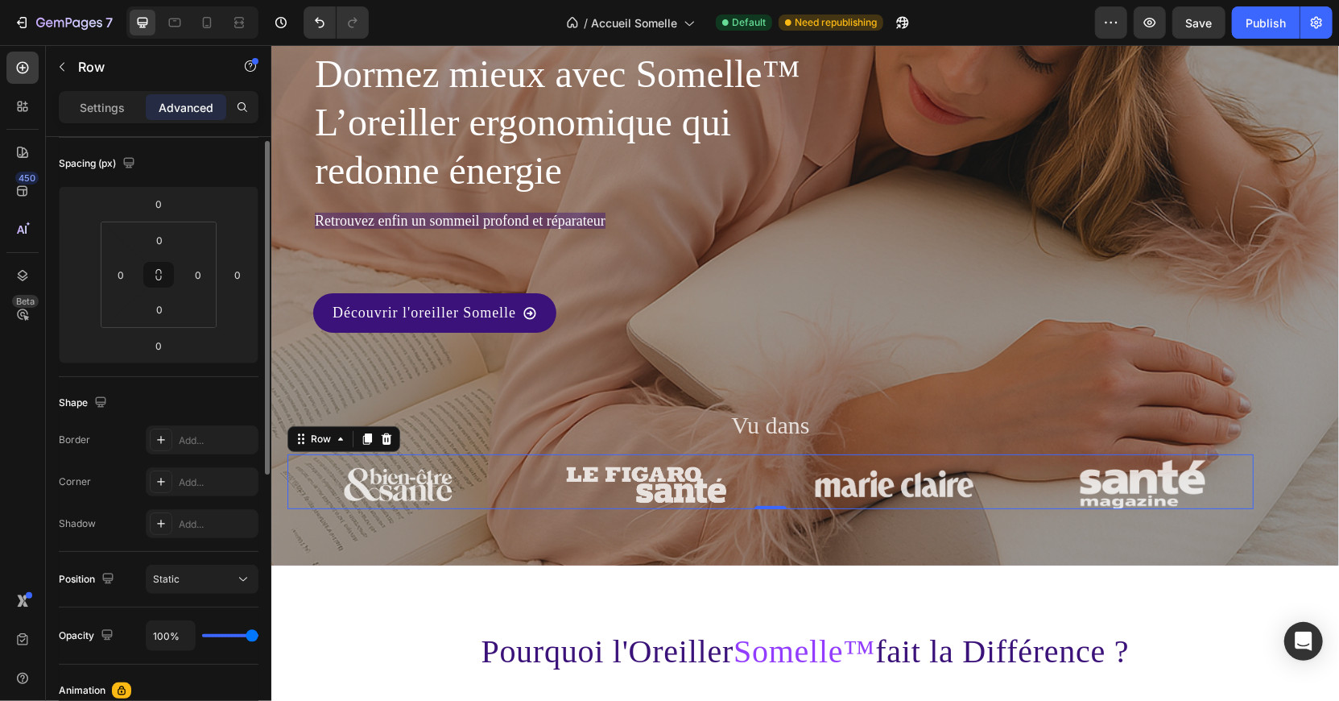
scroll to position [184, 0]
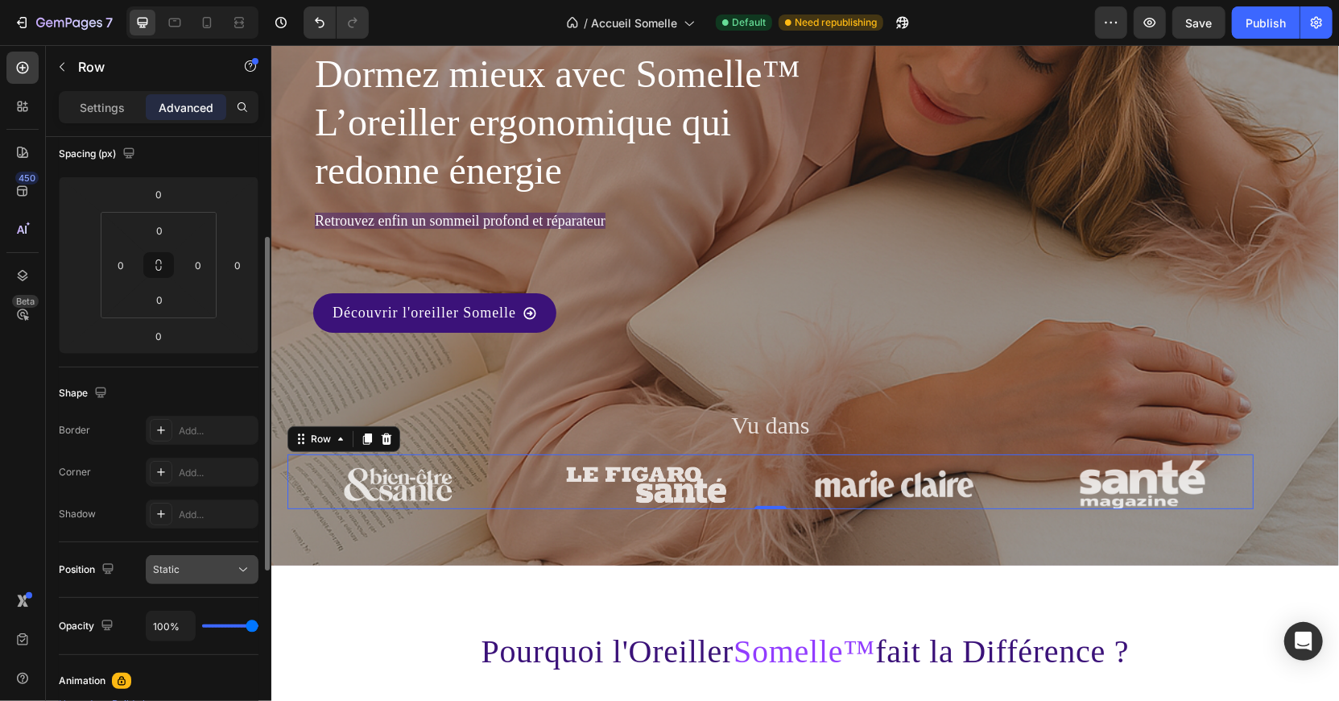
click at [241, 569] on icon at bounding box center [243, 569] width 16 height 16
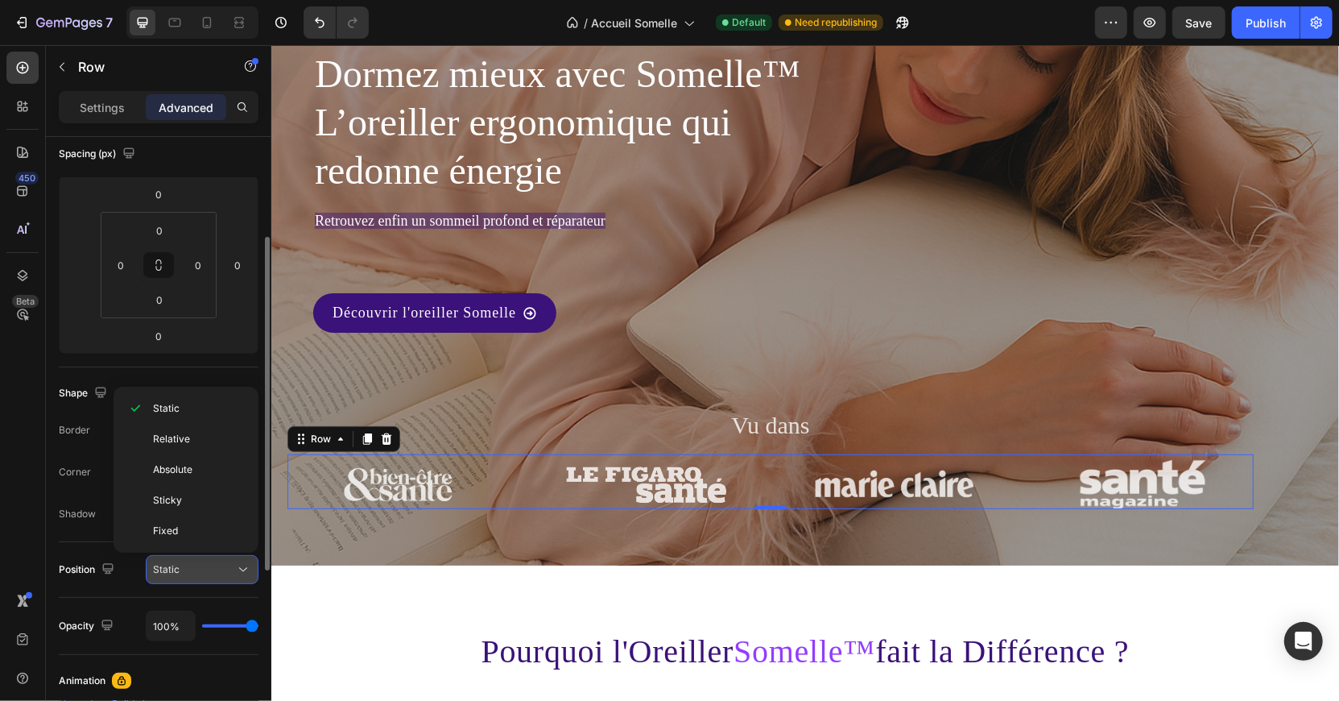
click at [241, 569] on icon at bounding box center [243, 569] width 16 height 16
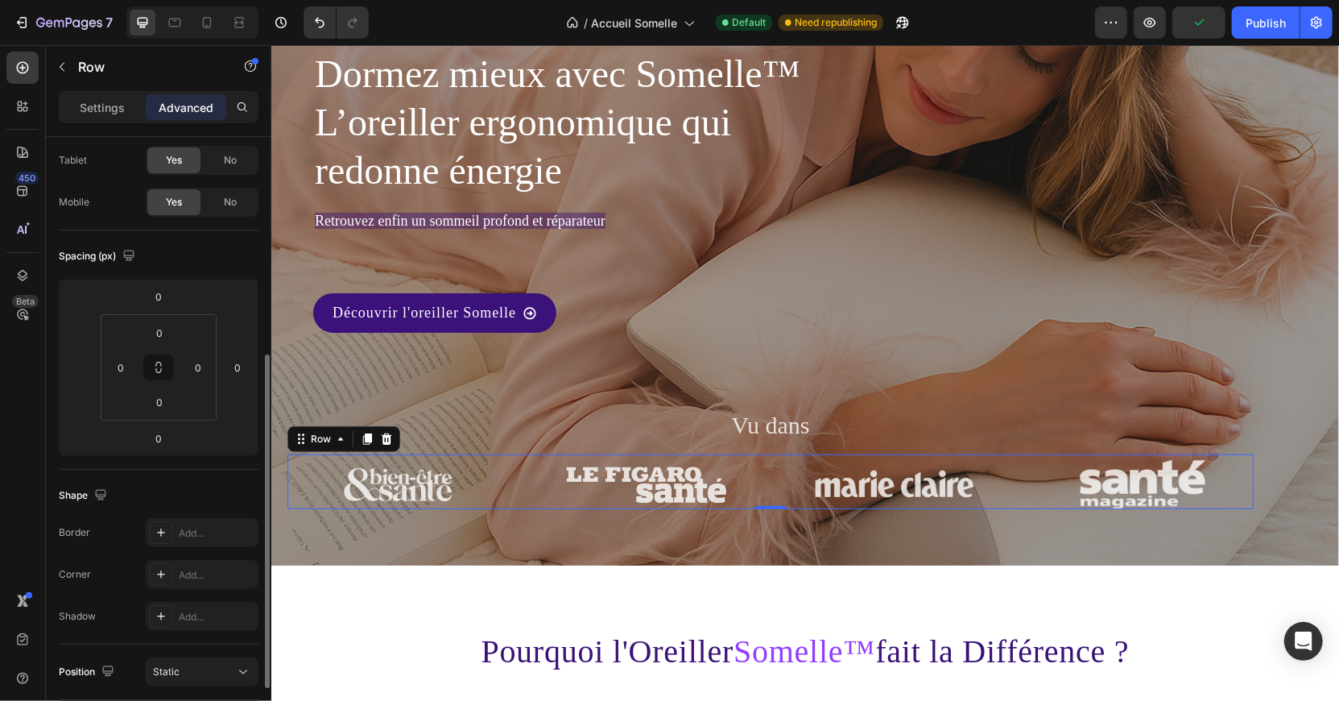
scroll to position [0, 0]
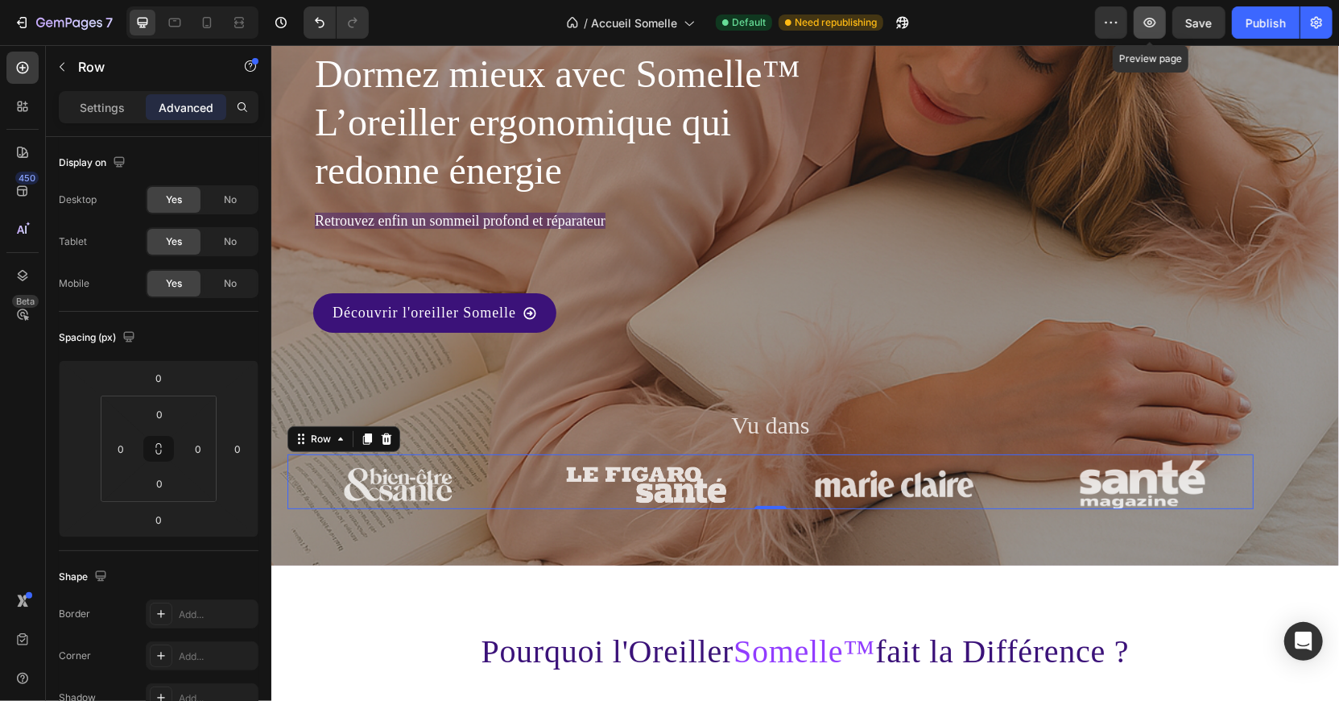
click at [1146, 25] on icon "button" at bounding box center [1150, 22] width 16 height 16
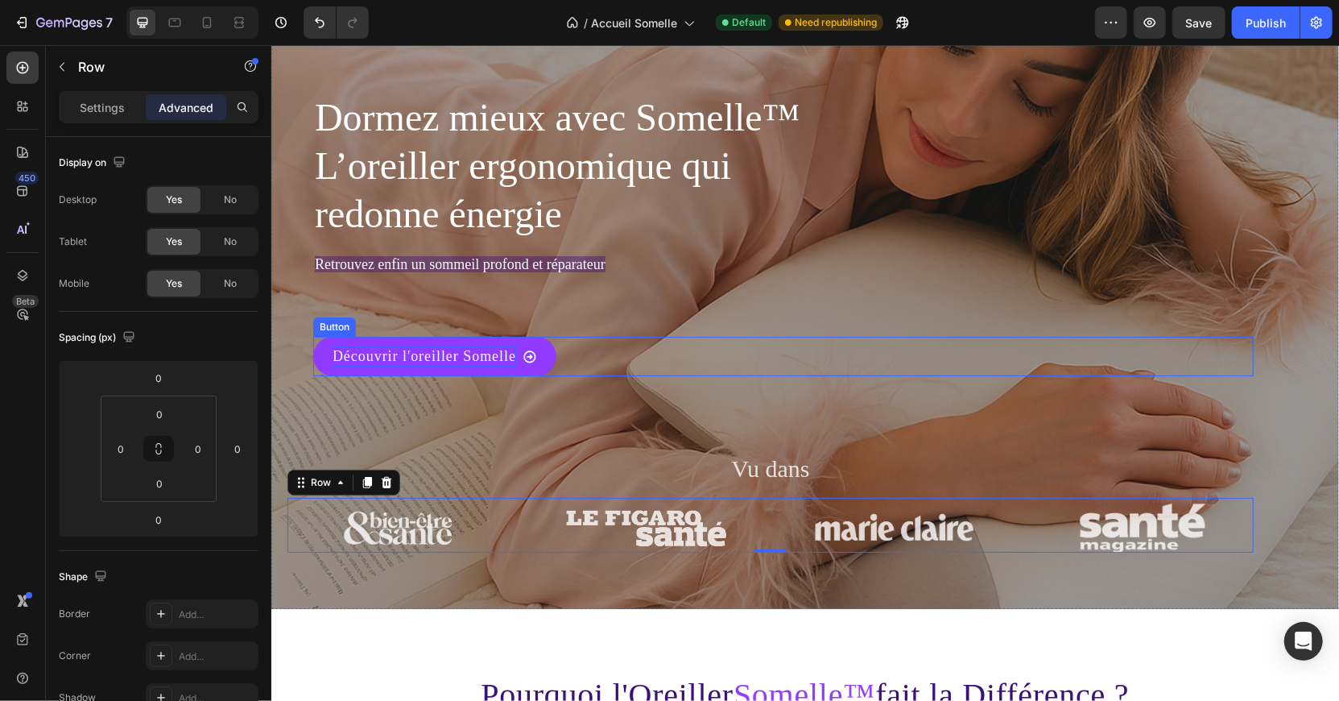
scroll to position [82, 0]
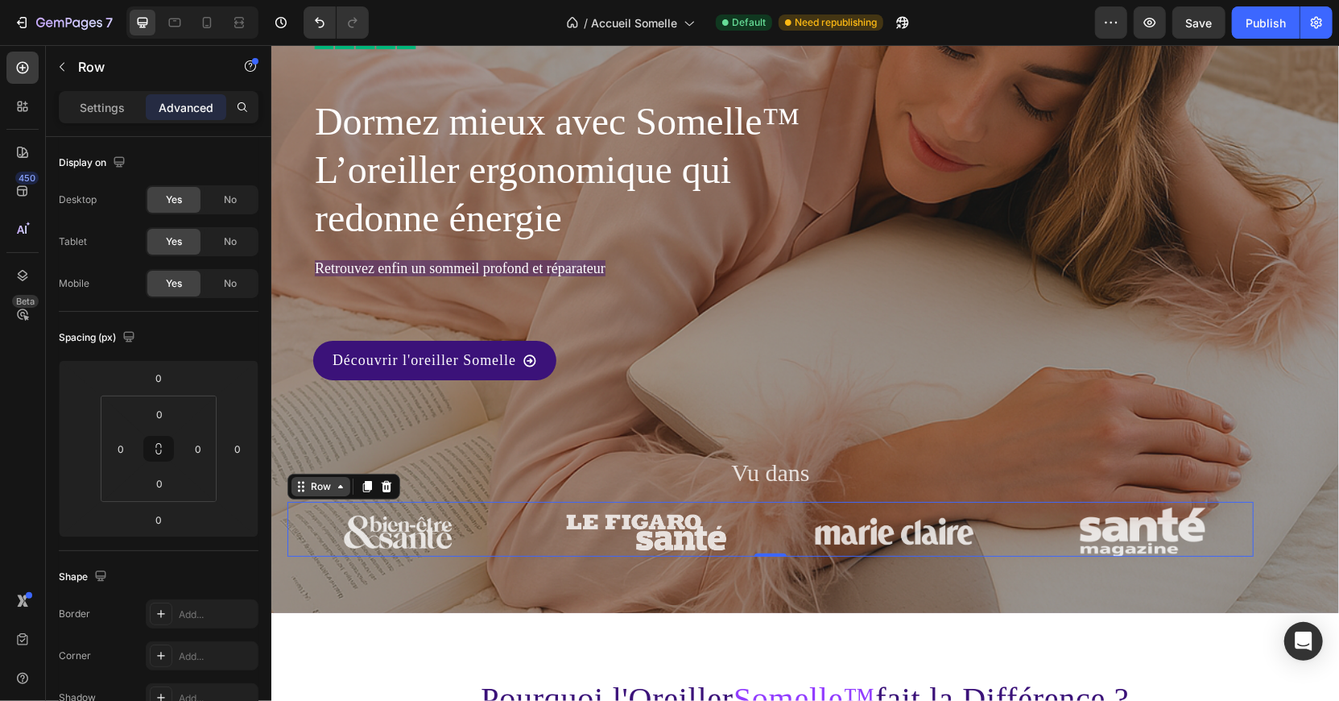
click at [317, 487] on div "Row" at bounding box center [320, 485] width 27 height 14
click at [291, 564] on div "Image 4.9/5 sur +1900 avis Text Block Row Dormez mieux avec Somelle™ L’oreiller…" at bounding box center [805, 303] width 1068 height 617
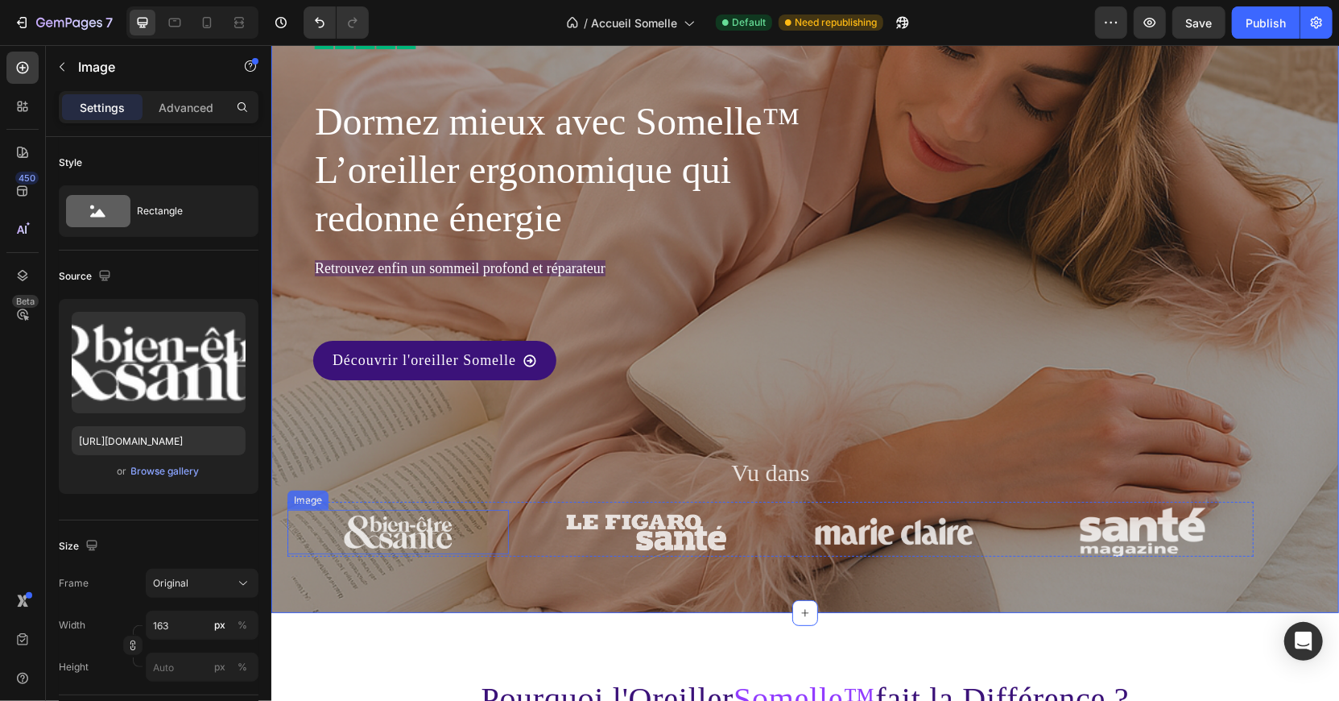
click at [318, 531] on div at bounding box center [397, 531] width 221 height 44
click at [1255, 20] on div "Publish" at bounding box center [1266, 22] width 40 height 17
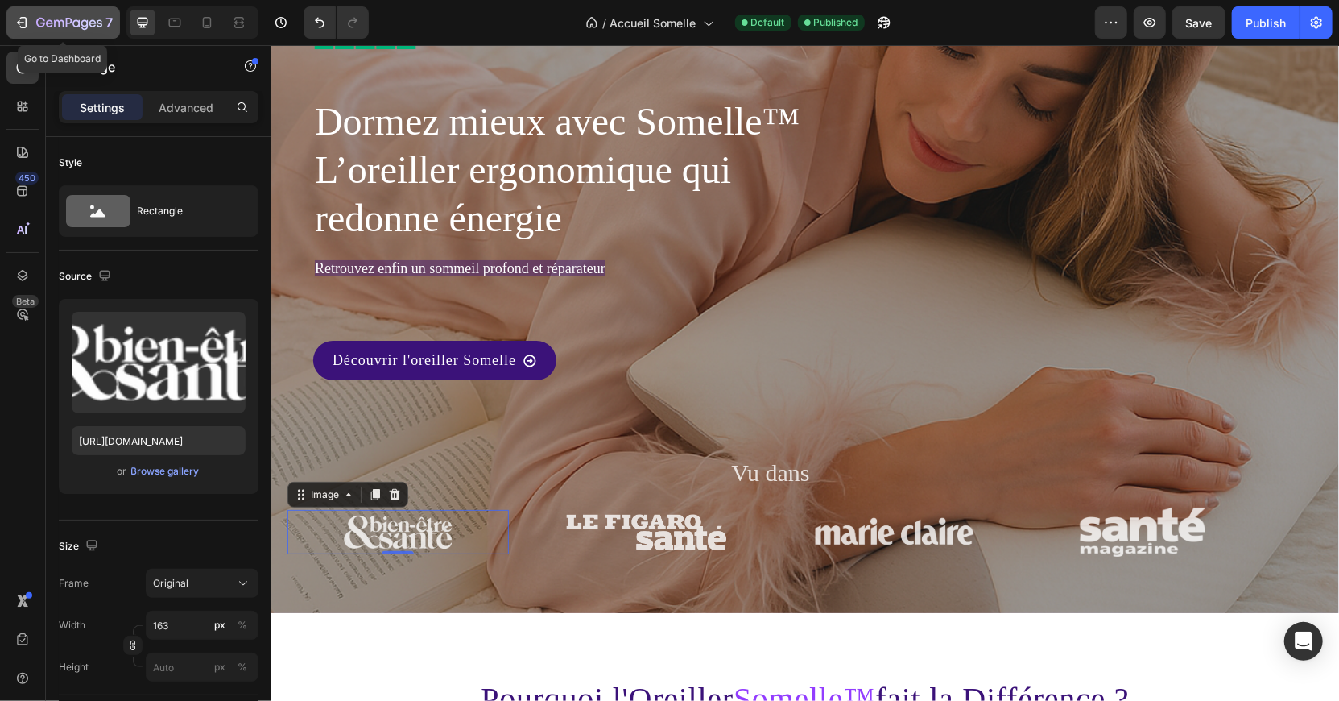
click at [37, 22] on icon "button" at bounding box center [69, 24] width 66 height 14
